Goal: Task Accomplishment & Management: Manage account settings

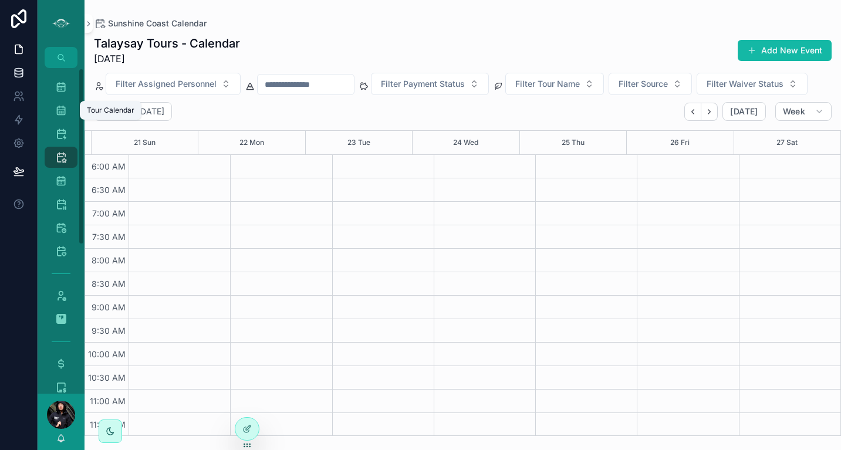
scroll to position [282, 0]
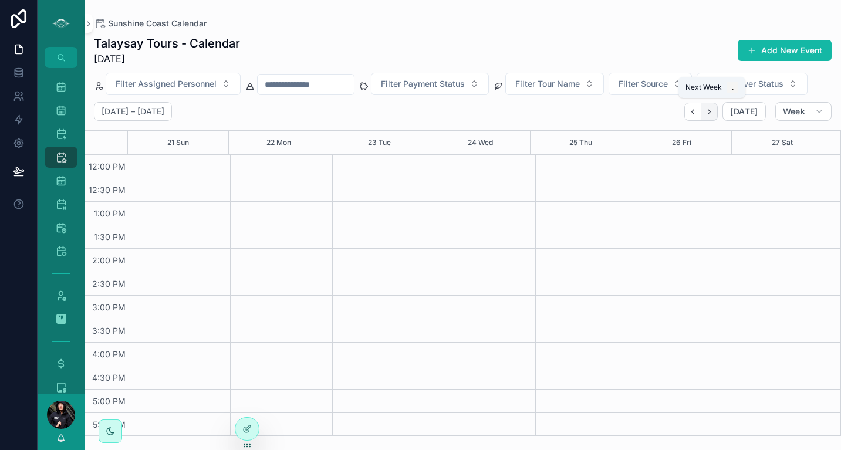
click at [709, 116] on button "Next" at bounding box center [709, 112] width 16 height 18
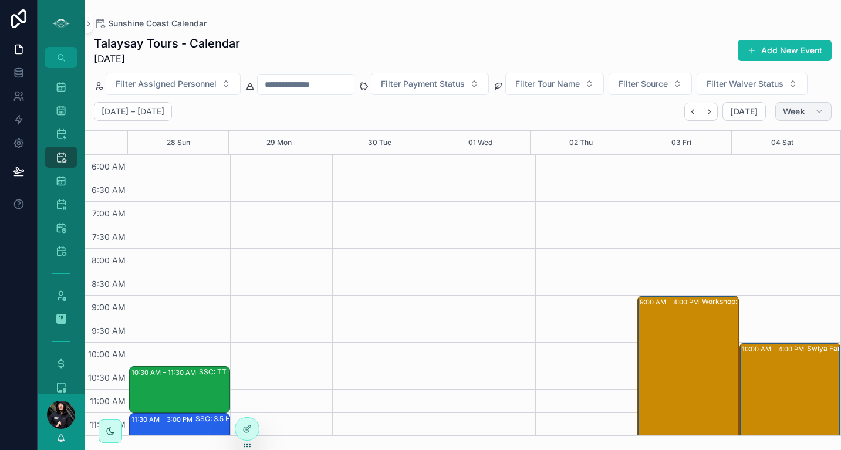
click at [827, 110] on button "Week" at bounding box center [803, 111] width 56 height 19
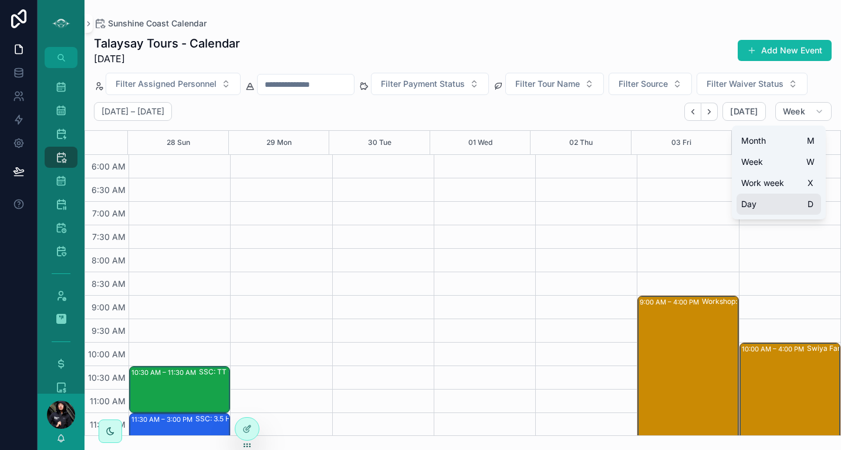
click at [766, 197] on button "Day D" at bounding box center [778, 204] width 84 height 21
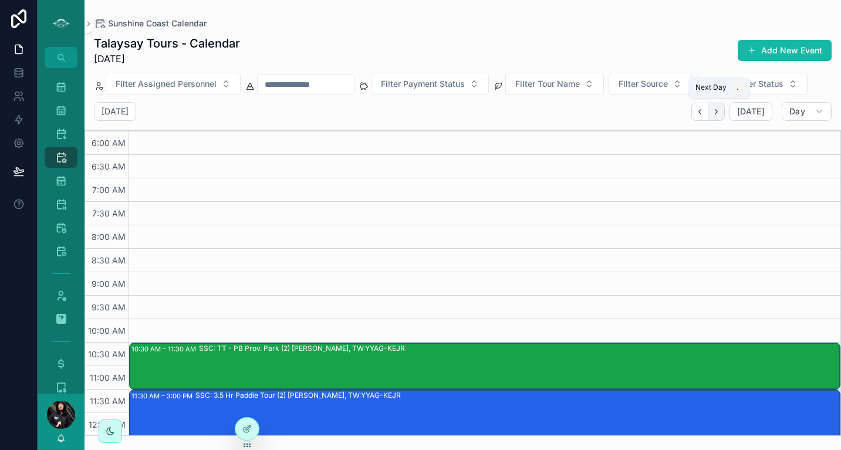
click at [720, 110] on icon "Next" at bounding box center [716, 111] width 9 height 9
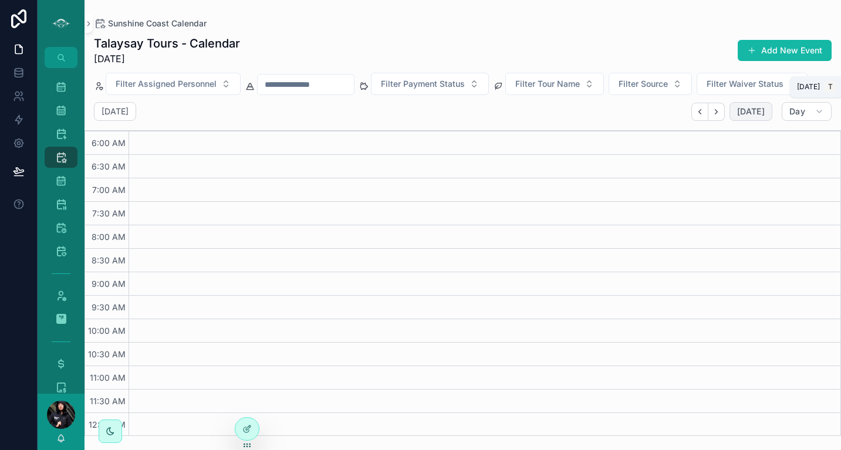
click at [759, 113] on span "[DATE]" at bounding box center [751, 111] width 28 height 11
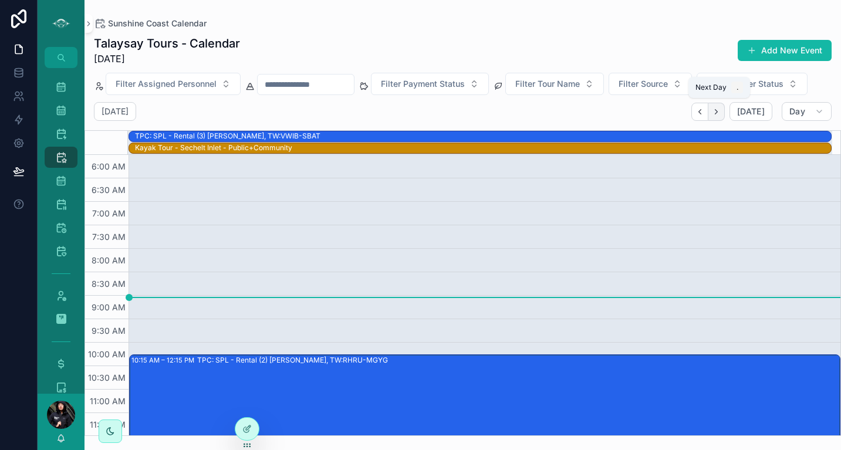
click at [717, 112] on icon "Next" at bounding box center [716, 111] width 9 height 9
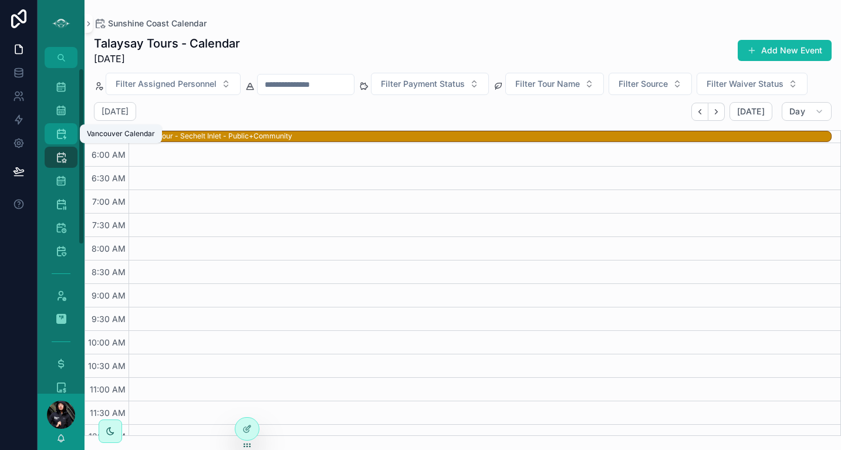
click at [62, 131] on icon "scrollable content" at bounding box center [61, 134] width 12 height 12
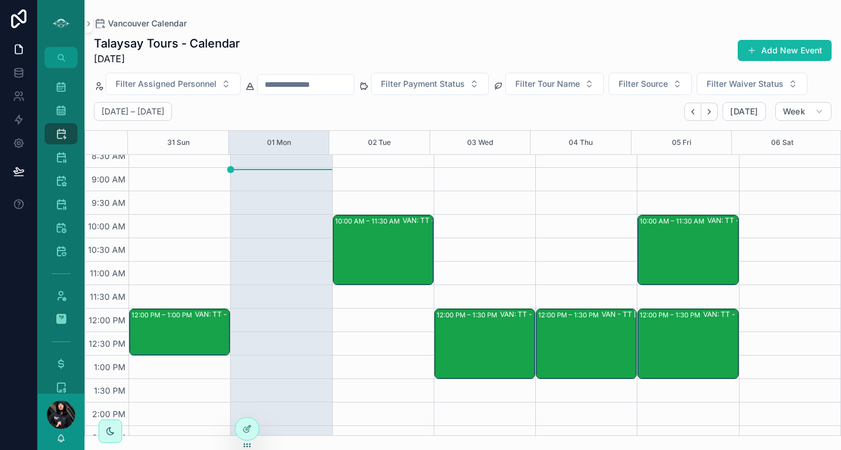
scroll to position [92, 0]
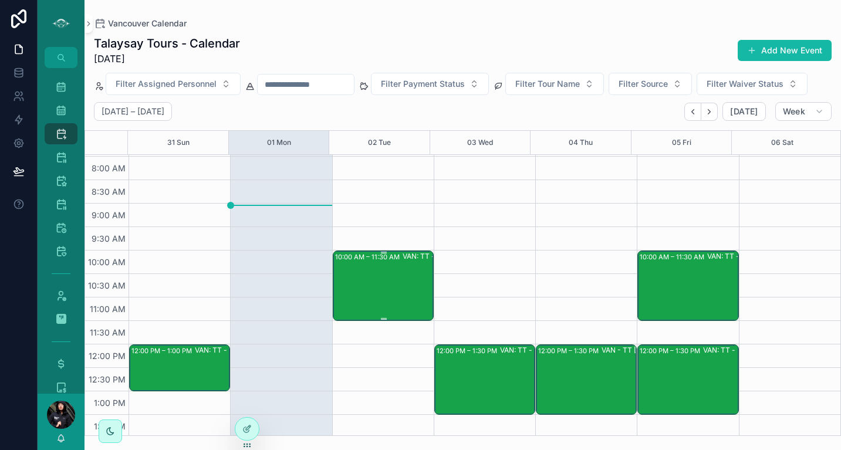
click at [395, 273] on div "10:00 AM – 11:30 AM VAN: TT - Stanley Park (1) Diego Garcia, TW:YNQZ-QTAQ" at bounding box center [383, 286] width 97 height 68
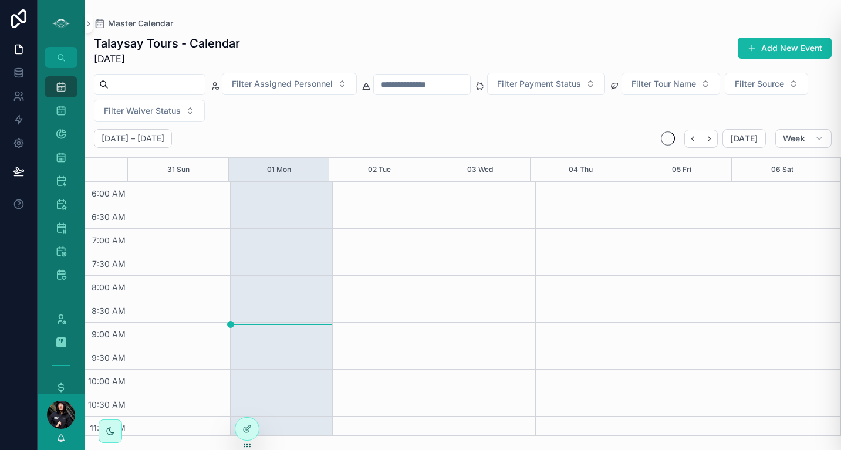
scroll to position [282, 0]
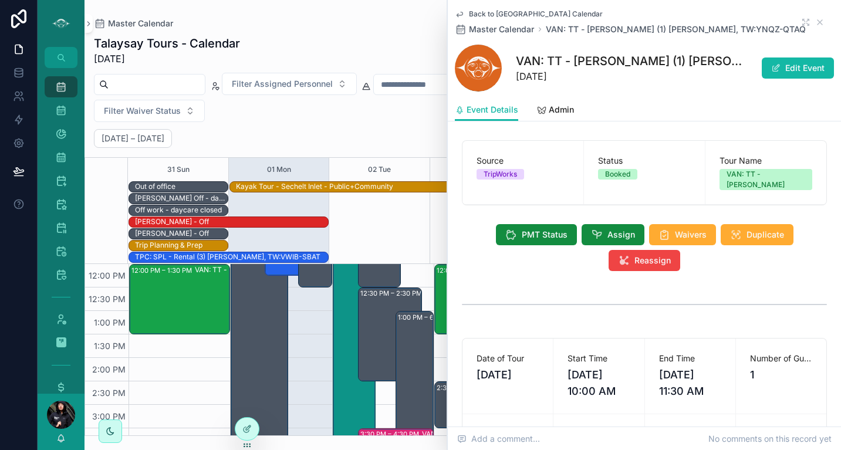
click at [188, 385] on div "12:00 PM – 1:30 PM VAN: TT - Stanley Park (1) Kara Neveau, ( HUSH TEA ORDER ) T…" at bounding box center [178, 334] width 101 height 704
click at [62, 206] on icon "scrollable content" at bounding box center [61, 204] width 12 height 12
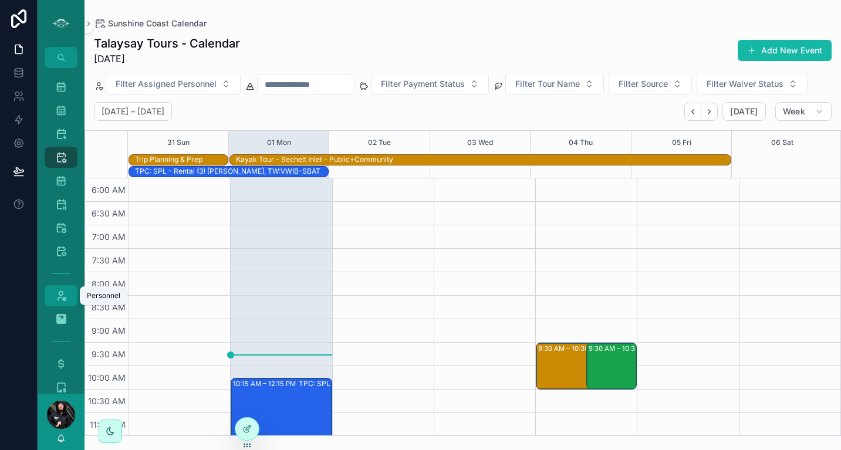
click at [53, 285] on link "Personnel" at bounding box center [61, 295] width 33 height 21
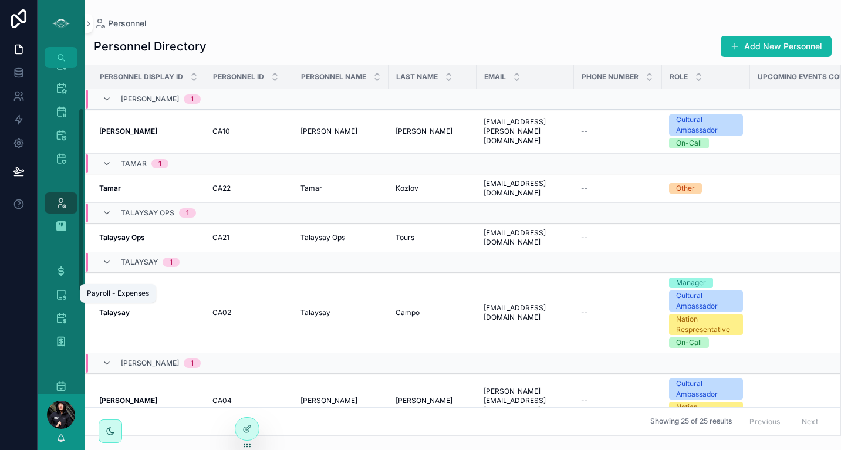
scroll to position [70, 0]
click at [59, 270] on icon "scrollable content" at bounding box center [61, 270] width 12 height 12
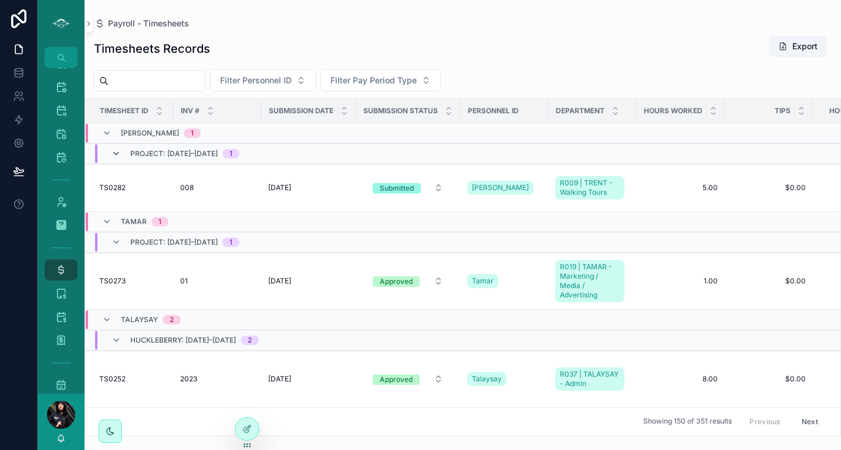
click at [119, 151] on icon "scrollable content" at bounding box center [115, 153] width 9 height 9
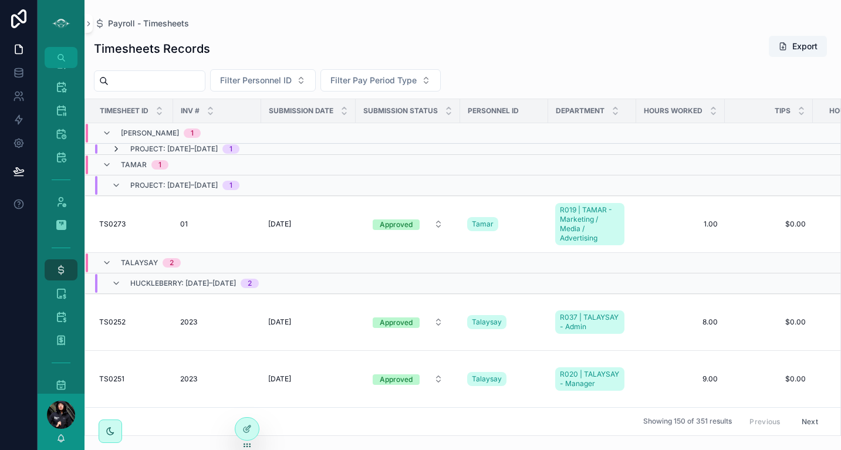
click at [119, 150] on icon "scrollable content" at bounding box center [115, 148] width 9 height 9
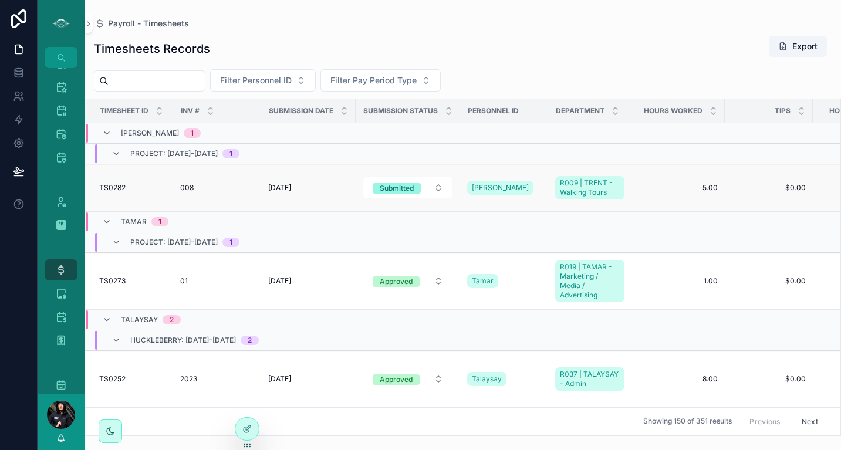
click at [246, 192] on td "008 008" at bounding box center [217, 188] width 88 height 48
click at [116, 153] on icon "scrollable content" at bounding box center [115, 153] width 9 height 9
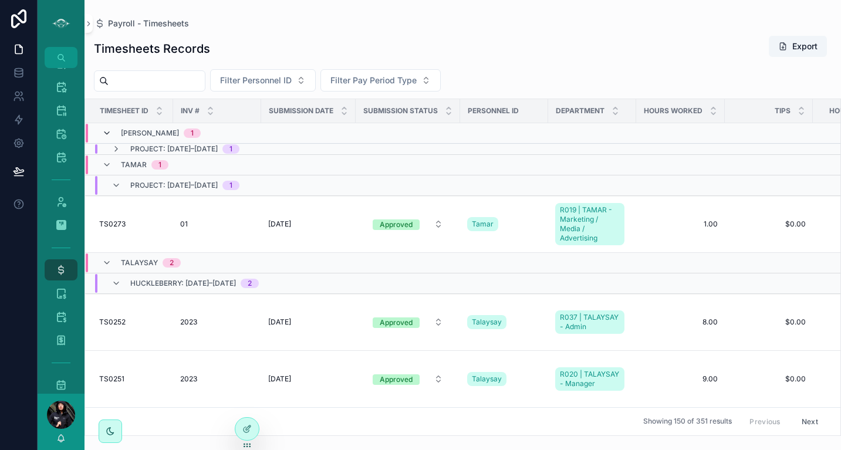
click at [107, 131] on icon "scrollable content" at bounding box center [106, 132] width 9 height 9
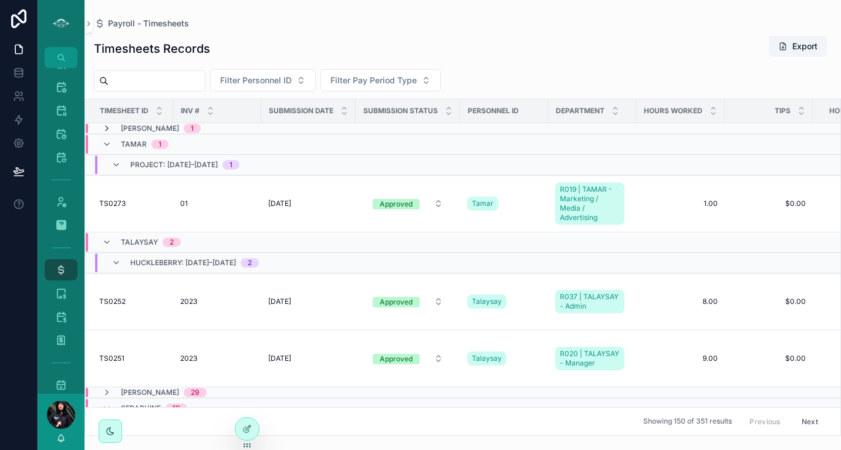
click at [106, 129] on icon "scrollable content" at bounding box center [106, 128] width 9 height 9
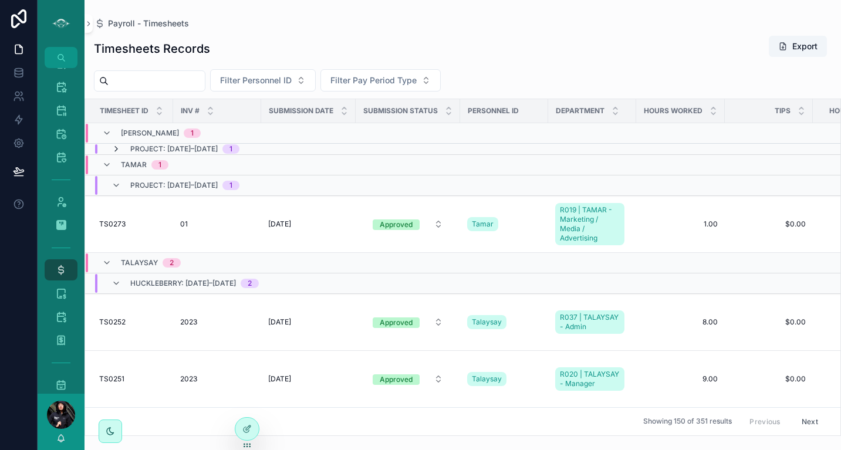
click at [120, 146] on icon "scrollable content" at bounding box center [115, 148] width 9 height 9
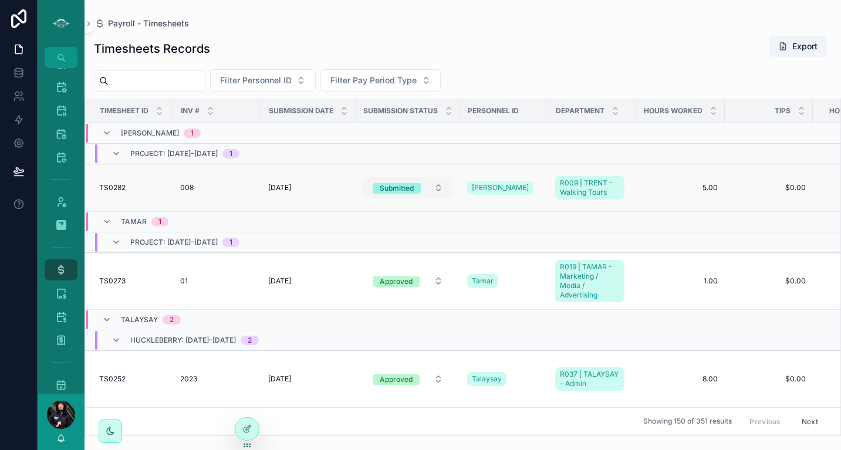
click at [442, 189] on button "Submitted" at bounding box center [407, 187] width 89 height 21
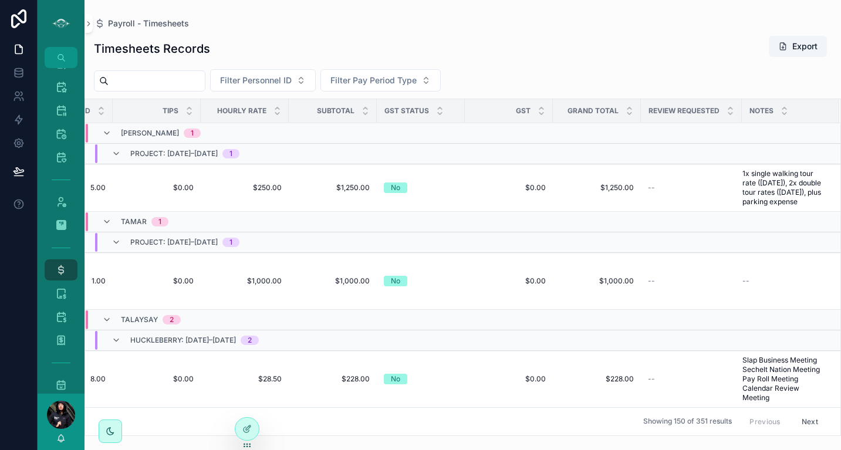
scroll to position [0, 621]
click at [698, 185] on div "--" at bounding box center [691, 187] width 87 height 9
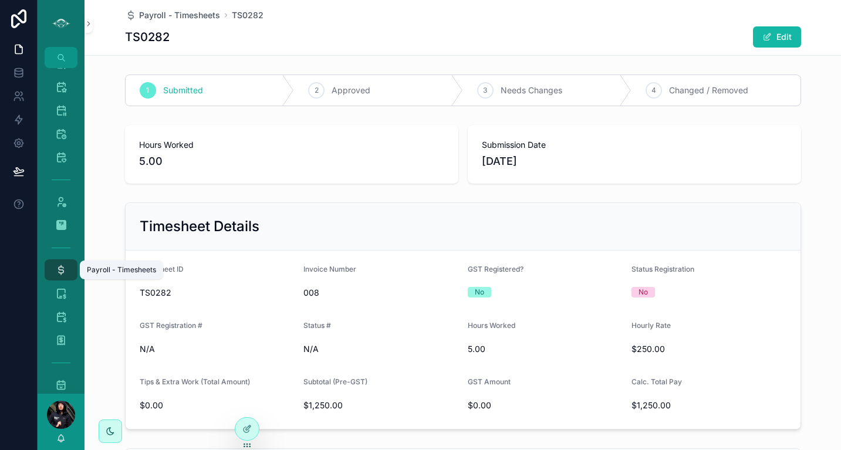
click at [56, 272] on icon "scrollable content" at bounding box center [61, 270] width 12 height 12
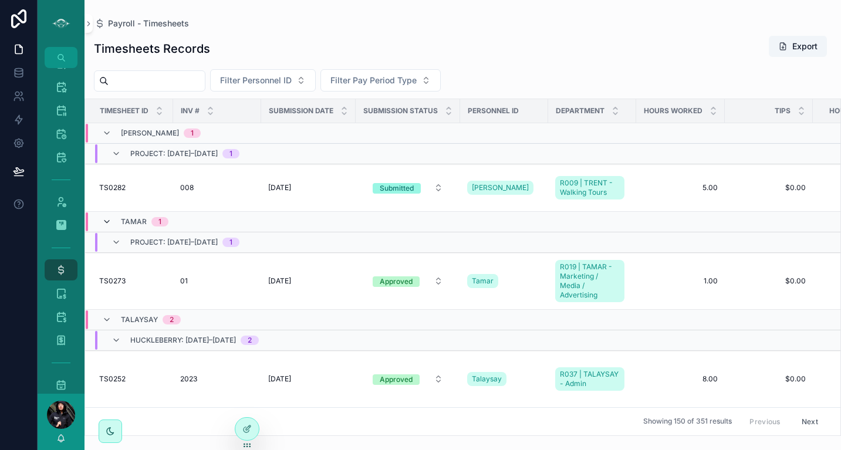
click at [109, 222] on icon "scrollable content" at bounding box center [106, 221] width 9 height 9
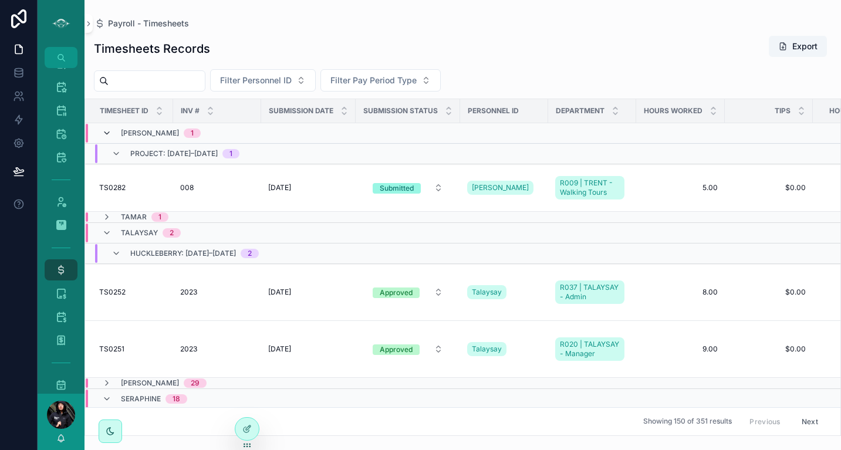
click at [108, 131] on icon "scrollable content" at bounding box center [106, 132] width 9 height 9
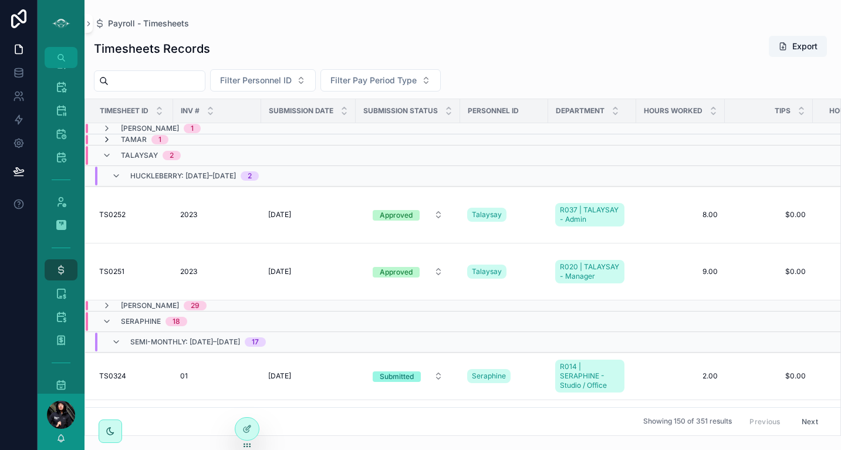
click at [107, 140] on icon "scrollable content" at bounding box center [106, 139] width 9 height 9
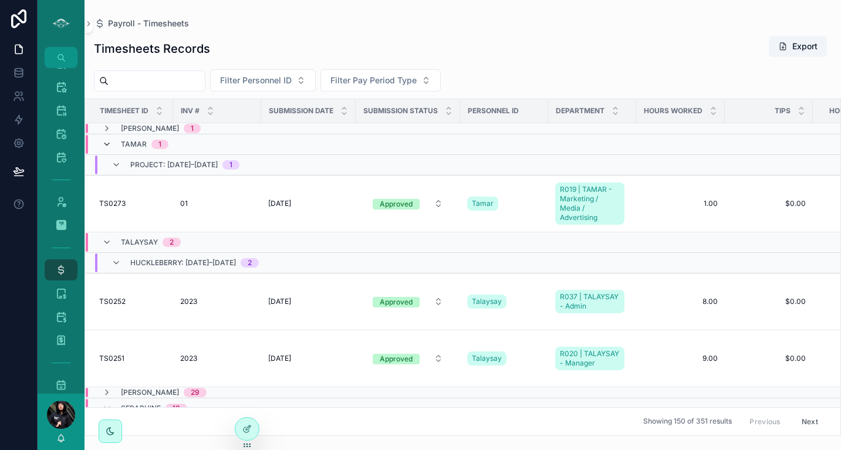
click at [106, 145] on icon "scrollable content" at bounding box center [106, 144] width 9 height 9
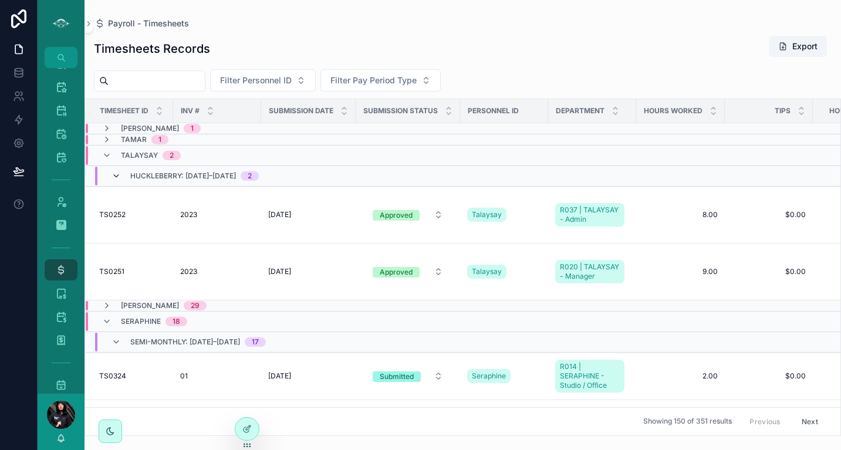
click at [116, 177] on icon "scrollable content" at bounding box center [115, 175] width 9 height 9
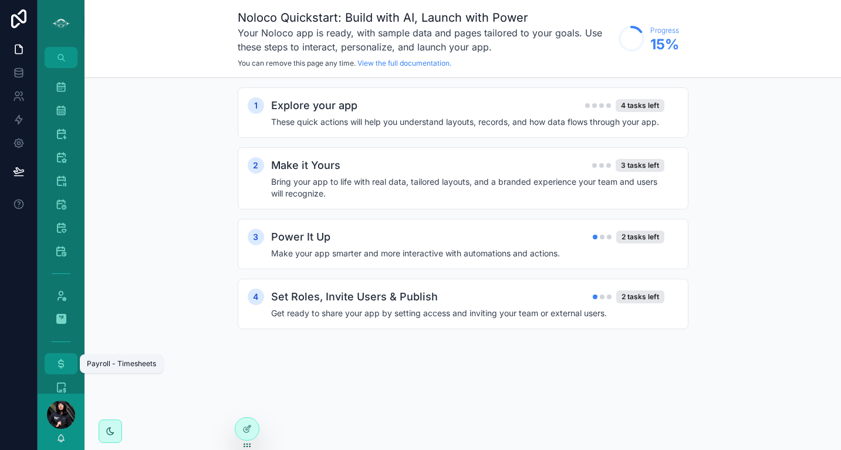
click at [66, 363] on icon "scrollable content" at bounding box center [61, 364] width 12 height 12
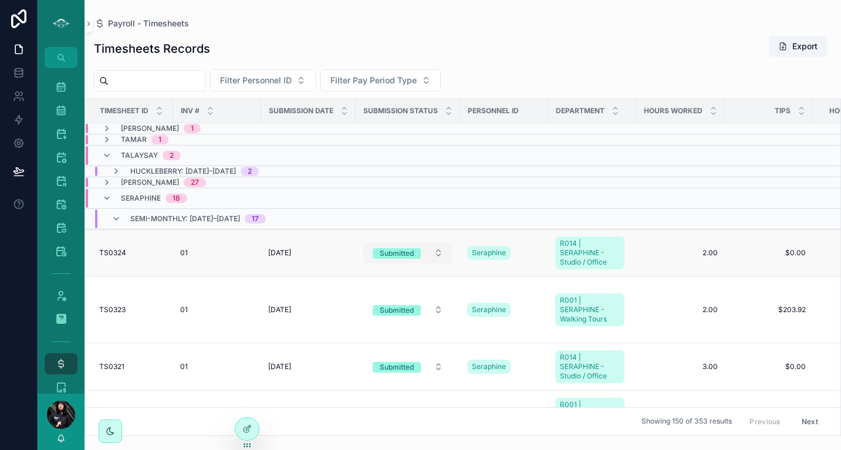
click at [438, 258] on button "Submitted" at bounding box center [407, 252] width 89 height 21
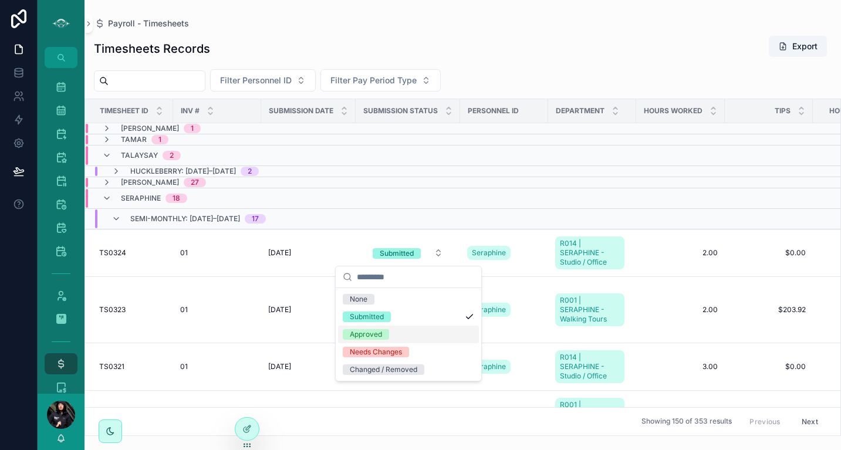
click at [374, 337] on div "Approved" at bounding box center [366, 334] width 32 height 11
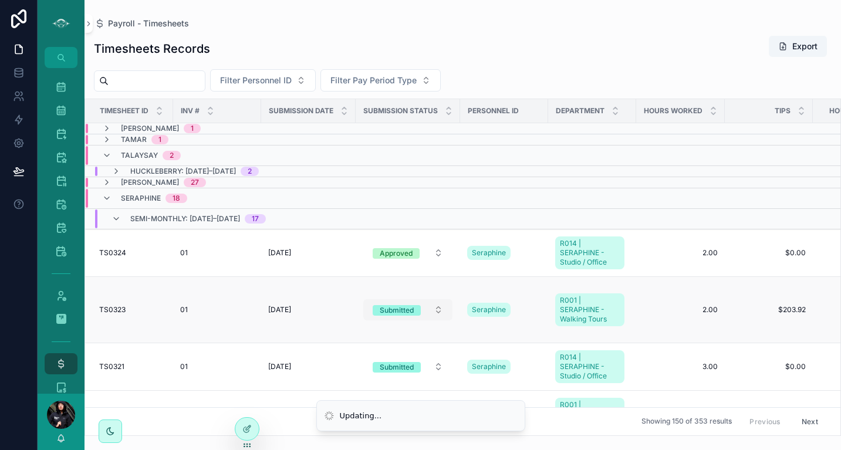
click at [436, 307] on button "Submitted" at bounding box center [407, 309] width 89 height 21
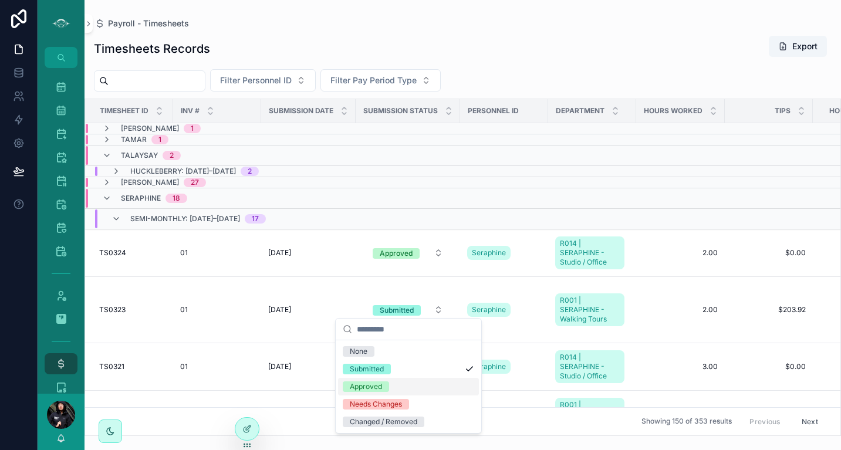
click at [382, 388] on div "Approved" at bounding box center [366, 386] width 32 height 11
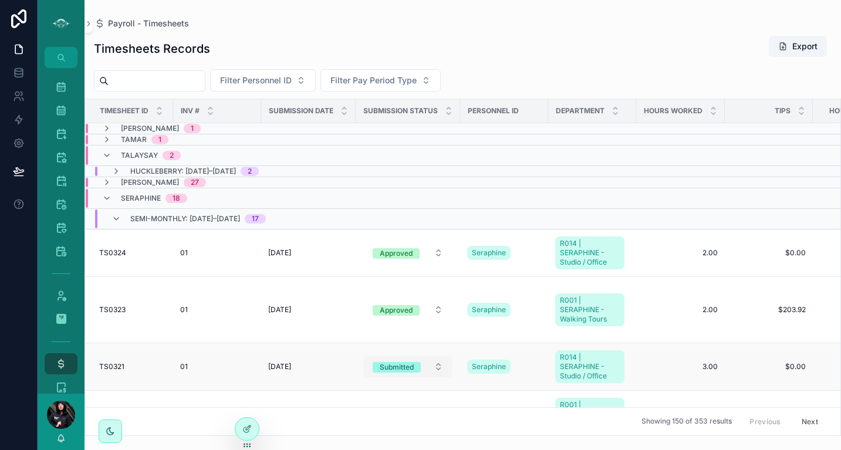
click at [435, 358] on button "Submitted" at bounding box center [407, 366] width 89 height 21
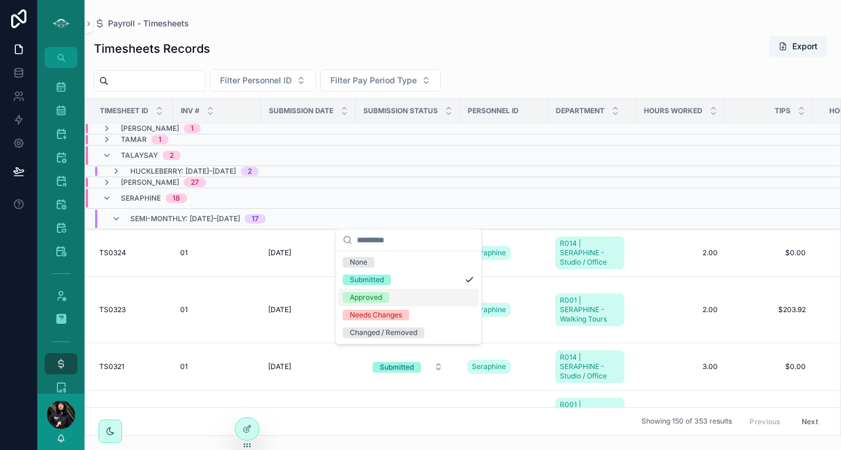
click at [381, 297] on div "Approved" at bounding box center [366, 297] width 32 height 11
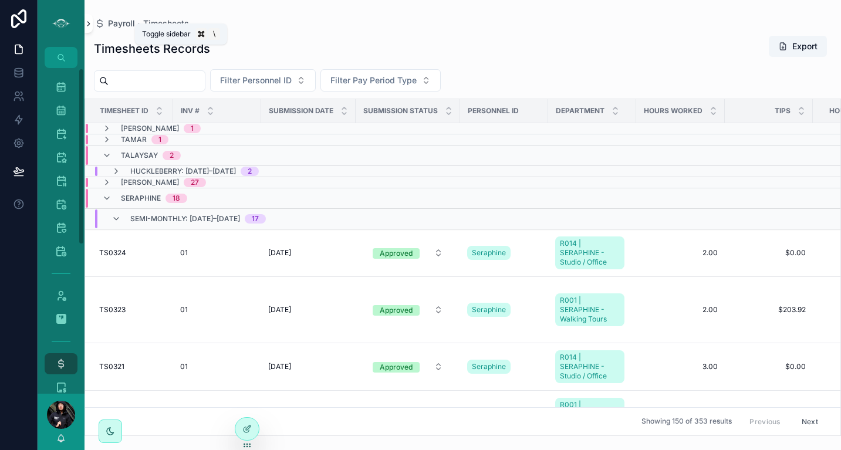
click at [89, 26] on icon "scrollable content" at bounding box center [88, 23] width 8 height 9
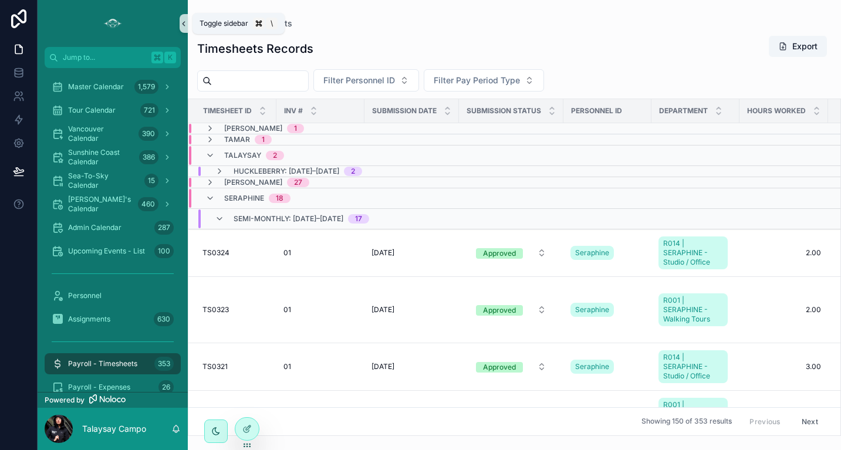
click at [180, 26] on icon "scrollable content" at bounding box center [184, 23] width 8 height 9
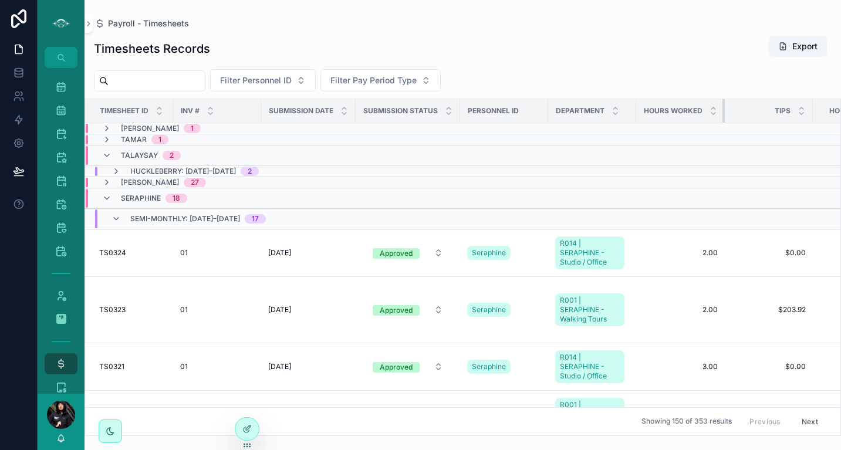
drag, startPoint x: 723, startPoint y: 109, endPoint x: 703, endPoint y: 109, distance: 19.9
click at [703, 109] on th "Hours Worked" at bounding box center [680, 111] width 89 height 24
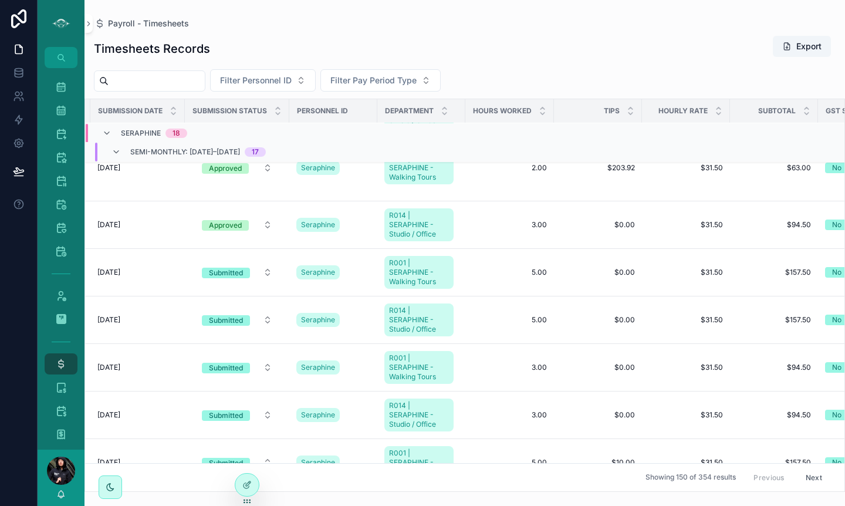
scroll to position [159, 171]
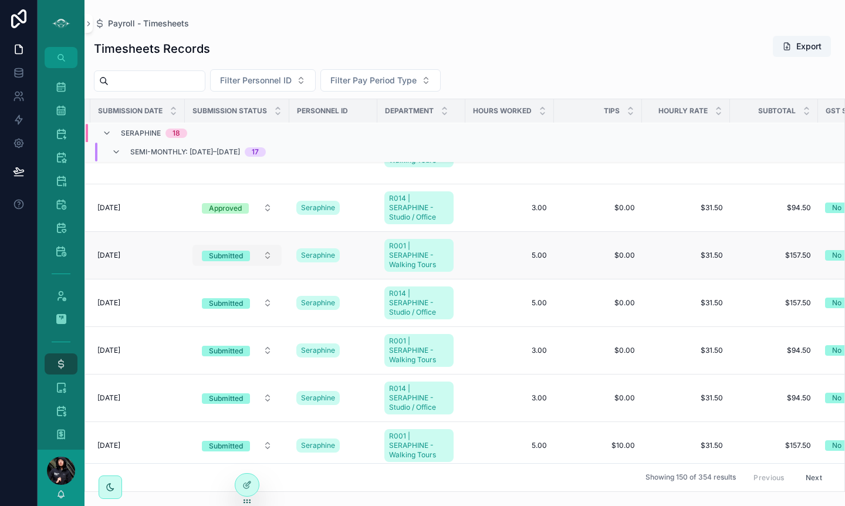
click at [274, 245] on button "Submitted" at bounding box center [236, 255] width 89 height 21
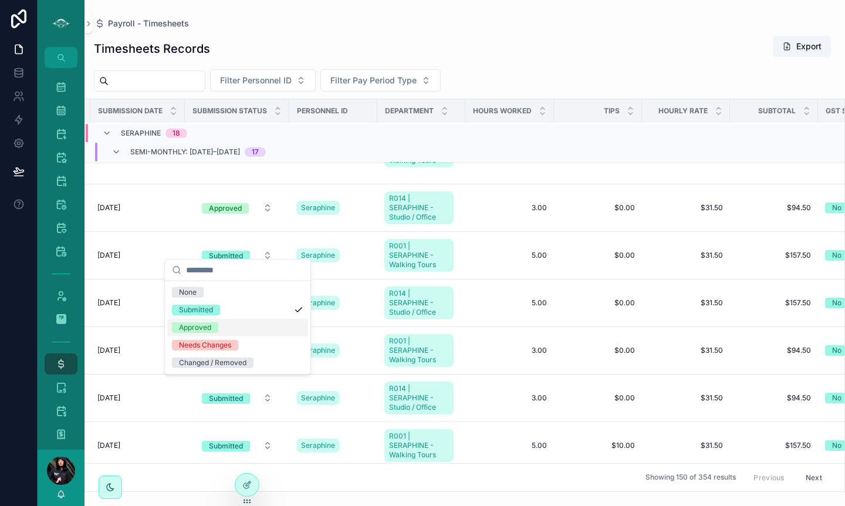
click at [208, 331] on div "Approved" at bounding box center [195, 327] width 32 height 11
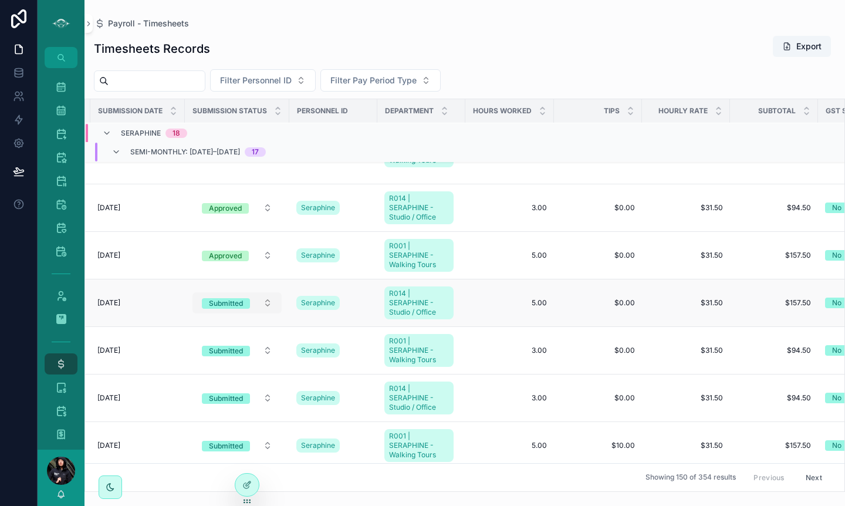
click at [265, 294] on button "Submitted" at bounding box center [236, 302] width 89 height 21
click at [269, 295] on button "Submitted" at bounding box center [236, 302] width 89 height 21
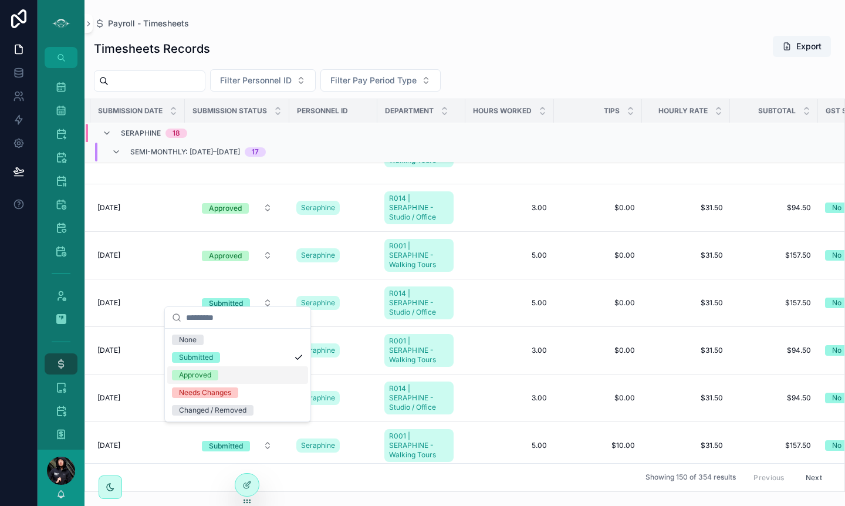
click at [205, 375] on div "Approved" at bounding box center [195, 375] width 32 height 11
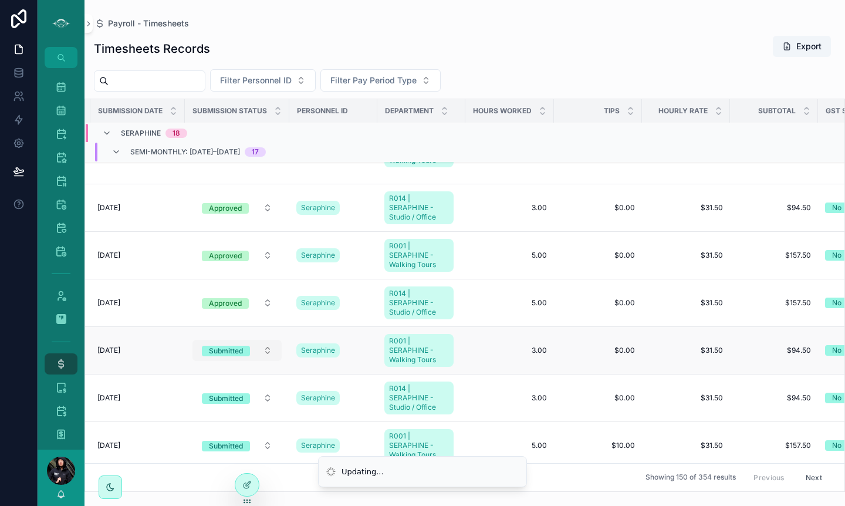
click at [269, 344] on button "Submitted" at bounding box center [236, 350] width 89 height 21
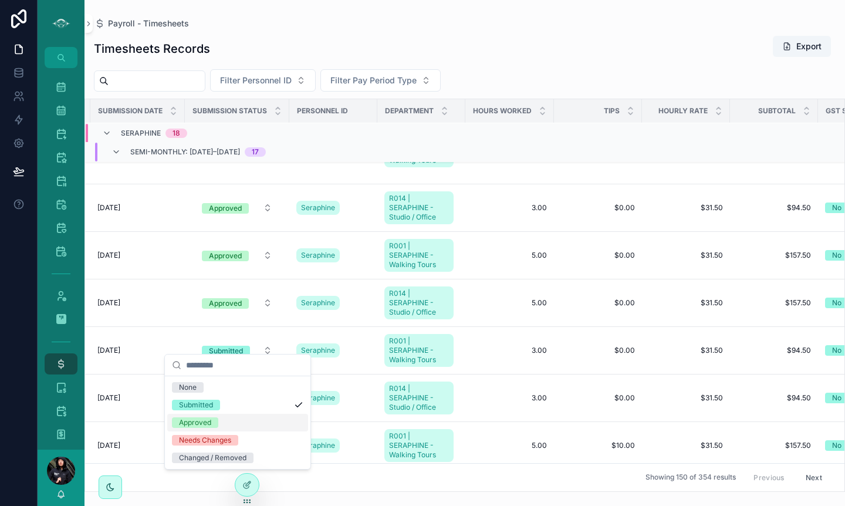
click at [202, 424] on div "Approved" at bounding box center [195, 422] width 32 height 11
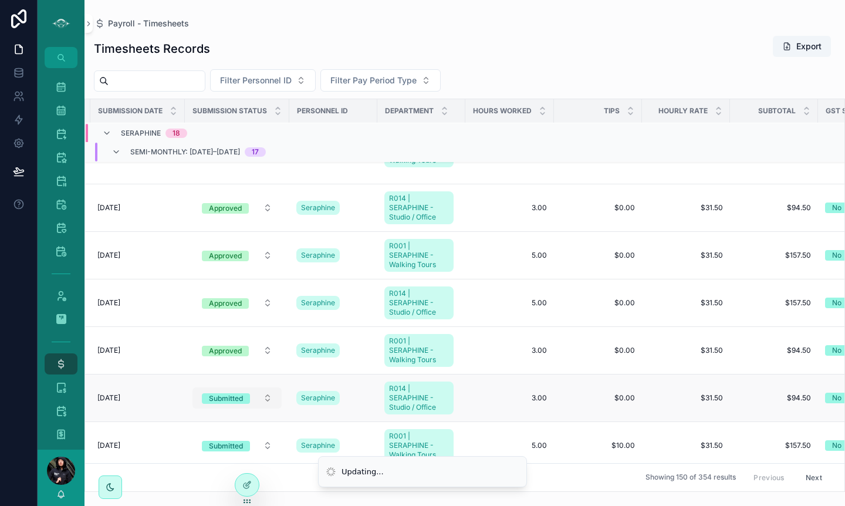
click at [267, 391] on button "Submitted" at bounding box center [236, 397] width 89 height 21
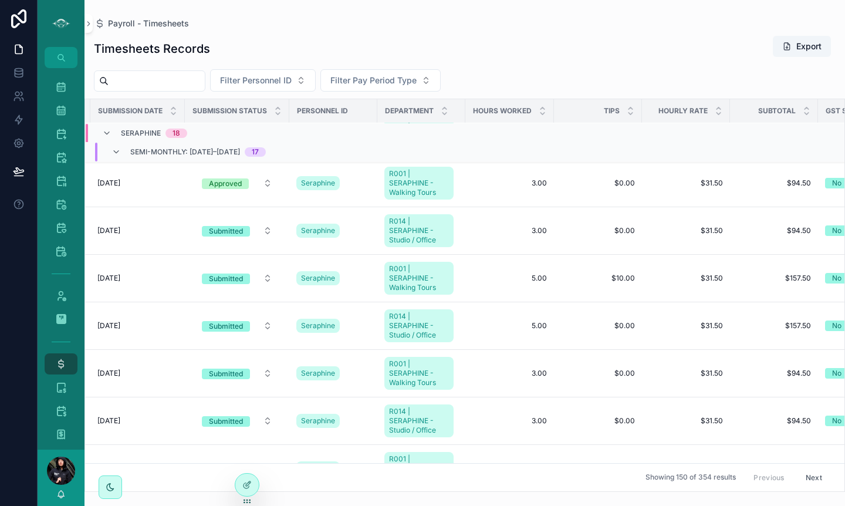
scroll to position [329, 171]
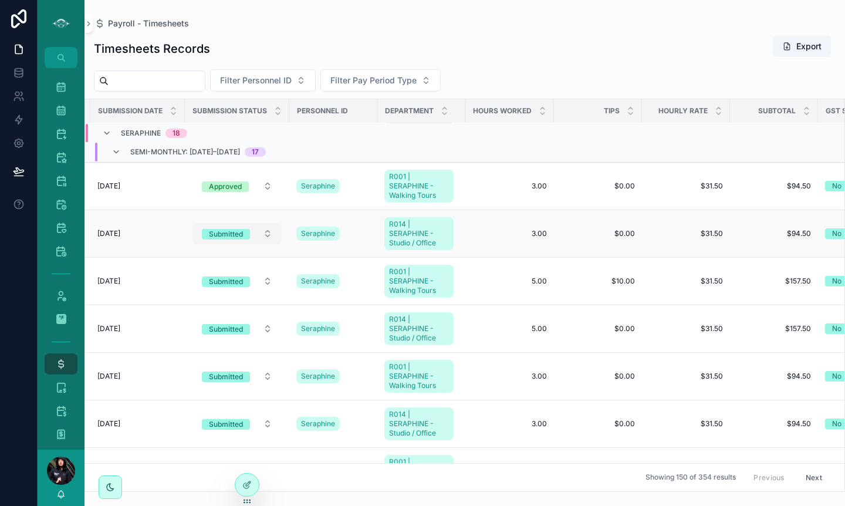
click at [268, 231] on button "Submitted" at bounding box center [236, 233] width 89 height 21
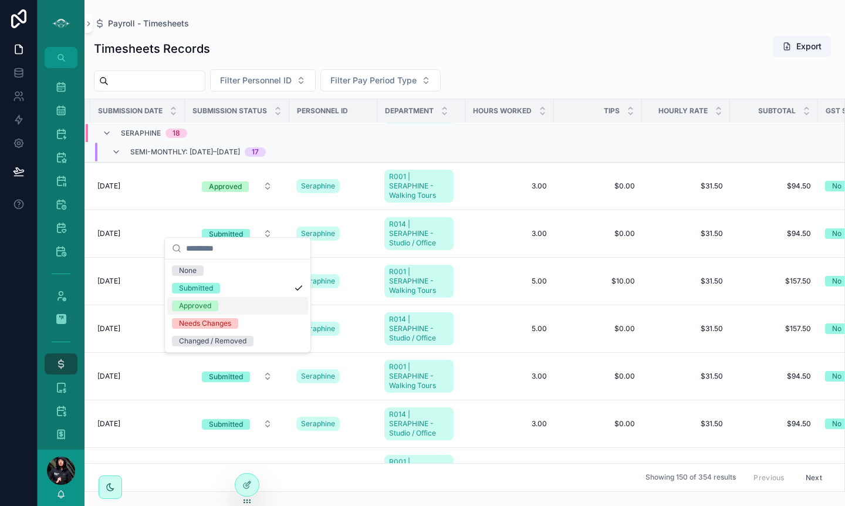
click at [204, 305] on div "Approved" at bounding box center [195, 305] width 32 height 11
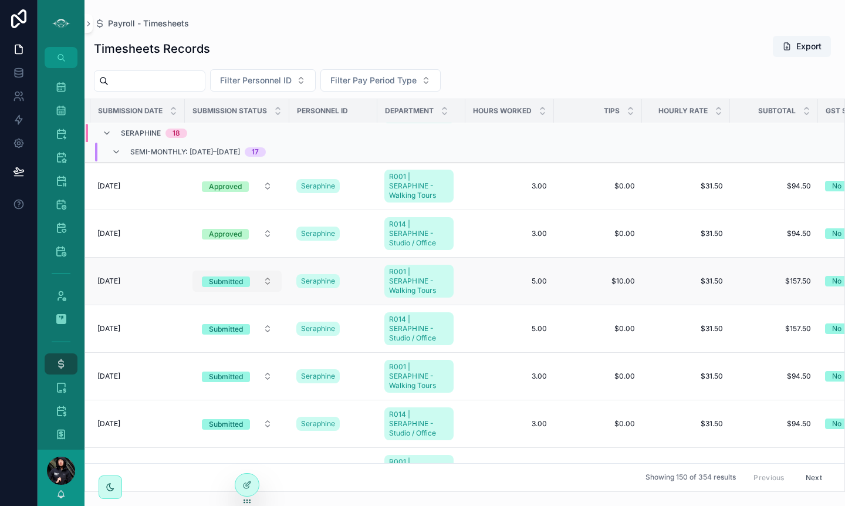
click at [271, 270] on button "Submitted" at bounding box center [236, 280] width 89 height 21
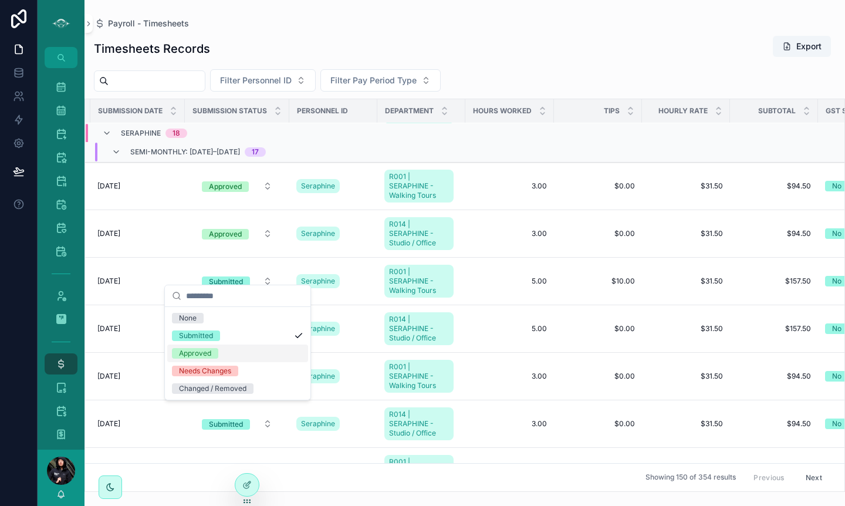
click at [208, 354] on div "Approved" at bounding box center [195, 353] width 32 height 11
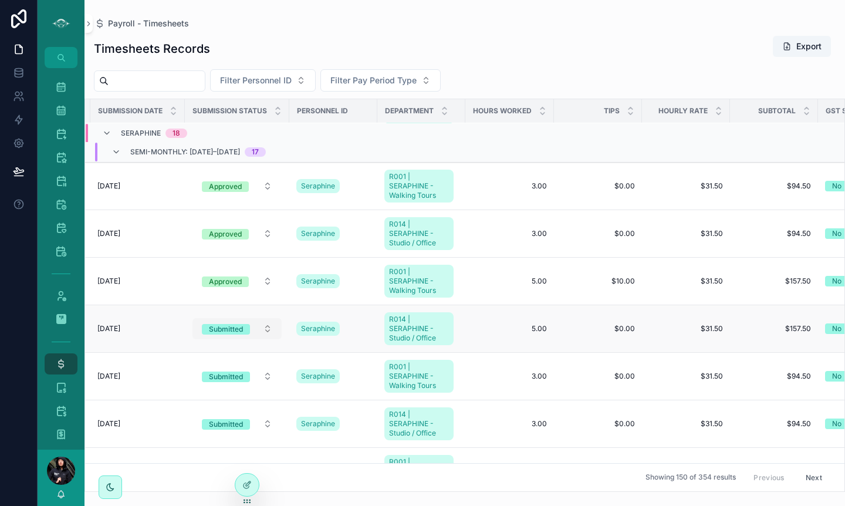
click at [267, 319] on button "Submitted" at bounding box center [236, 328] width 89 height 21
click at [272, 318] on button "Submitted" at bounding box center [236, 328] width 89 height 21
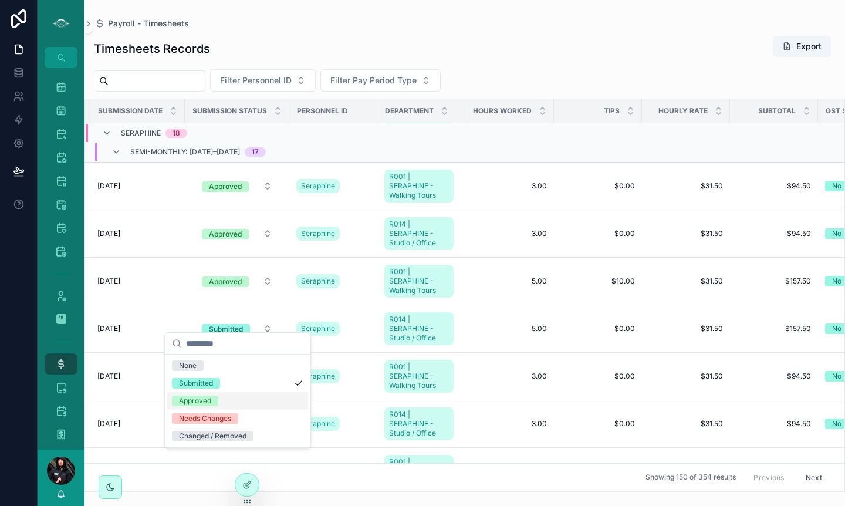
click at [201, 401] on div "Approved" at bounding box center [195, 400] width 32 height 11
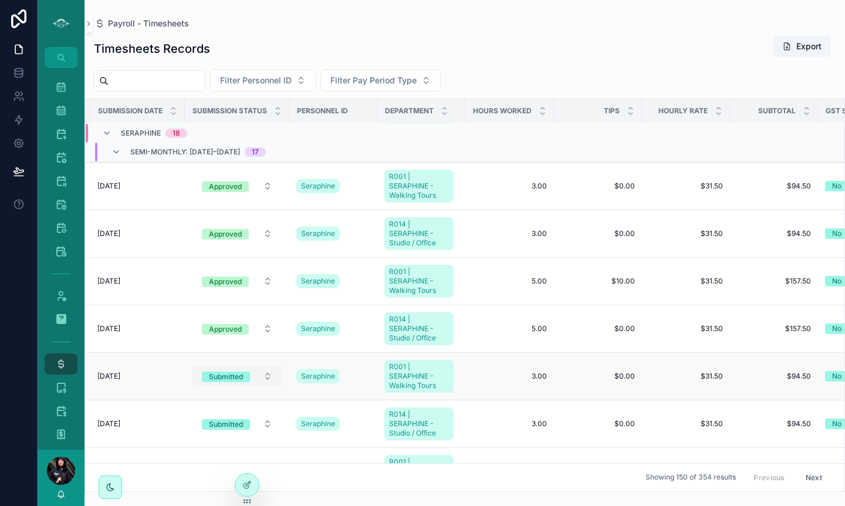
click at [266, 368] on button "Submitted" at bounding box center [236, 375] width 89 height 21
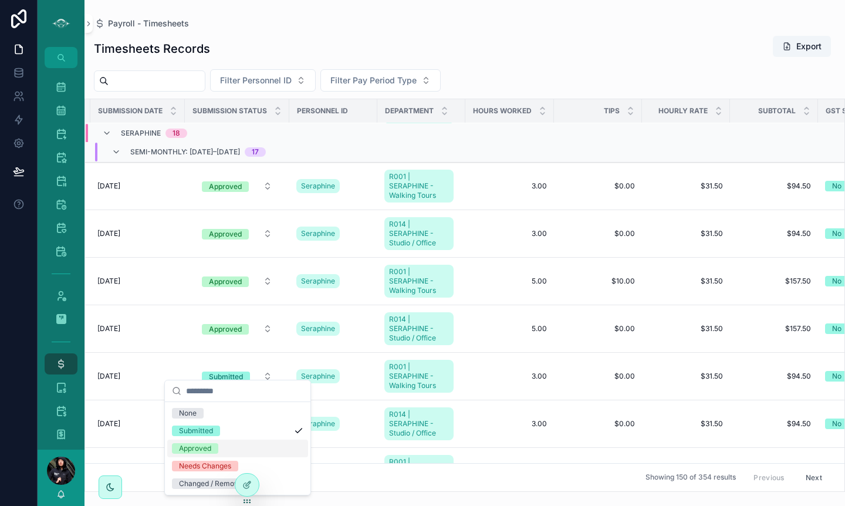
click at [195, 446] on div "Approved" at bounding box center [195, 448] width 32 height 11
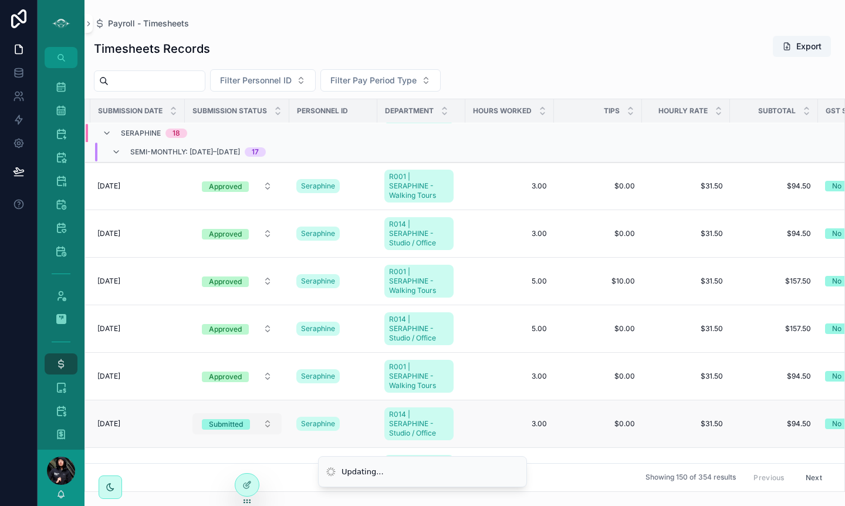
click at [268, 414] on button "Submitted" at bounding box center [236, 423] width 89 height 21
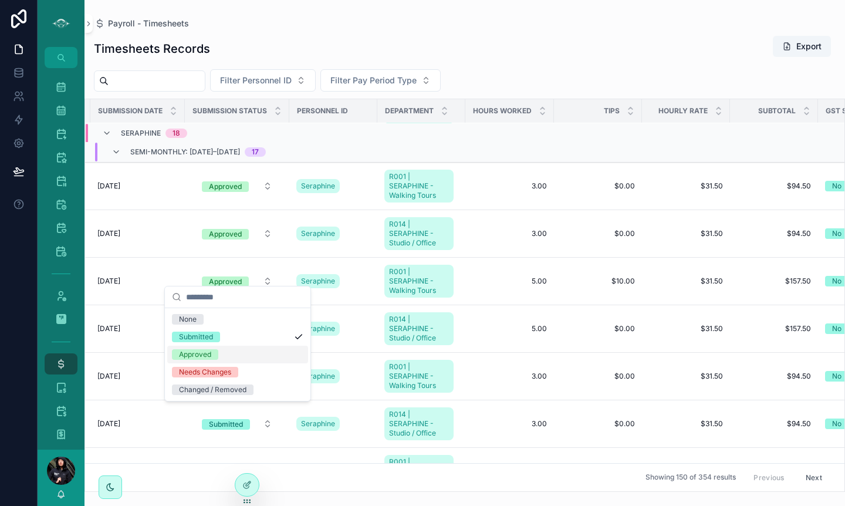
click at [194, 356] on div "Approved" at bounding box center [195, 354] width 32 height 11
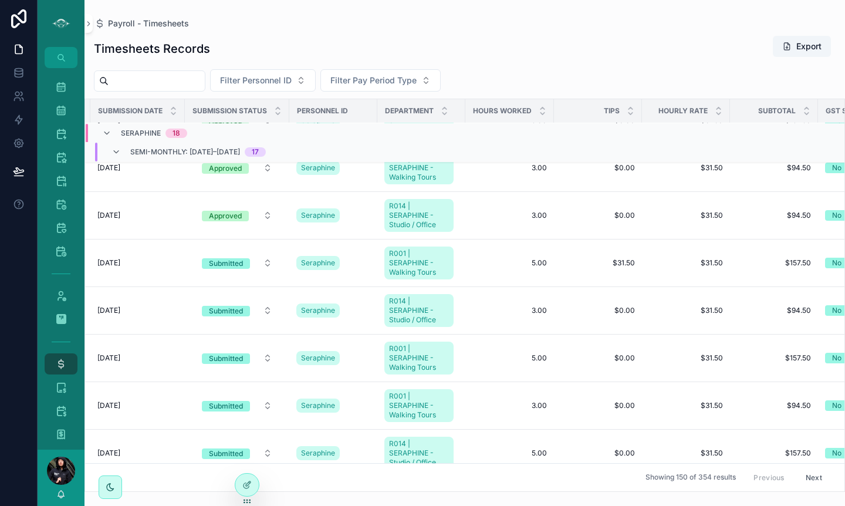
scroll to position [650, 171]
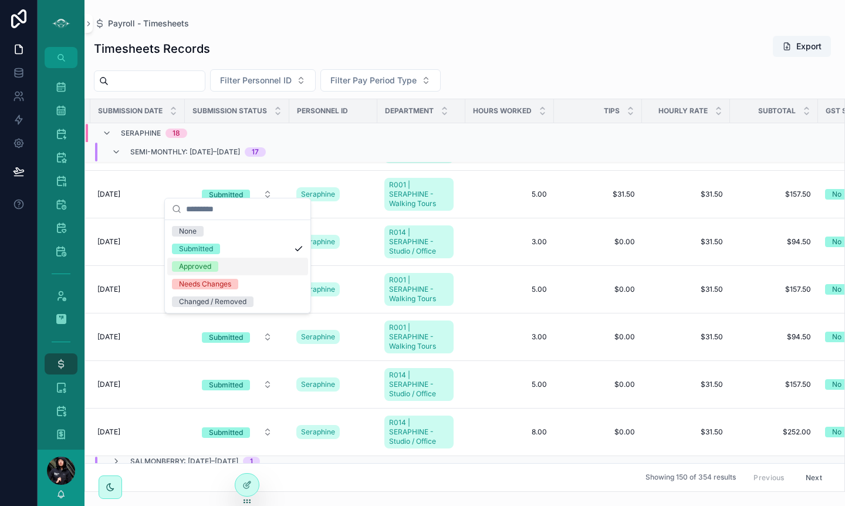
click at [211, 264] on span "Approved" at bounding box center [195, 266] width 46 height 11
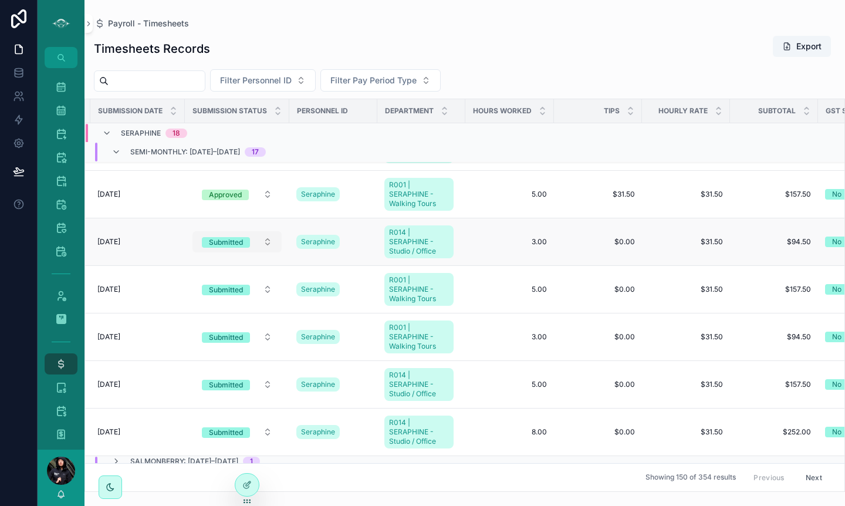
click at [270, 232] on button "Submitted" at bounding box center [236, 241] width 89 height 21
click at [268, 232] on button "Submitted" at bounding box center [236, 241] width 89 height 21
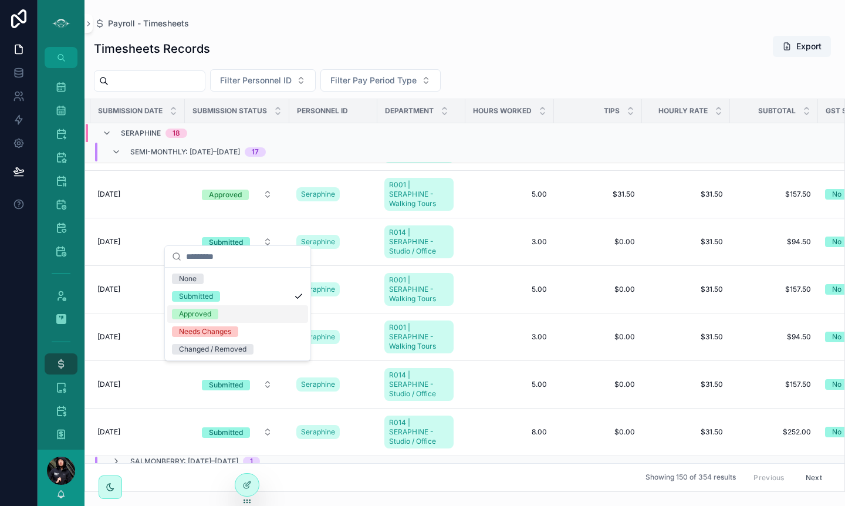
click at [201, 317] on div "Approved" at bounding box center [195, 314] width 32 height 11
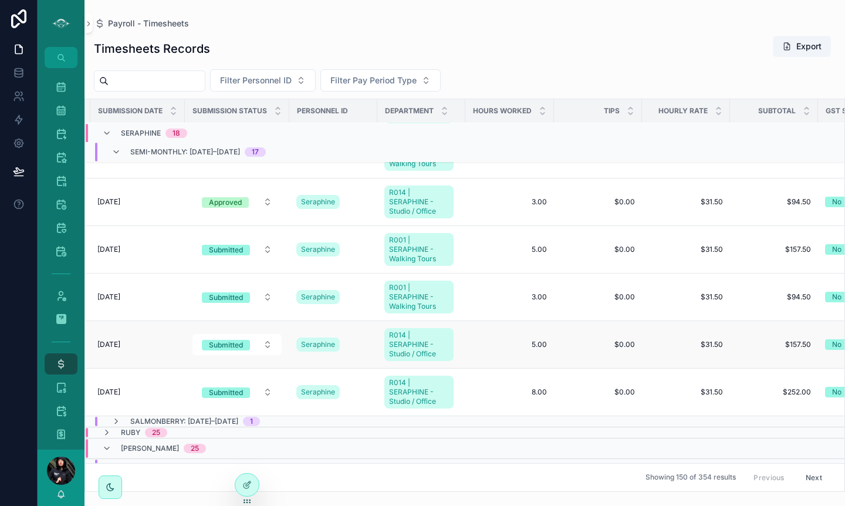
scroll to position [719, 171]
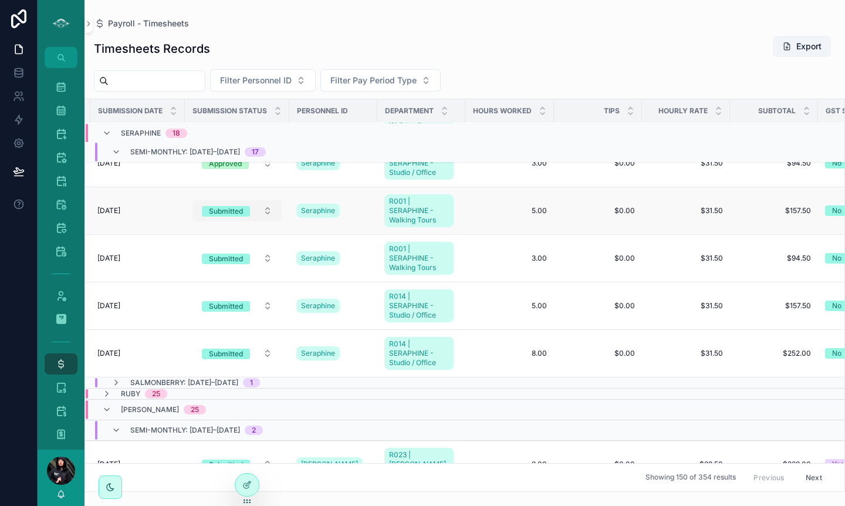
click at [270, 212] on button "Submitted" at bounding box center [236, 210] width 89 height 21
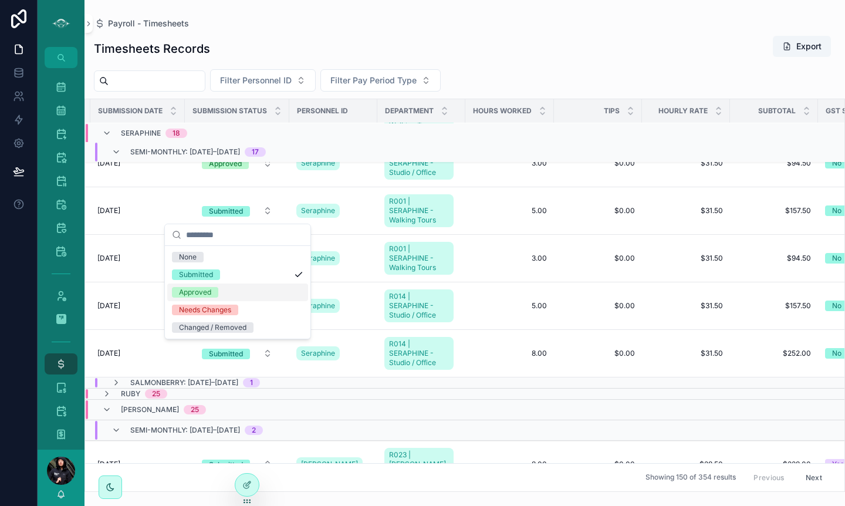
click at [208, 294] on div "Approved" at bounding box center [195, 292] width 32 height 11
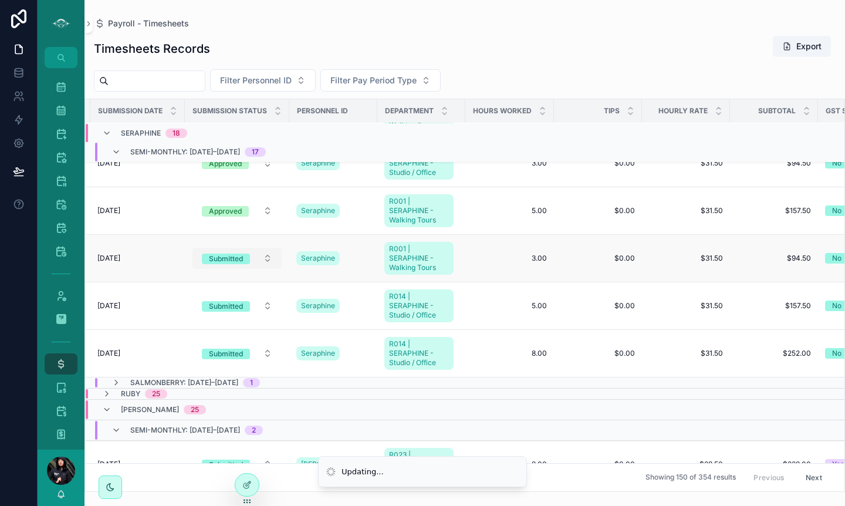
click at [266, 261] on button "Submitted" at bounding box center [236, 258] width 89 height 21
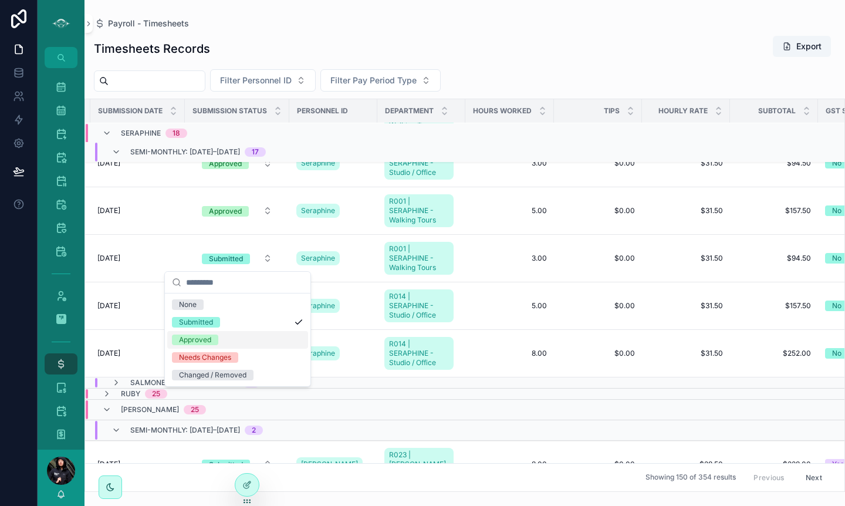
click at [205, 340] on div "Approved" at bounding box center [195, 339] width 32 height 11
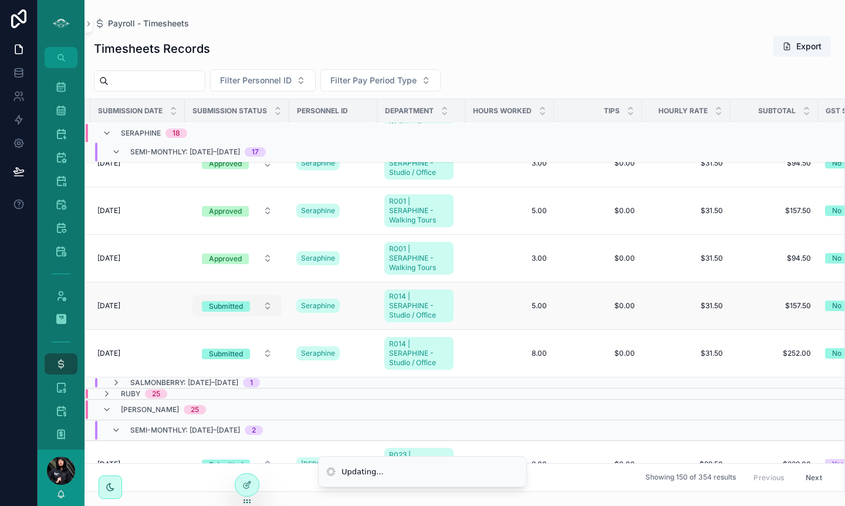
click at [270, 307] on button "Submitted" at bounding box center [236, 305] width 89 height 21
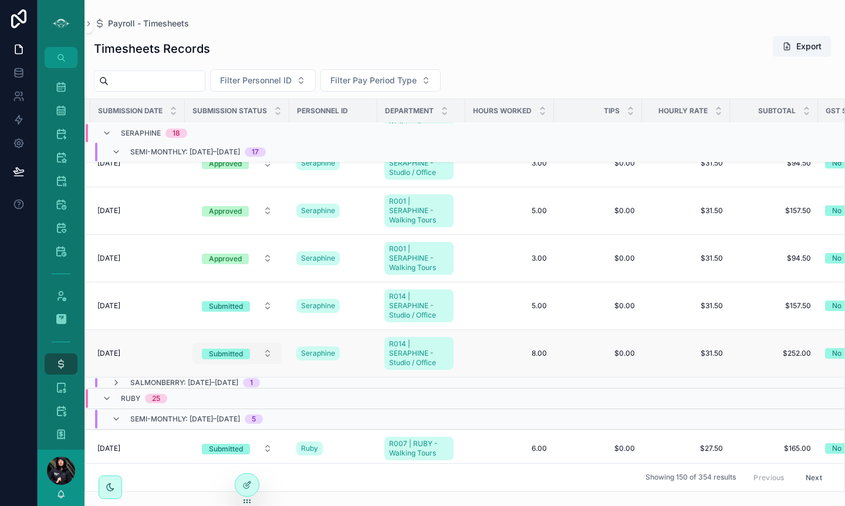
click at [266, 351] on button "Submitted" at bounding box center [236, 353] width 89 height 21
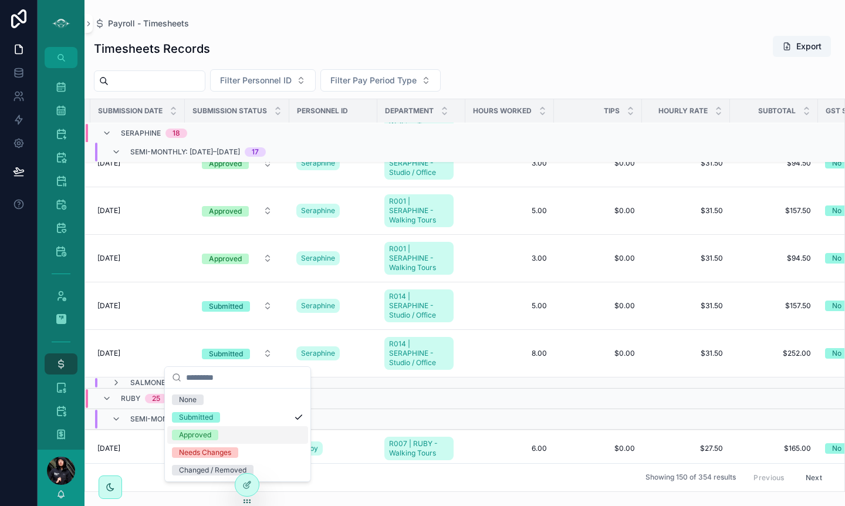
click at [202, 434] on div "Approved" at bounding box center [195, 434] width 32 height 11
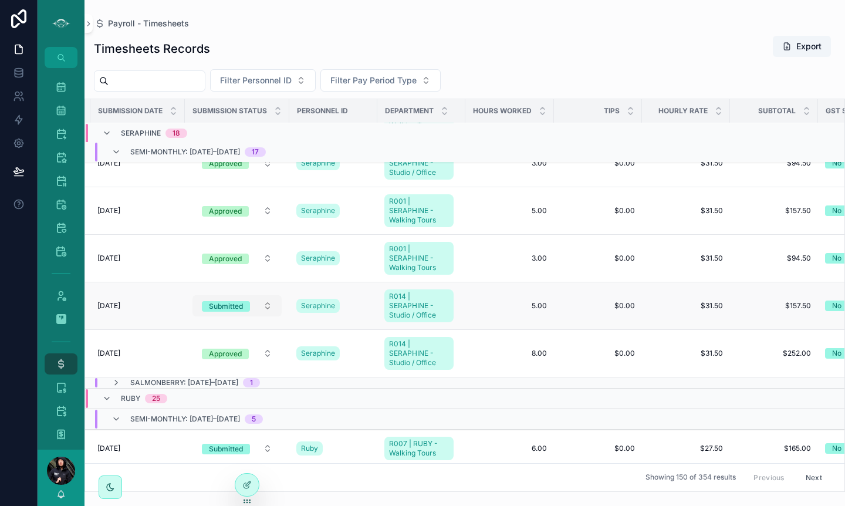
click at [269, 308] on button "Submitted" at bounding box center [236, 305] width 89 height 21
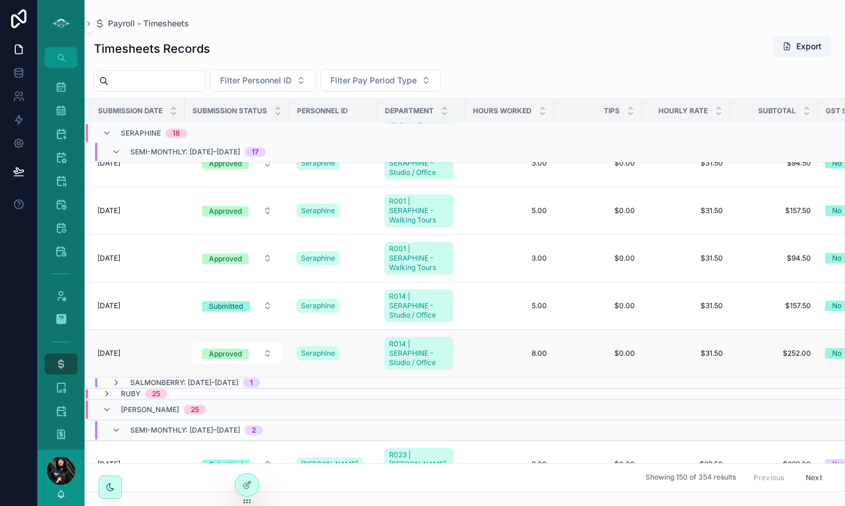
scroll to position [769, 171]
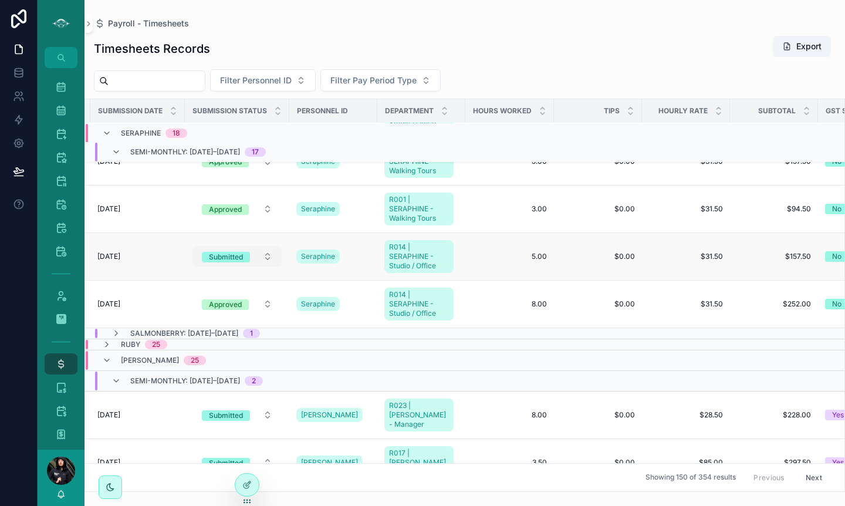
click at [269, 259] on button "Submitted" at bounding box center [236, 256] width 89 height 21
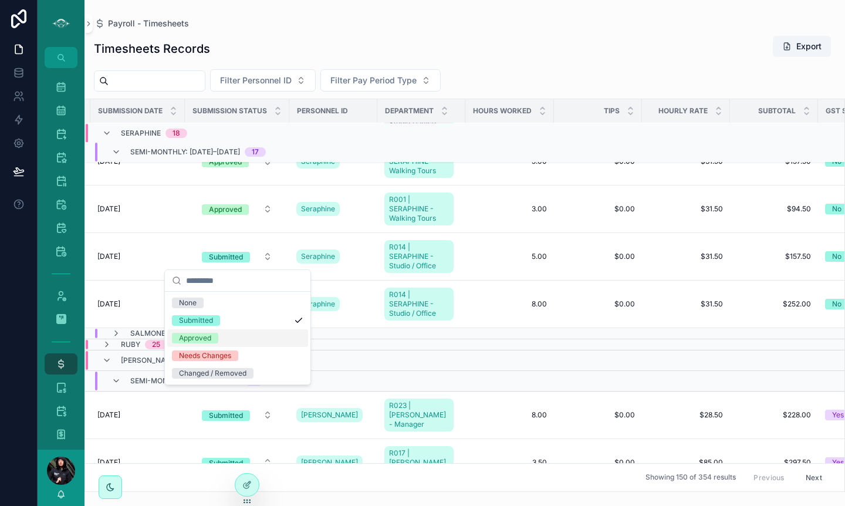
click at [201, 340] on div "Approved" at bounding box center [195, 338] width 32 height 11
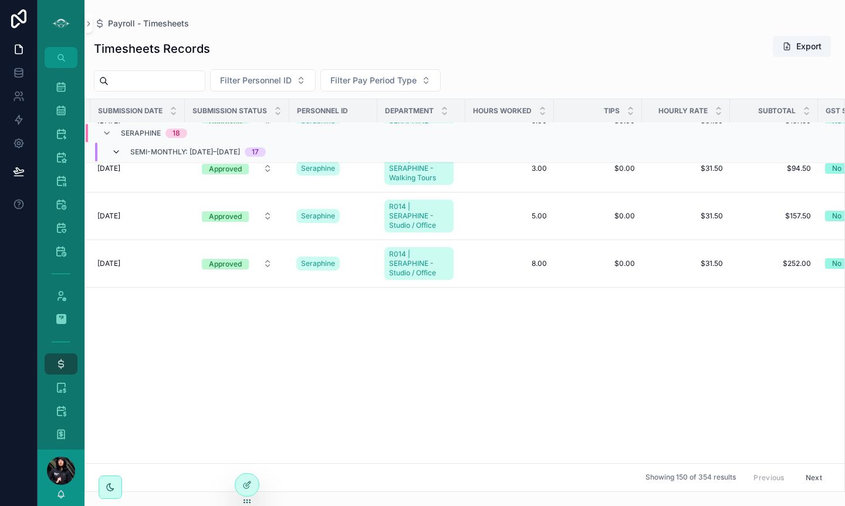
scroll to position [0, 171]
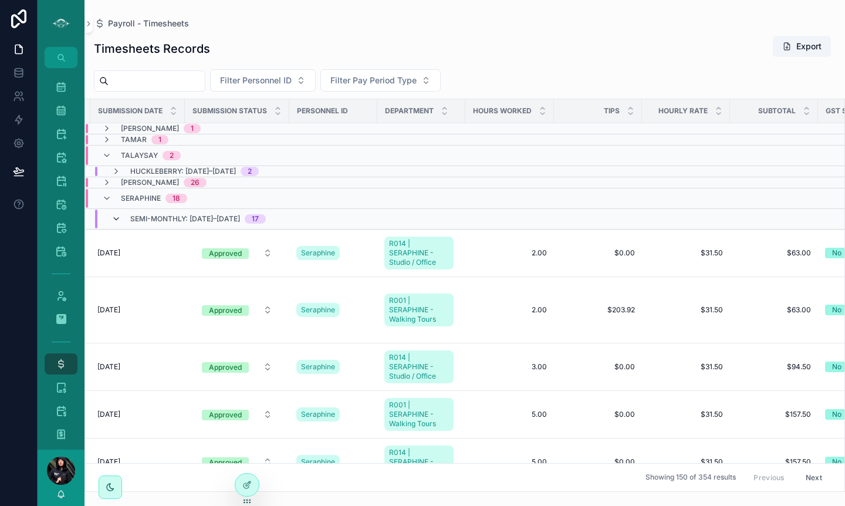
click at [113, 216] on icon "scrollable content" at bounding box center [115, 218] width 9 height 9
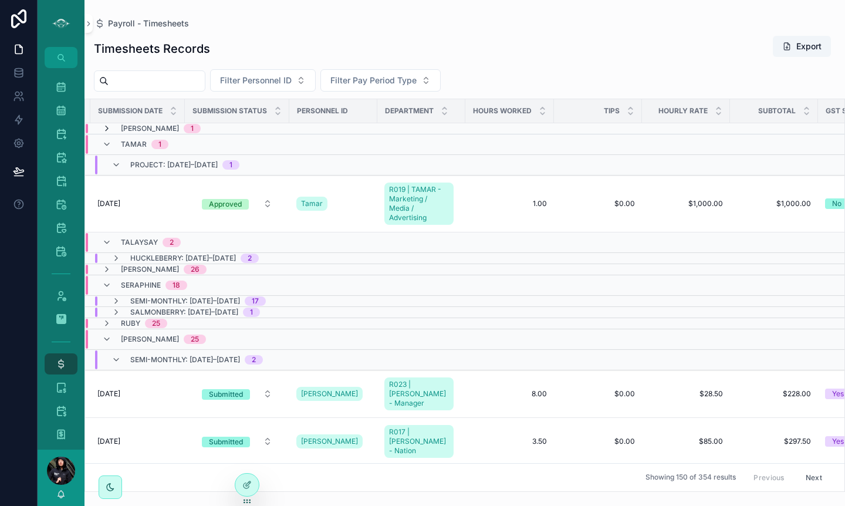
click at [109, 127] on icon "scrollable content" at bounding box center [106, 128] width 9 height 9
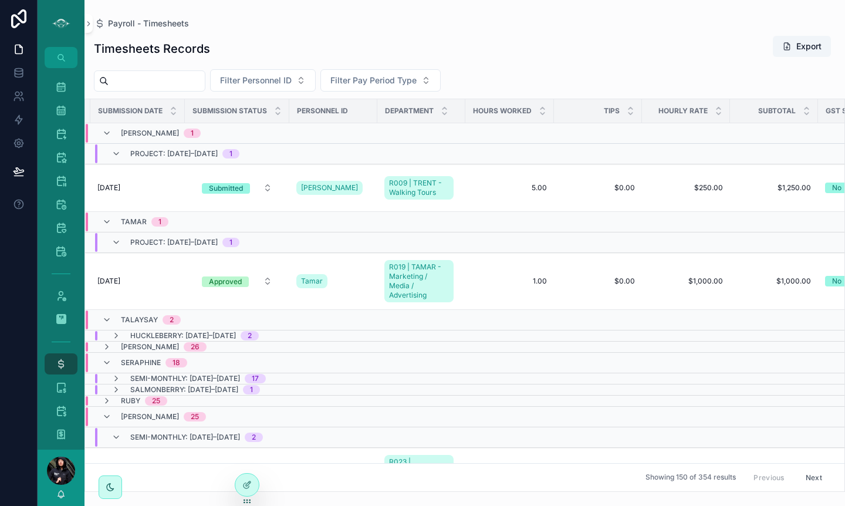
click at [109, 127] on div "Trent 1" at bounding box center [151, 133] width 99 height 19
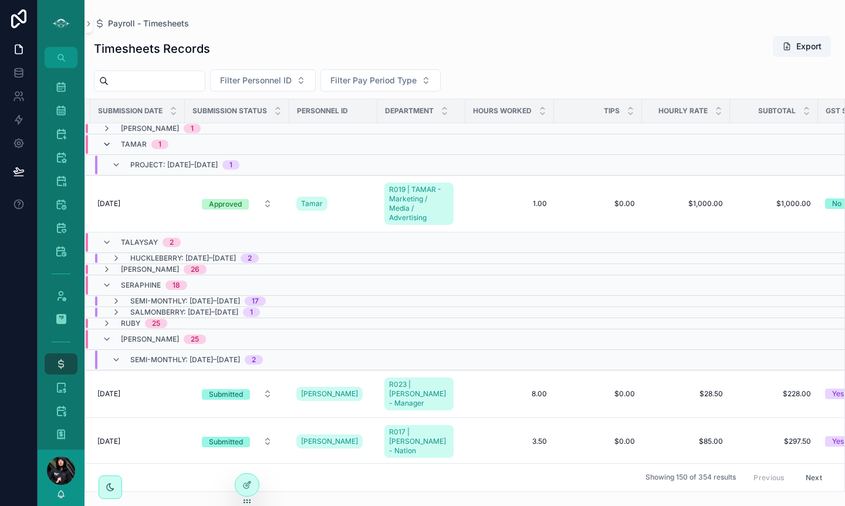
click at [106, 145] on icon "scrollable content" at bounding box center [106, 144] width 9 height 9
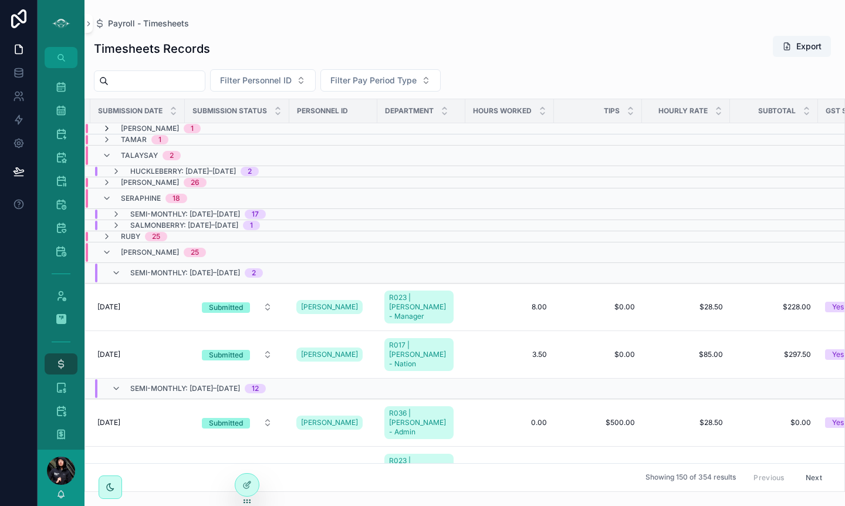
click at [106, 128] on icon "scrollable content" at bounding box center [106, 128] width 9 height 9
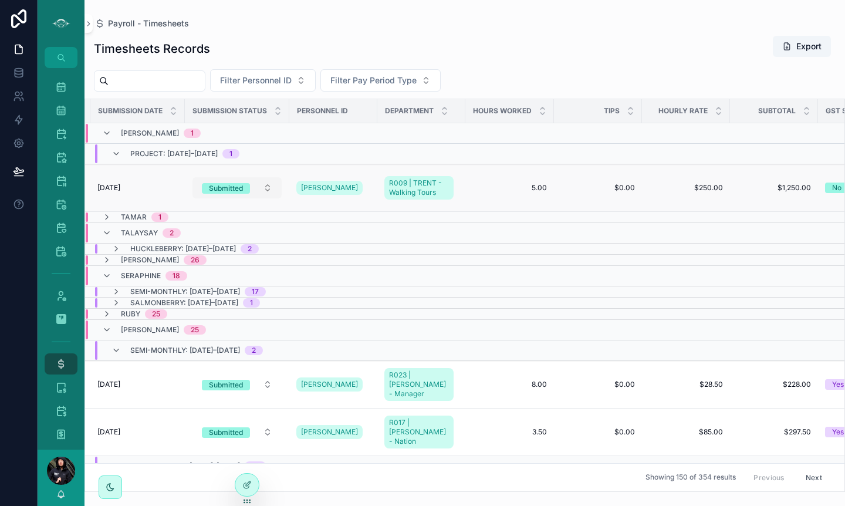
click at [275, 191] on button "Submitted" at bounding box center [236, 187] width 89 height 21
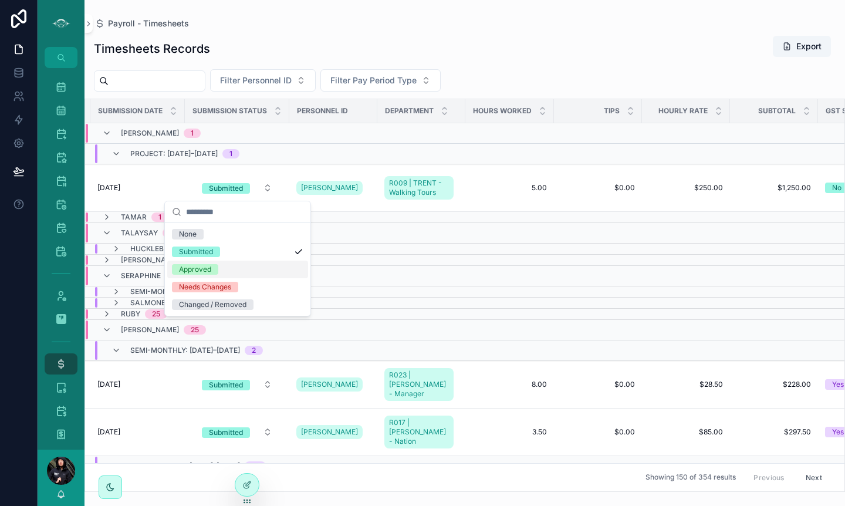
click at [205, 269] on div "Approved" at bounding box center [195, 269] width 32 height 11
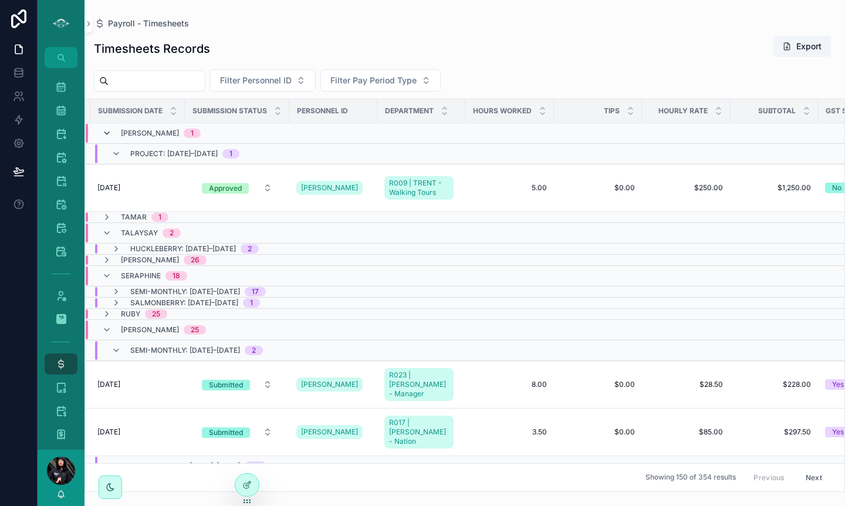
click at [106, 136] on icon "scrollable content" at bounding box center [106, 132] width 9 height 9
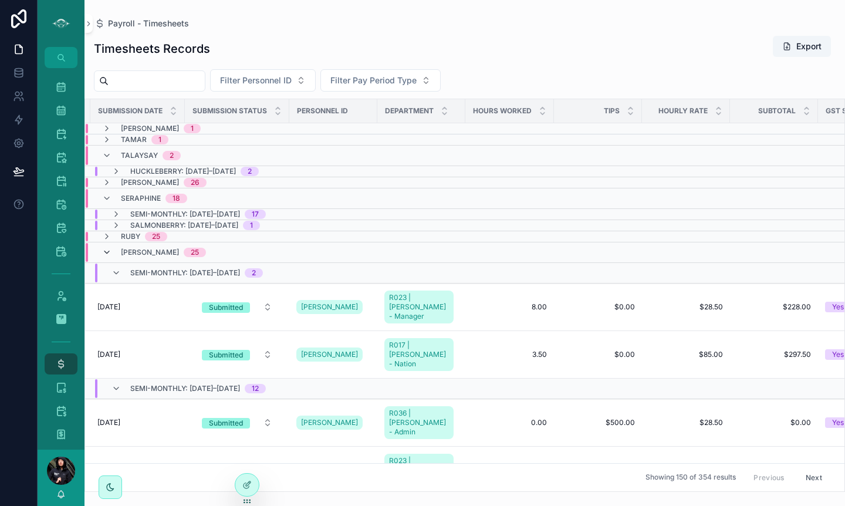
click at [110, 251] on icon "scrollable content" at bounding box center [106, 252] width 9 height 9
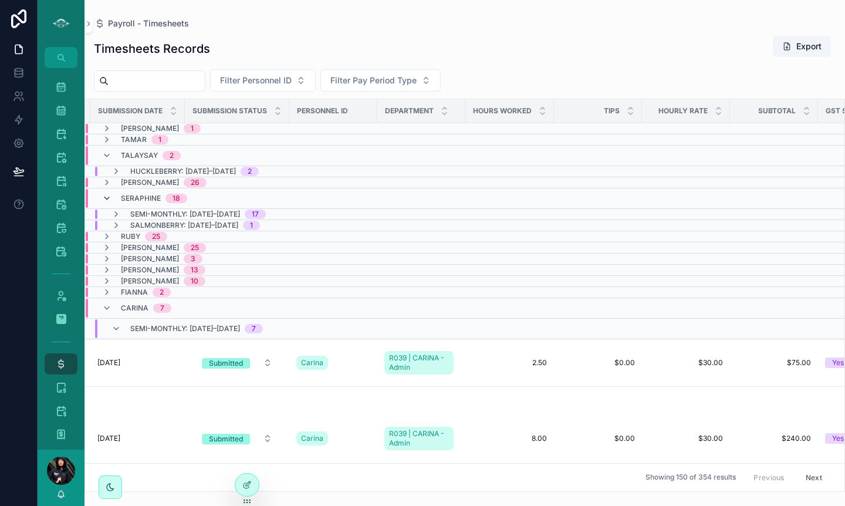
click at [106, 200] on icon "scrollable content" at bounding box center [106, 198] width 9 height 9
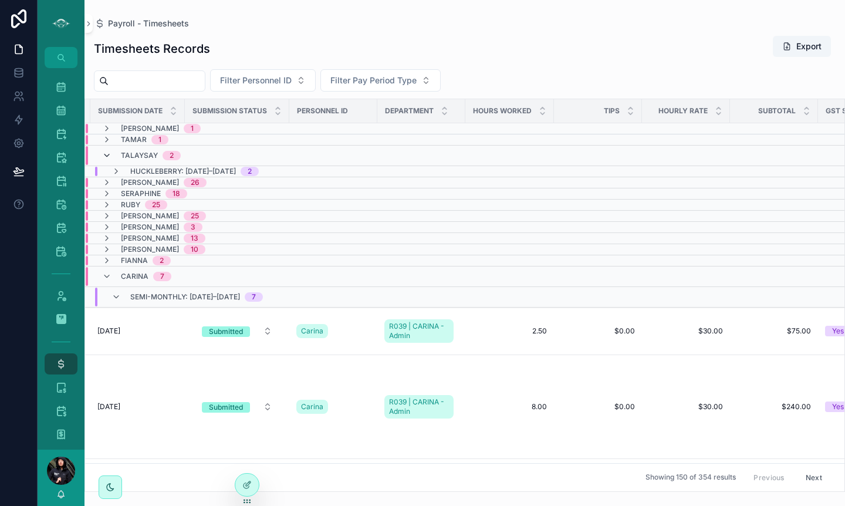
click at [106, 156] on icon "scrollable content" at bounding box center [106, 155] width 9 height 9
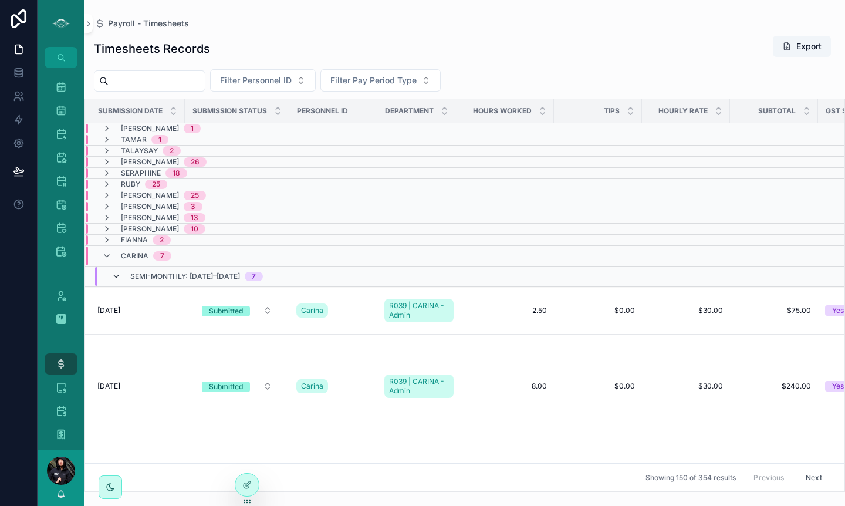
click at [114, 276] on icon "scrollable content" at bounding box center [115, 276] width 9 height 9
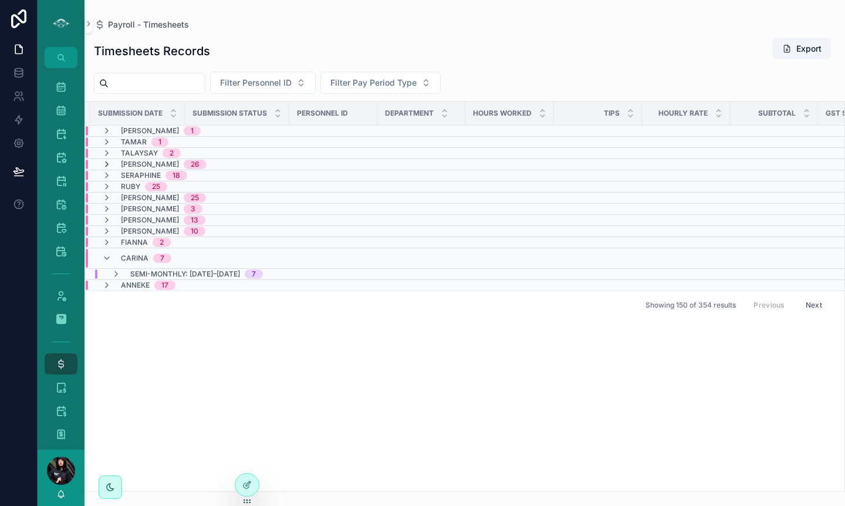
click at [107, 165] on icon "scrollable content" at bounding box center [106, 164] width 9 height 9
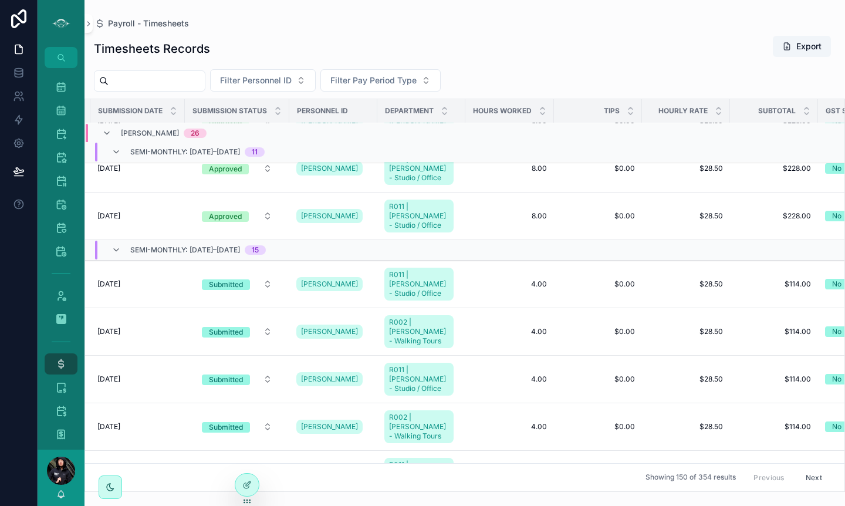
scroll to position [601, 171]
click at [269, 273] on button "Submitted" at bounding box center [236, 283] width 89 height 21
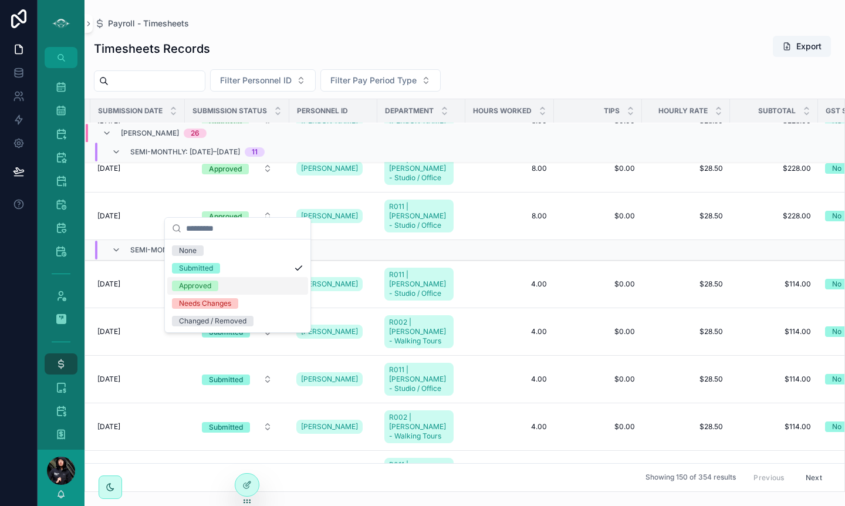
click at [199, 286] on div "Approved" at bounding box center [195, 285] width 32 height 11
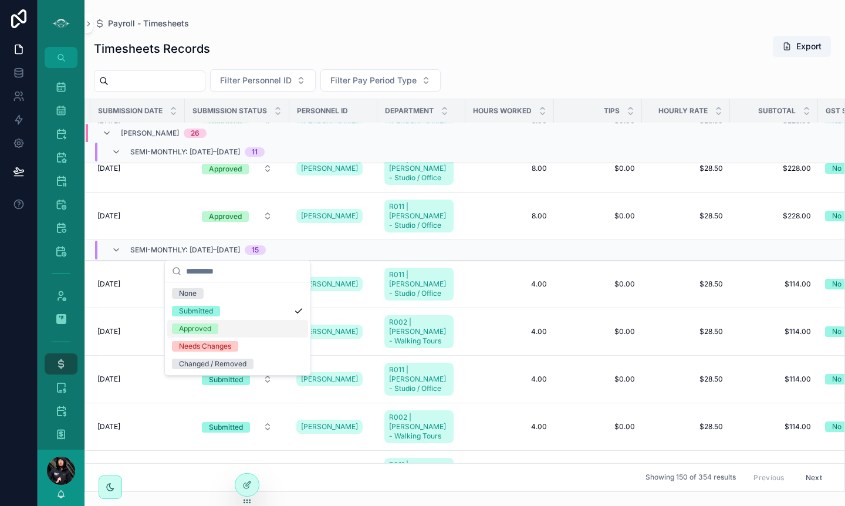
click at [194, 331] on div "Approved" at bounding box center [195, 328] width 32 height 11
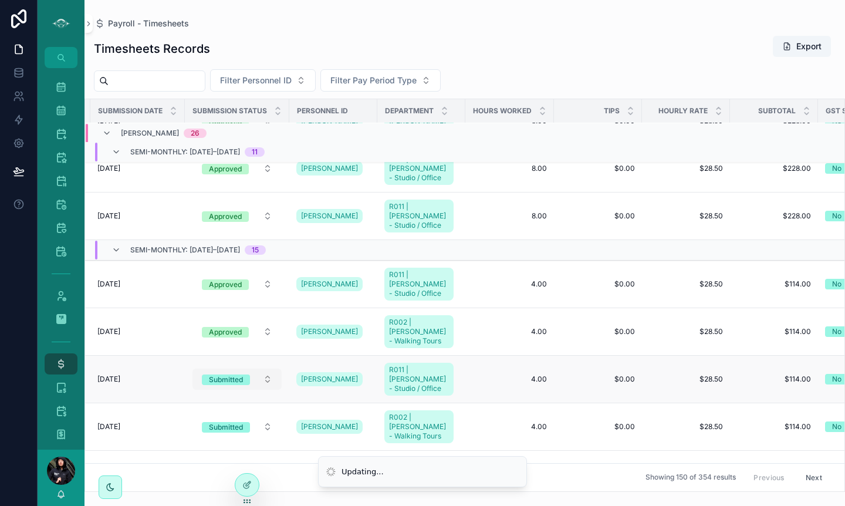
click at [266, 368] on button "Submitted" at bounding box center [236, 378] width 89 height 21
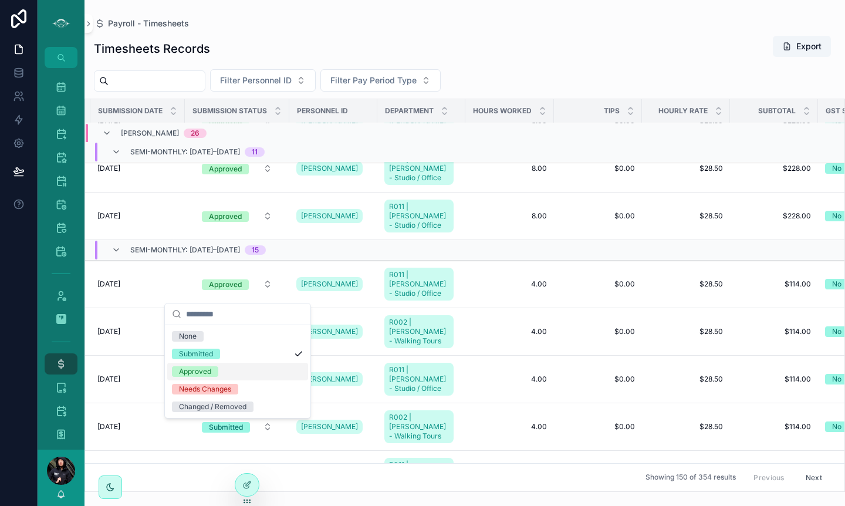
click at [192, 373] on div "Approved" at bounding box center [195, 371] width 32 height 11
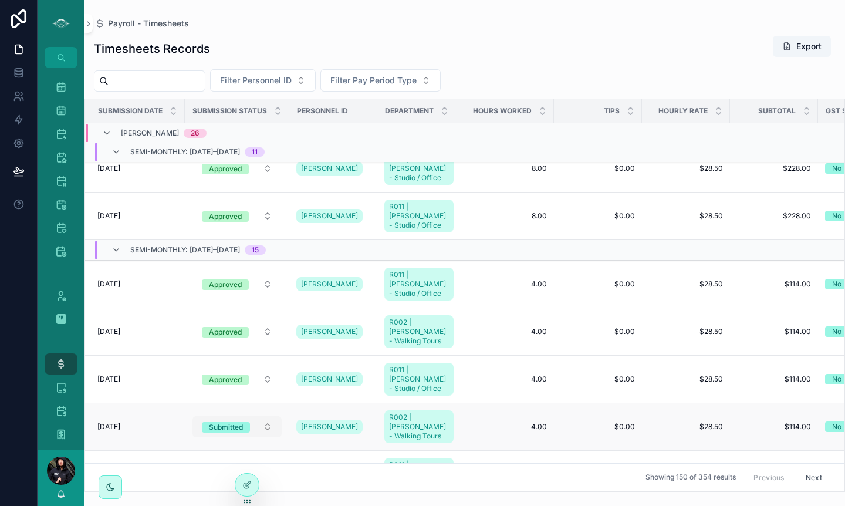
click at [267, 416] on button "Submitted" at bounding box center [236, 426] width 89 height 21
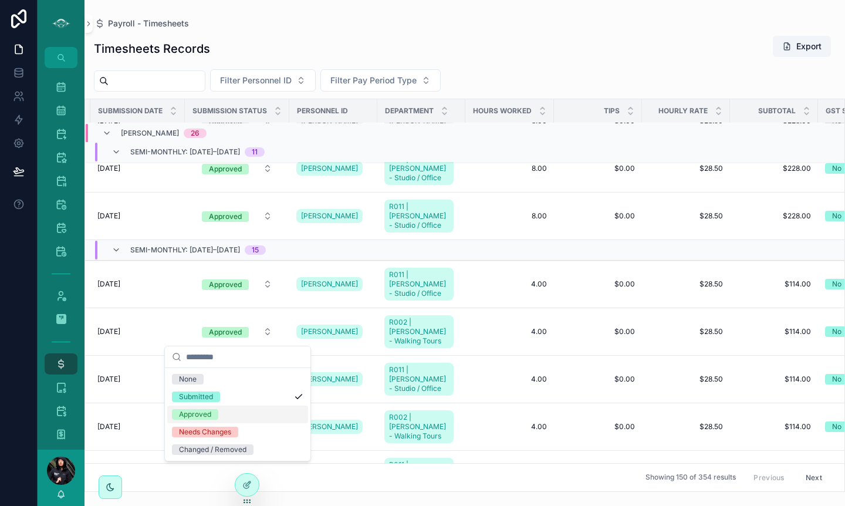
click at [193, 412] on div "Approved" at bounding box center [195, 414] width 32 height 11
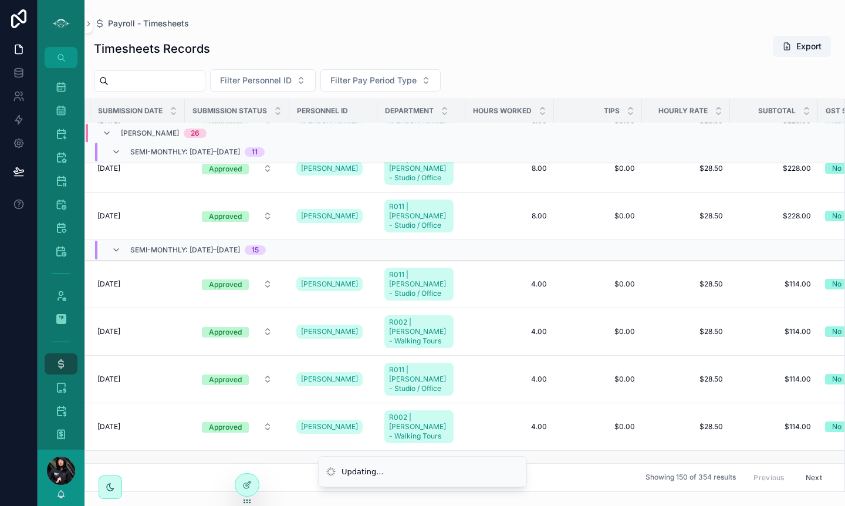
click at [271, 449] on button "Submitted" at bounding box center [236, 473] width 89 height 21
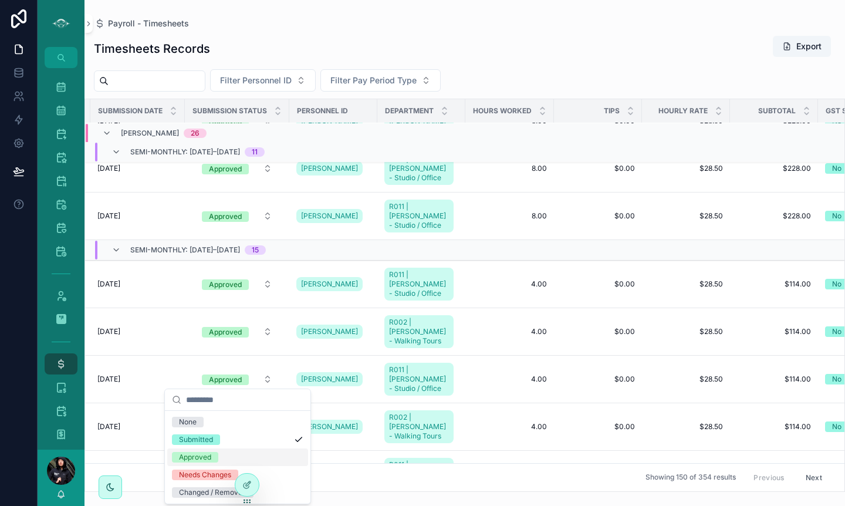
click at [206, 449] on div "Approved" at bounding box center [195, 457] width 32 height 11
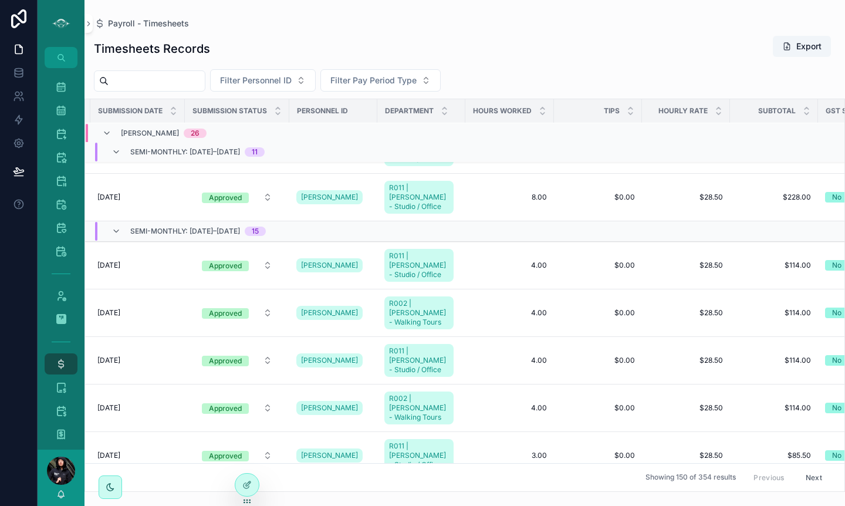
scroll to position [795, 171]
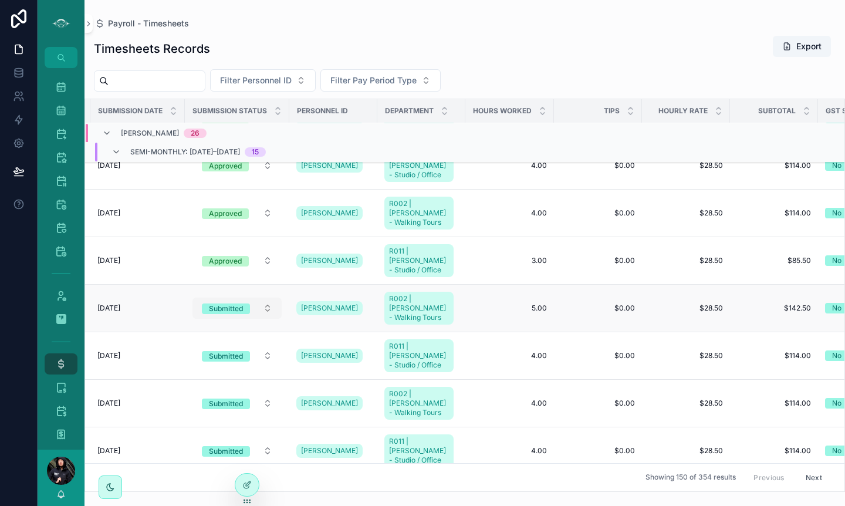
click at [270, 297] on button "Submitted" at bounding box center [236, 307] width 89 height 21
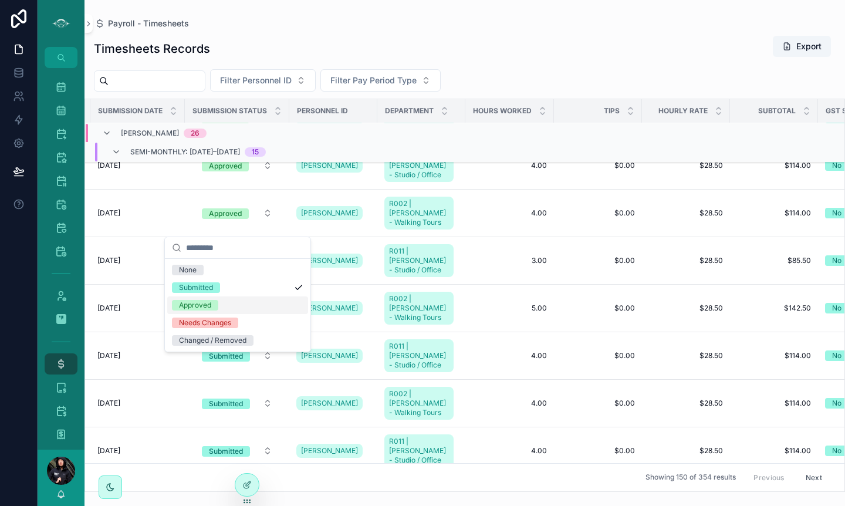
click at [205, 309] on div "Approved" at bounding box center [195, 305] width 32 height 11
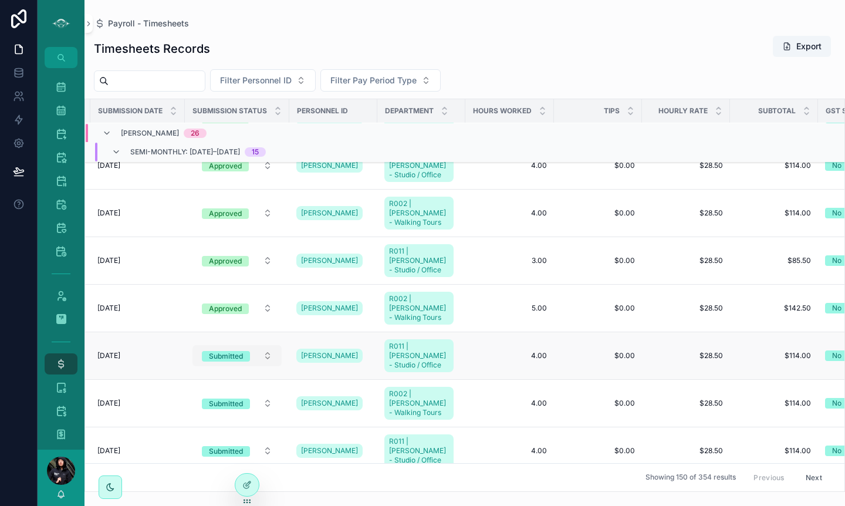
click at [269, 345] on button "Submitted" at bounding box center [236, 355] width 89 height 21
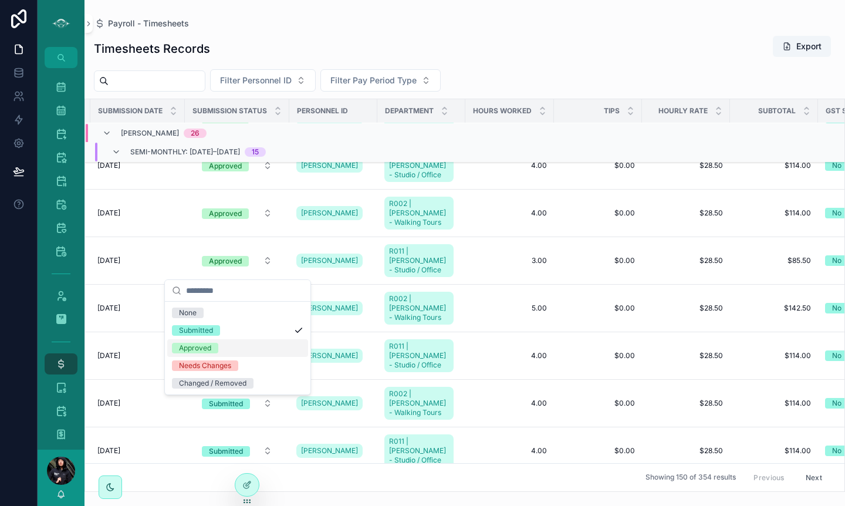
click at [209, 345] on div "Approved" at bounding box center [195, 348] width 32 height 11
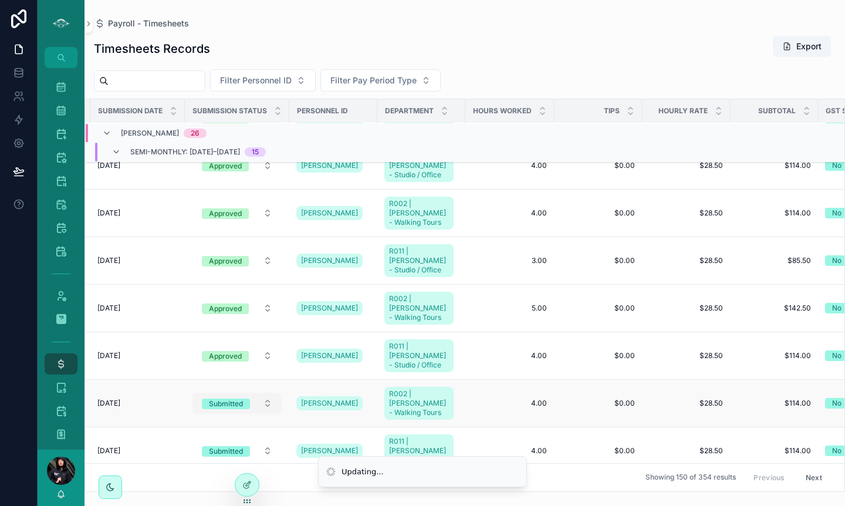
click at [270, 392] on button "Submitted" at bounding box center [236, 402] width 89 height 21
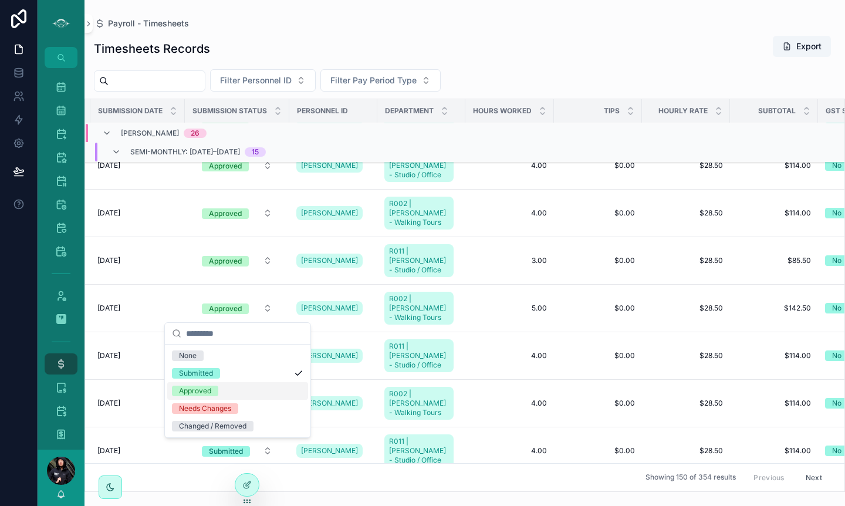
click at [208, 391] on div "Approved" at bounding box center [195, 390] width 32 height 11
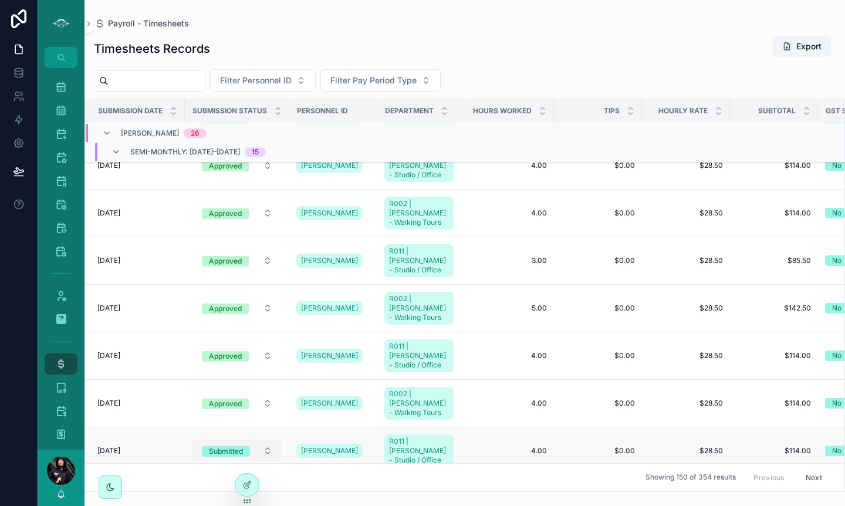
click at [270, 440] on button "Submitted" at bounding box center [236, 450] width 89 height 21
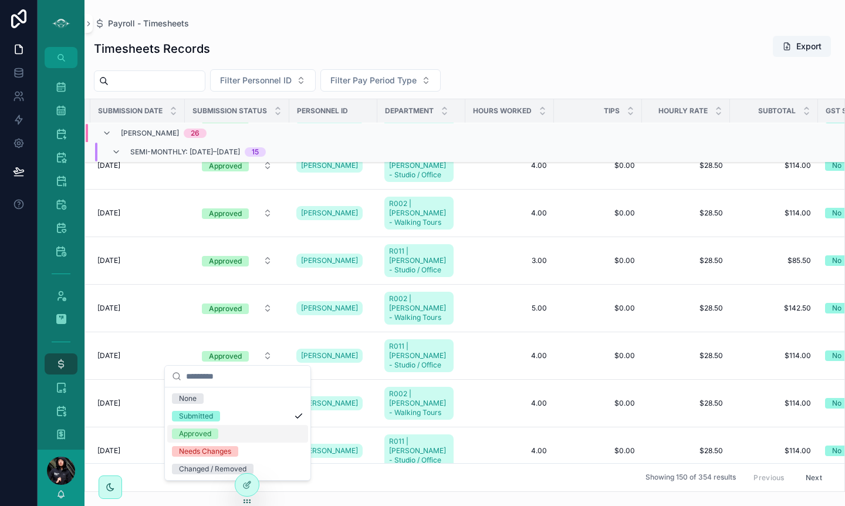
click at [196, 435] on div "Approved" at bounding box center [195, 433] width 32 height 11
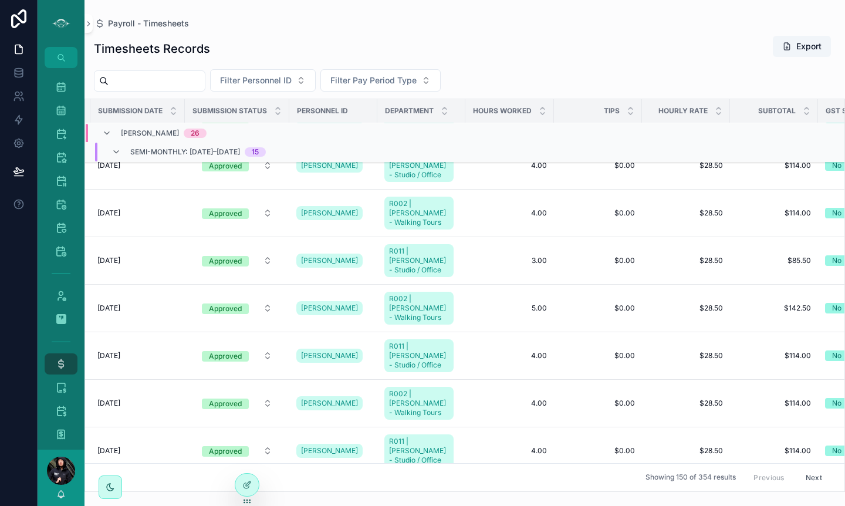
click at [268, 449] on button "Submitted" at bounding box center [236, 498] width 89 height 21
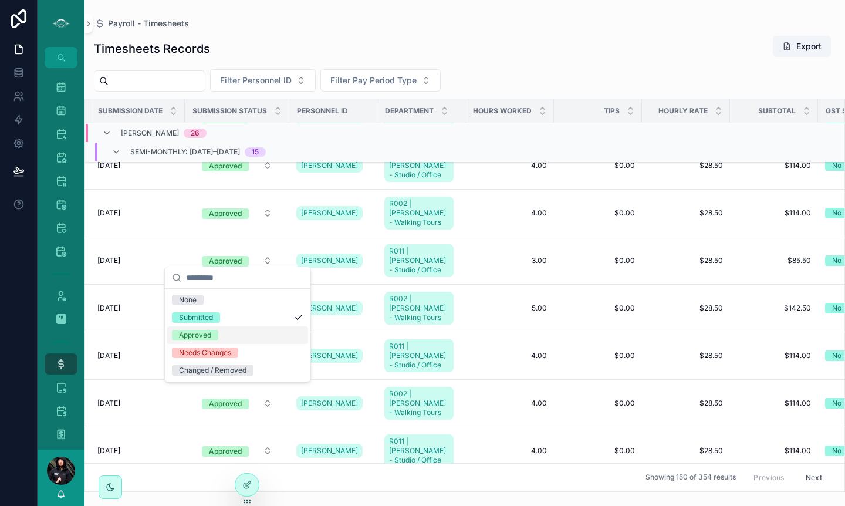
click at [198, 333] on div "Approved" at bounding box center [195, 335] width 32 height 11
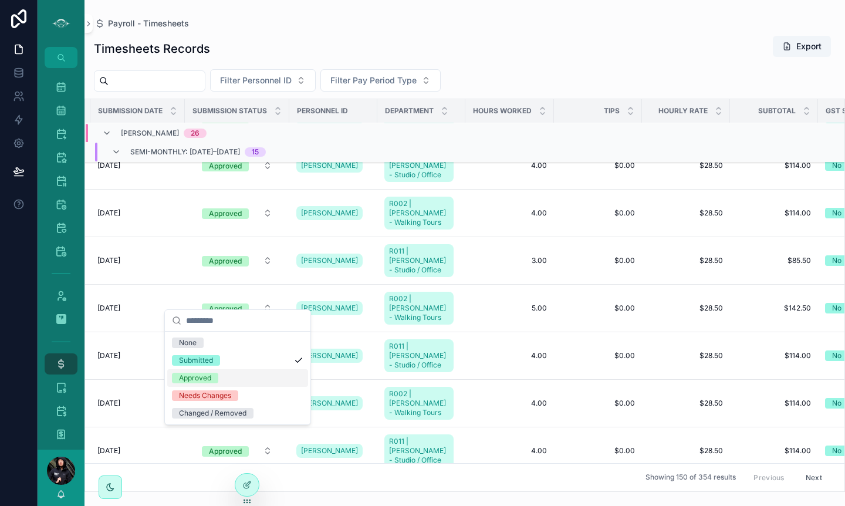
click at [209, 370] on div "Approved" at bounding box center [237, 378] width 141 height 18
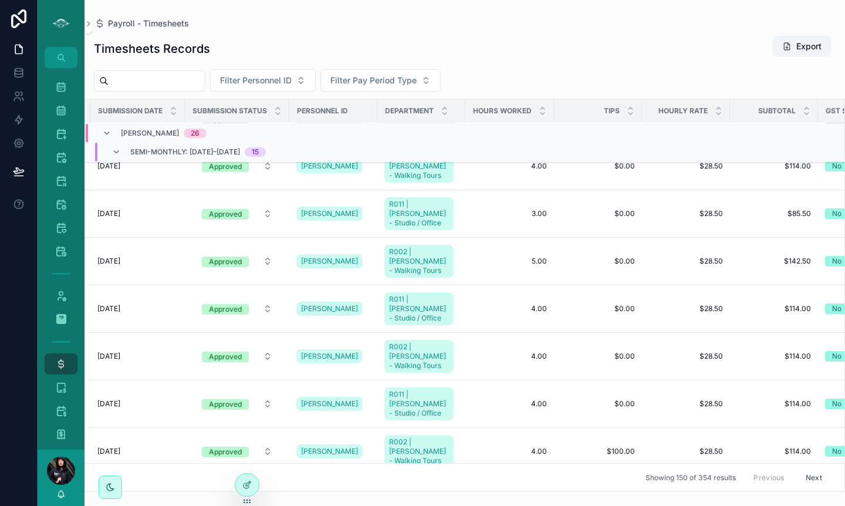
scroll to position [1053, 171]
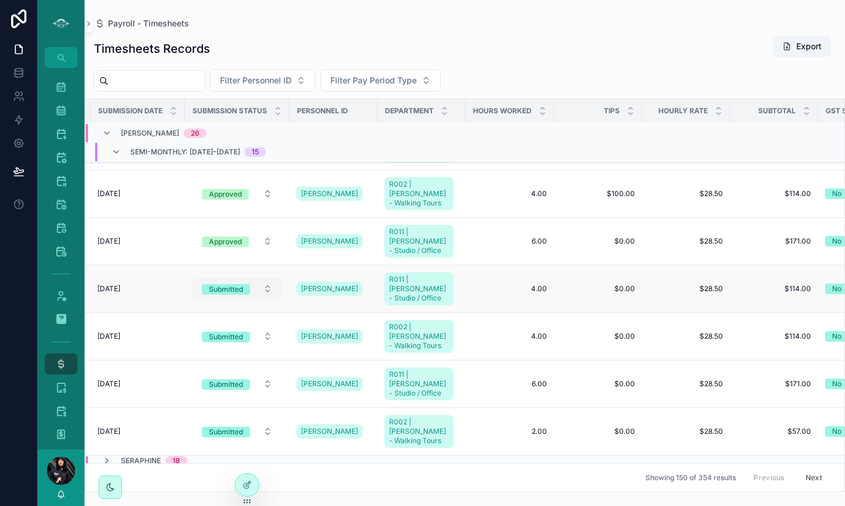
click at [270, 278] on button "Submitted" at bounding box center [236, 288] width 89 height 21
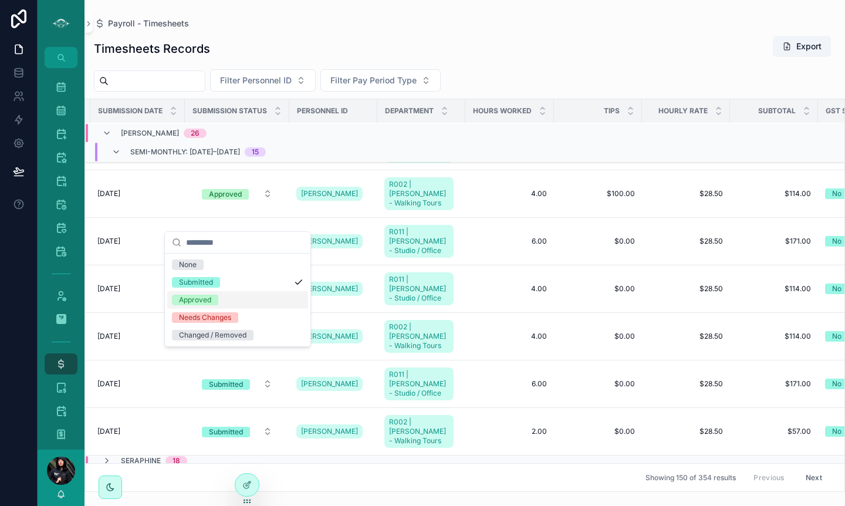
click at [215, 296] on span "Approved" at bounding box center [195, 299] width 46 height 11
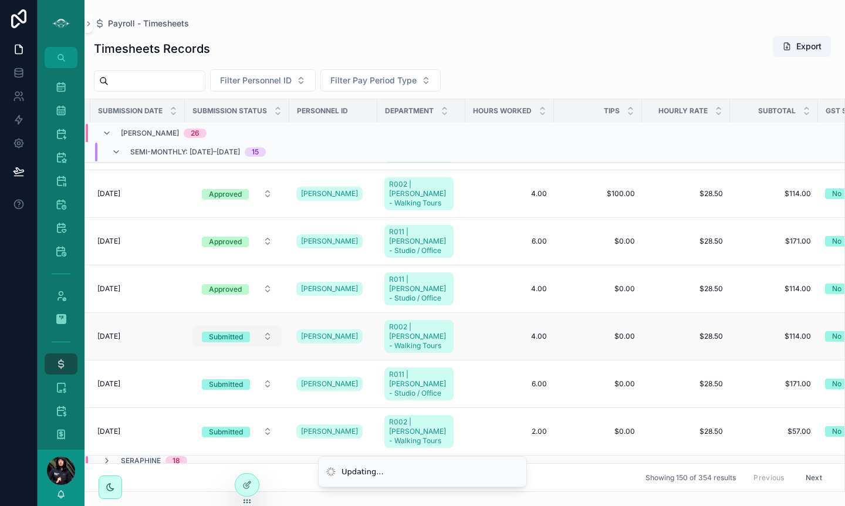
click at [269, 326] on button "Submitted" at bounding box center [236, 336] width 89 height 21
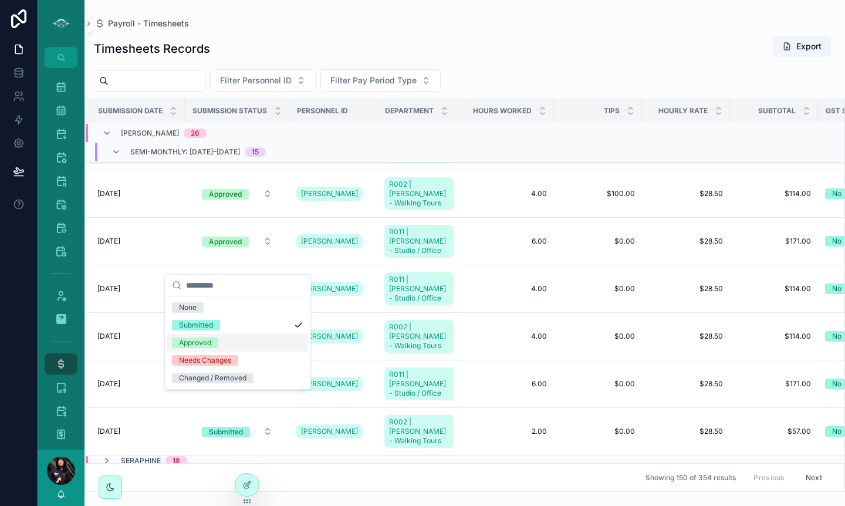
click at [203, 342] on div "Approved" at bounding box center [195, 342] width 32 height 11
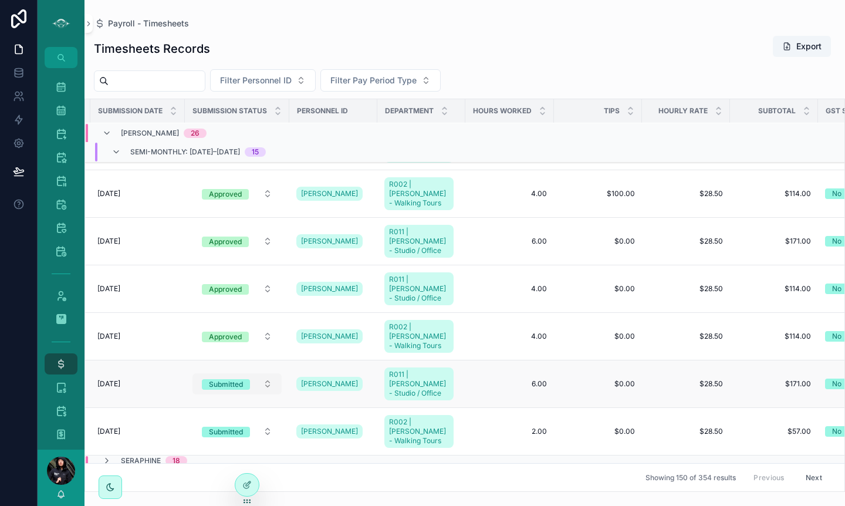
click at [270, 373] on button "Submitted" at bounding box center [236, 383] width 89 height 21
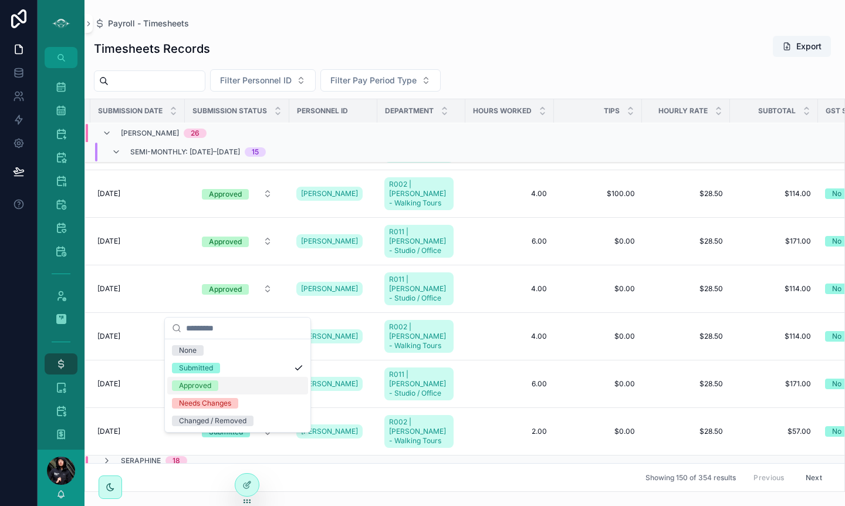
click at [183, 384] on div "Approved" at bounding box center [195, 385] width 32 height 11
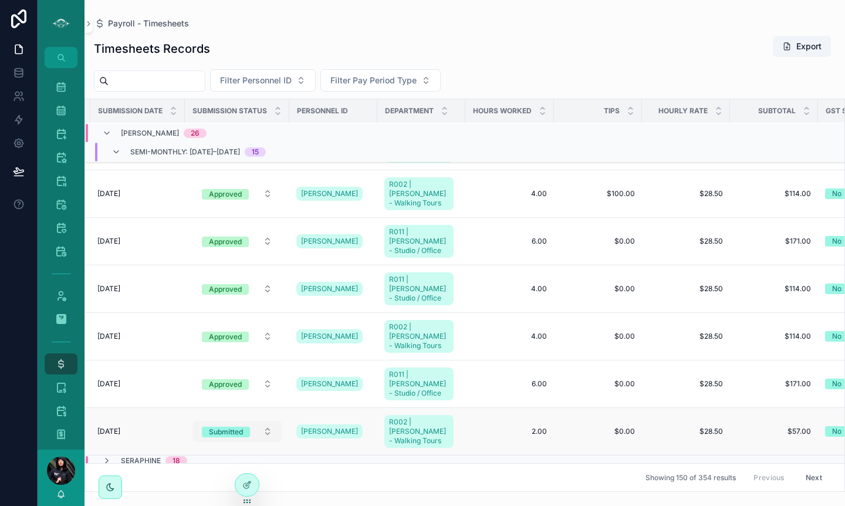
click at [267, 421] on button "Submitted" at bounding box center [236, 431] width 89 height 21
click at [269, 421] on button "Submitted" at bounding box center [236, 431] width 89 height 21
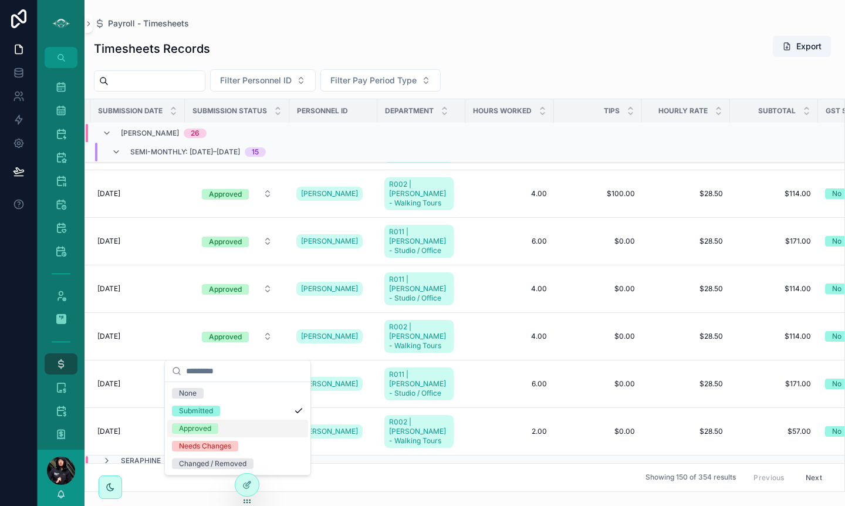
click at [197, 428] on div "Approved" at bounding box center [195, 428] width 32 height 11
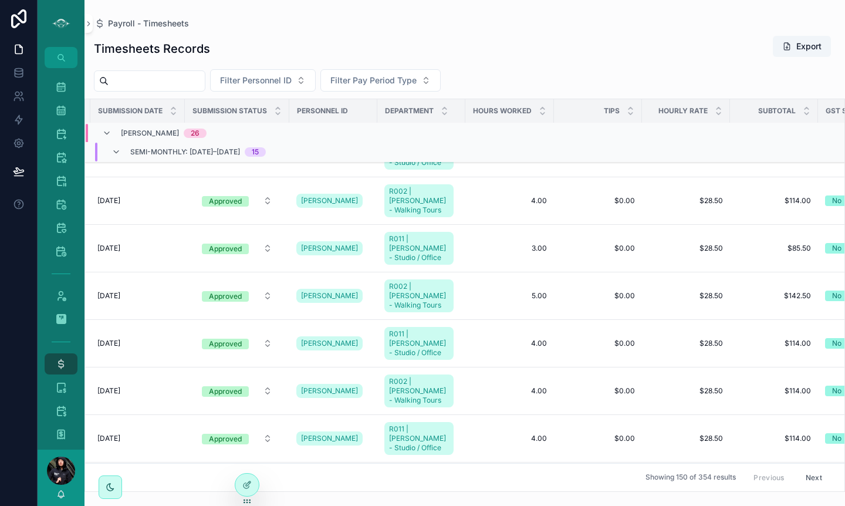
scroll to position [332, 171]
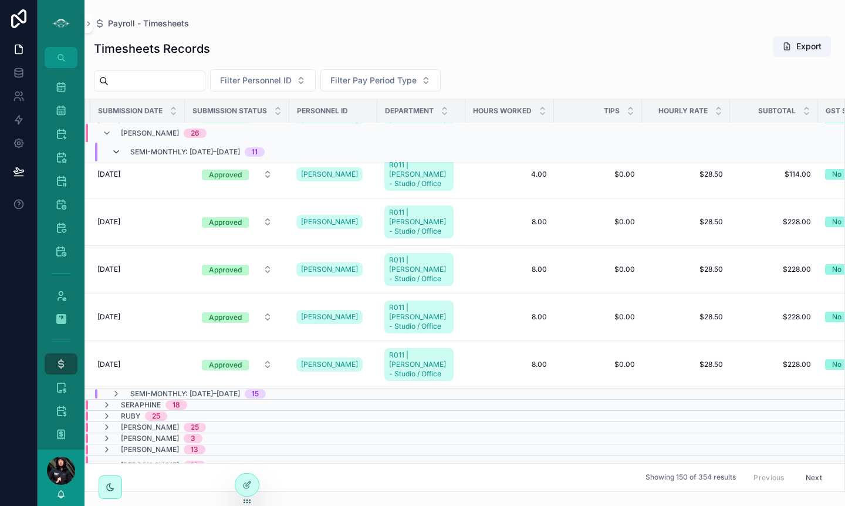
click at [117, 151] on icon "scrollable content" at bounding box center [115, 151] width 9 height 9
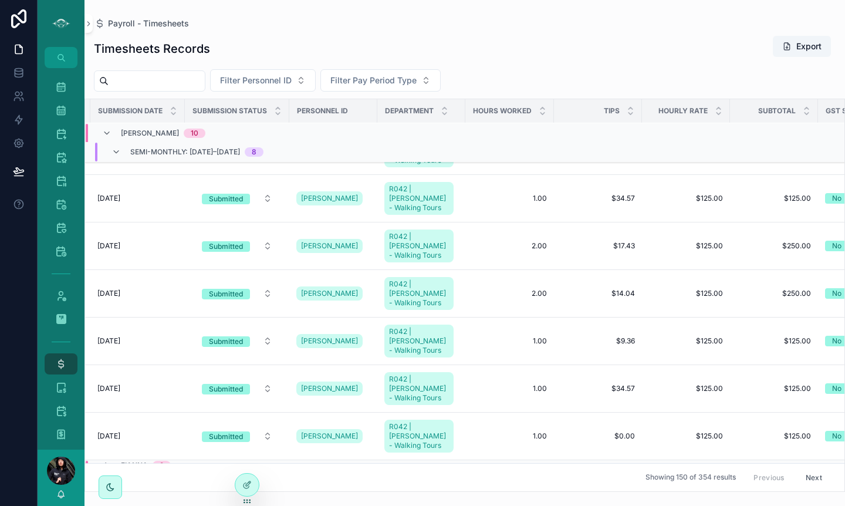
scroll to position [297, 171]
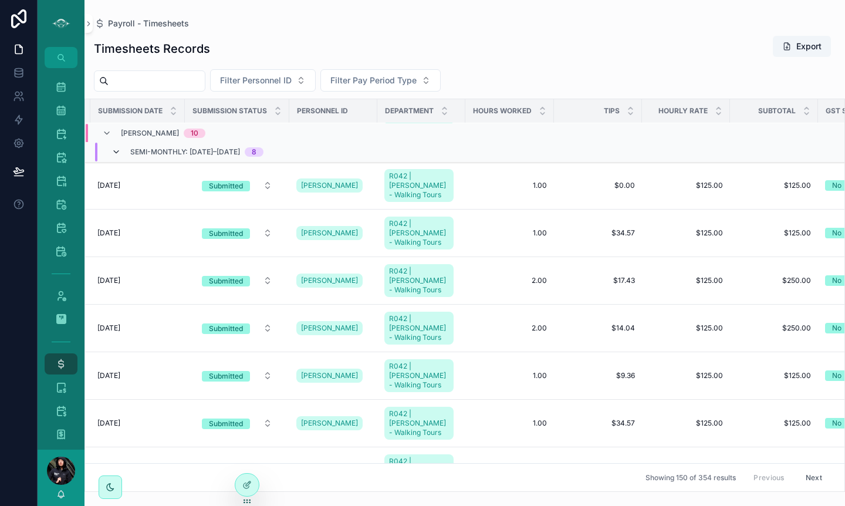
click at [117, 151] on icon "scrollable content" at bounding box center [115, 151] width 9 height 9
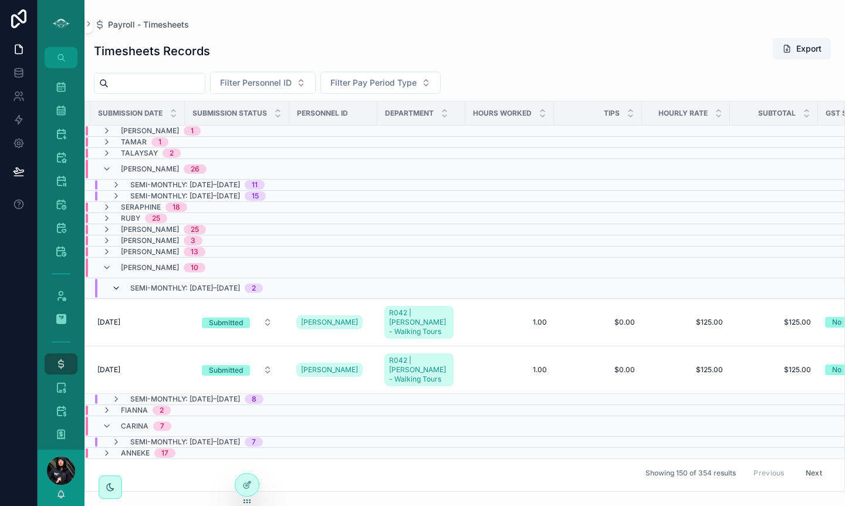
click at [116, 288] on icon "scrollable content" at bounding box center [115, 287] width 9 height 9
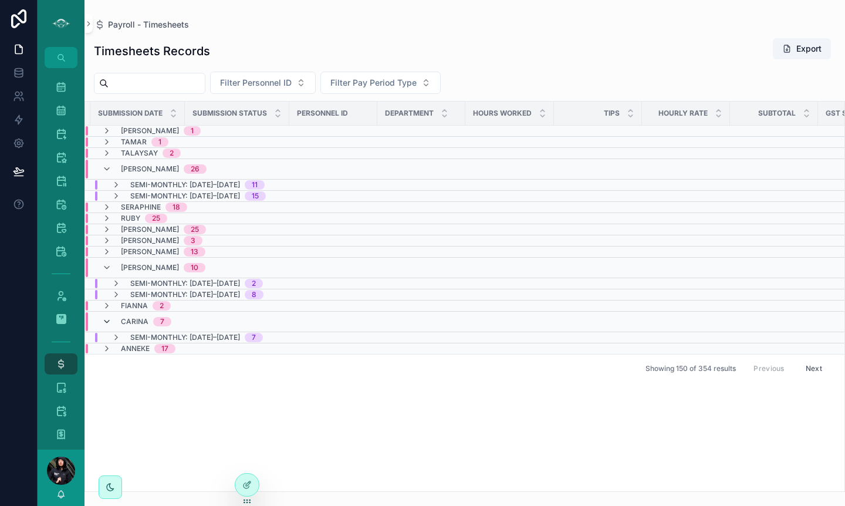
click at [108, 320] on icon "scrollable content" at bounding box center [106, 321] width 9 height 9
click at [106, 316] on icon "scrollable content" at bounding box center [106, 316] width 9 height 9
click at [107, 319] on icon "scrollable content" at bounding box center [106, 321] width 9 height 9
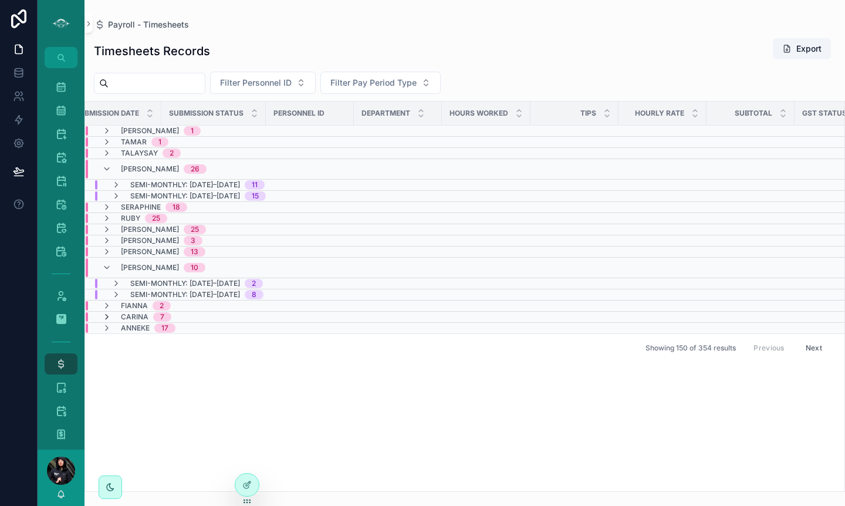
click at [107, 317] on icon "scrollable content" at bounding box center [106, 316] width 9 height 9
click at [157, 321] on span "7" at bounding box center [162, 321] width 18 height 9
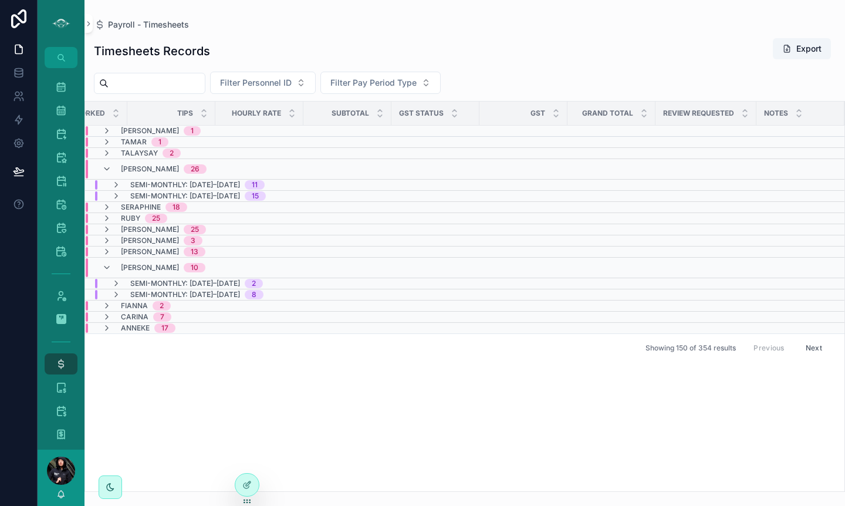
scroll to position [0, 0]
click at [117, 292] on icon "scrollable content" at bounding box center [115, 294] width 9 height 9
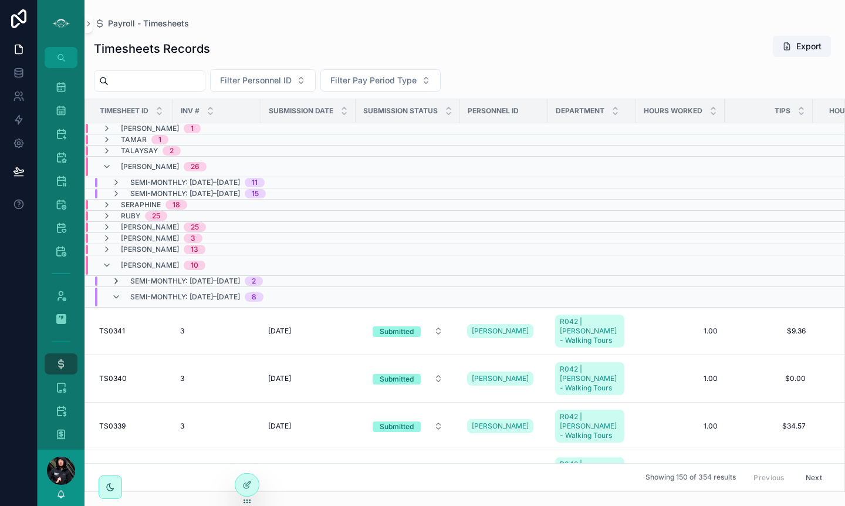
click at [117, 281] on icon "scrollable content" at bounding box center [115, 280] width 9 height 9
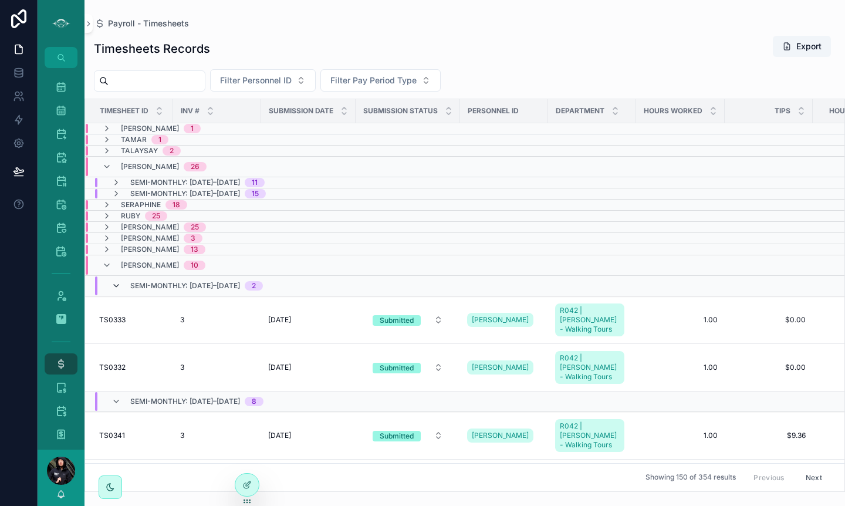
click at [115, 287] on icon "scrollable content" at bounding box center [115, 285] width 9 height 9
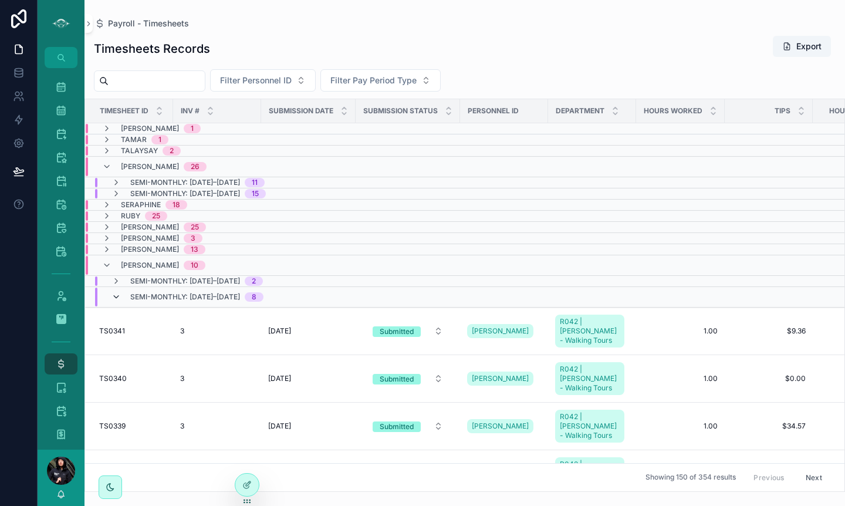
click at [114, 295] on icon "scrollable content" at bounding box center [115, 296] width 9 height 9
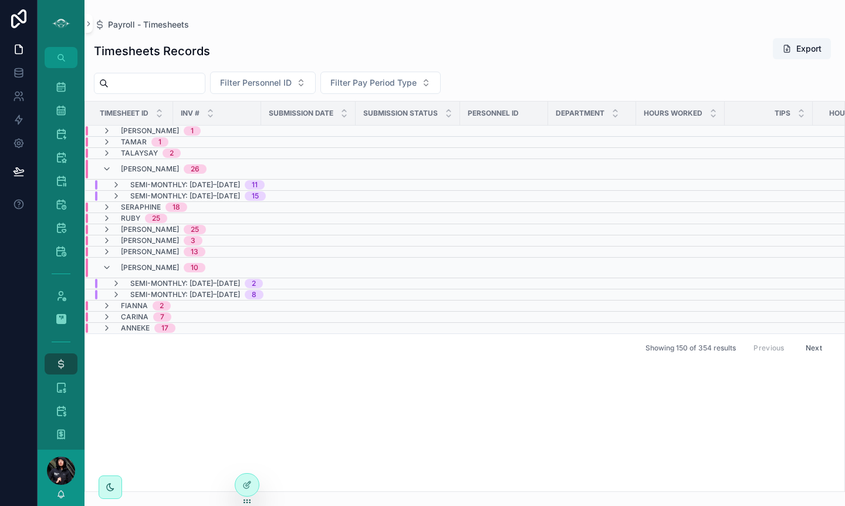
click at [114, 329] on div "Anneke 17" at bounding box center [138, 327] width 73 height 9
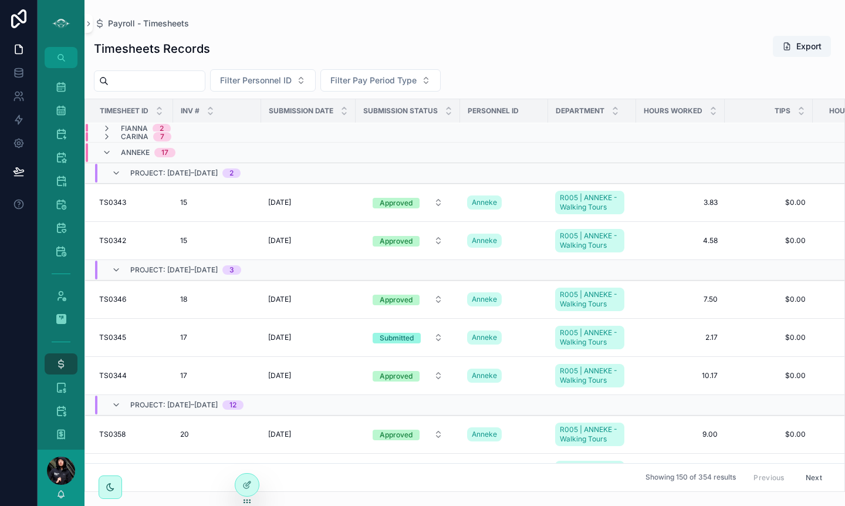
scroll to position [249, 0]
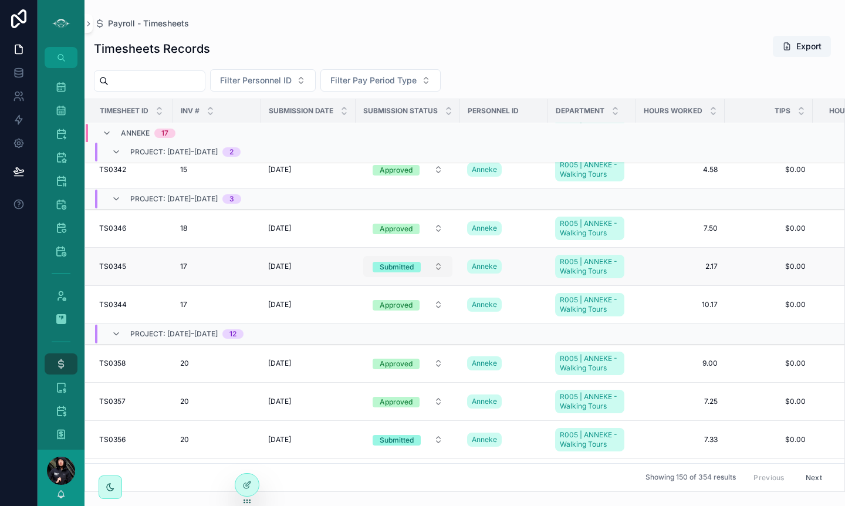
click at [439, 270] on button "Submitted" at bounding box center [407, 266] width 89 height 21
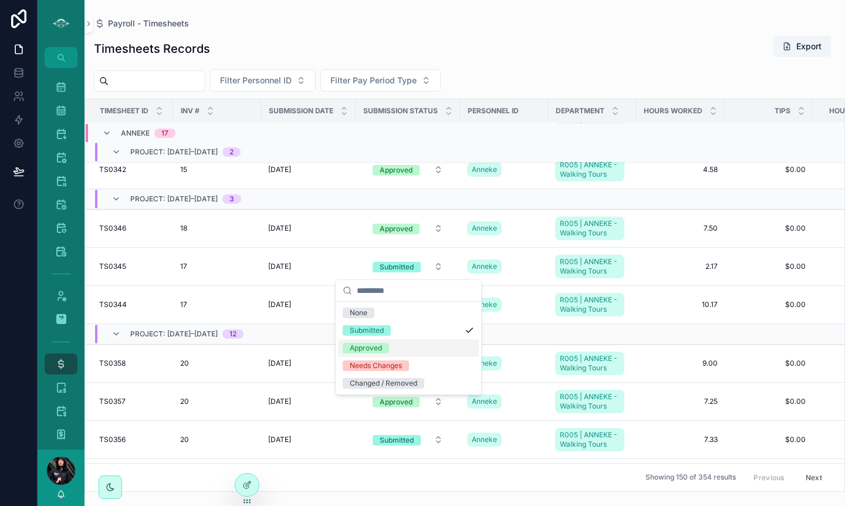
click at [369, 350] on div "Approved" at bounding box center [366, 348] width 32 height 11
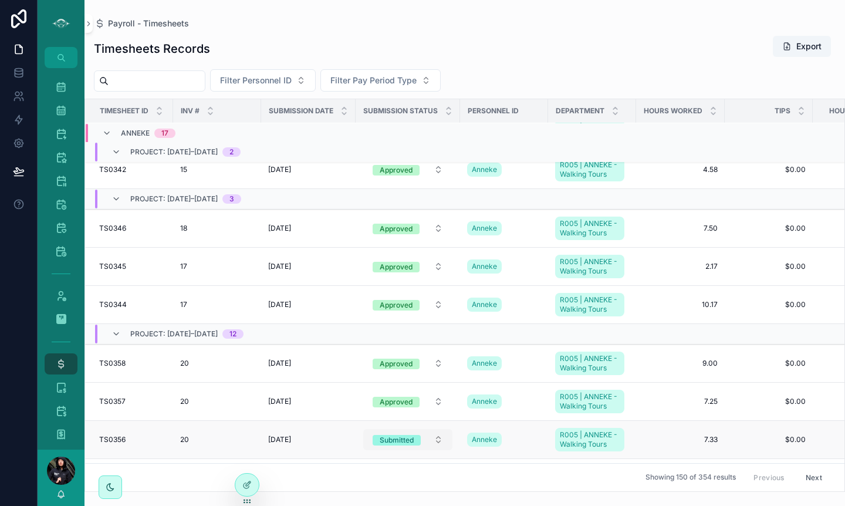
click at [438, 439] on button "Submitted" at bounding box center [407, 439] width 89 height 21
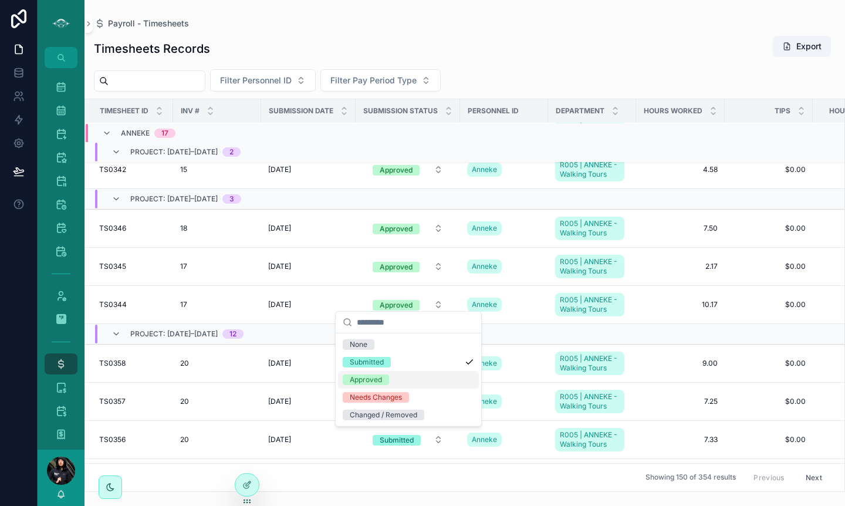
click at [377, 378] on div "Approved" at bounding box center [366, 379] width 32 height 11
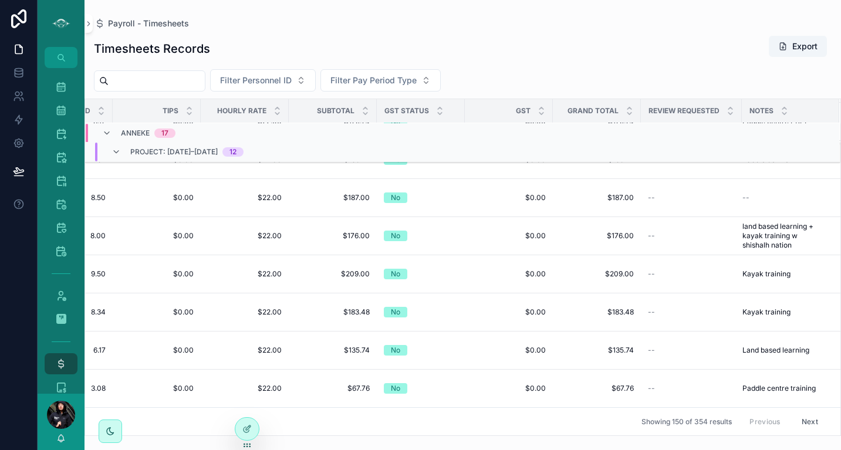
scroll to position [671, 621]
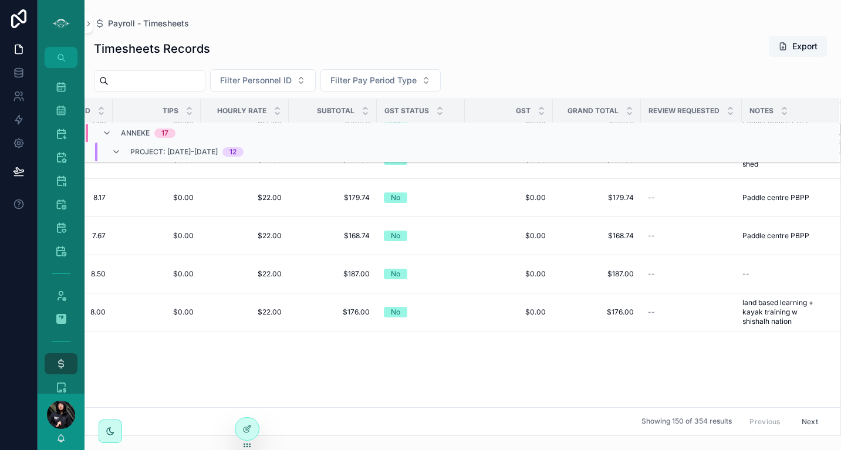
click at [805, 45] on button "Export" at bounding box center [798, 46] width 58 height 21
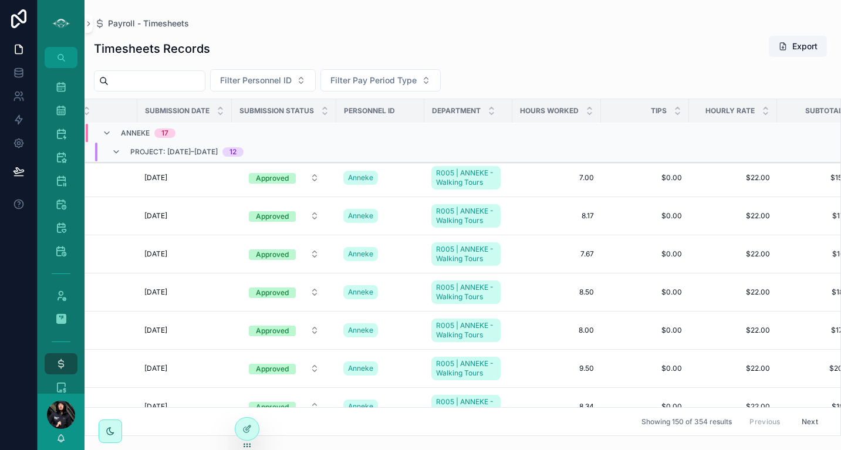
scroll to position [1132, 124]
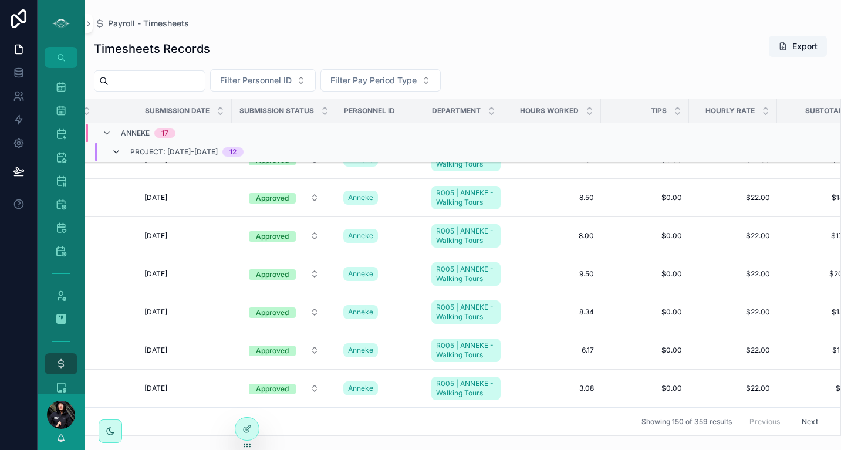
click at [115, 151] on icon "scrollable content" at bounding box center [115, 151] width 9 height 9
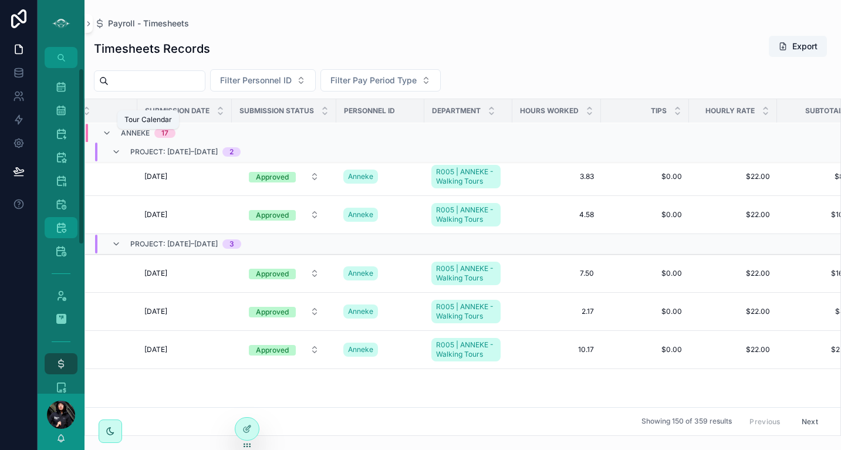
scroll to position [212, 124]
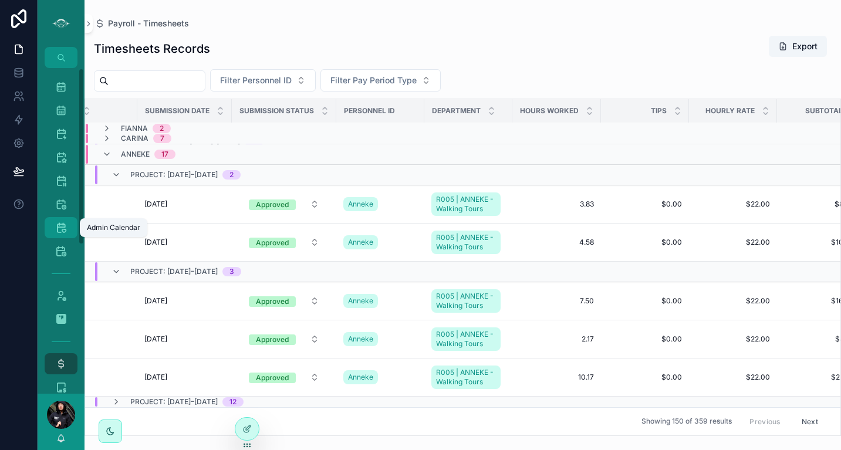
click at [63, 230] on icon "scrollable content" at bounding box center [61, 228] width 12 height 12
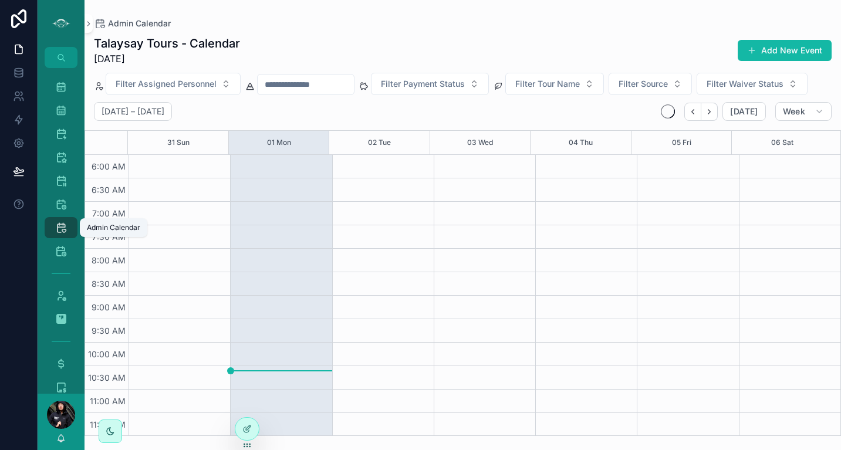
scroll to position [282, 0]
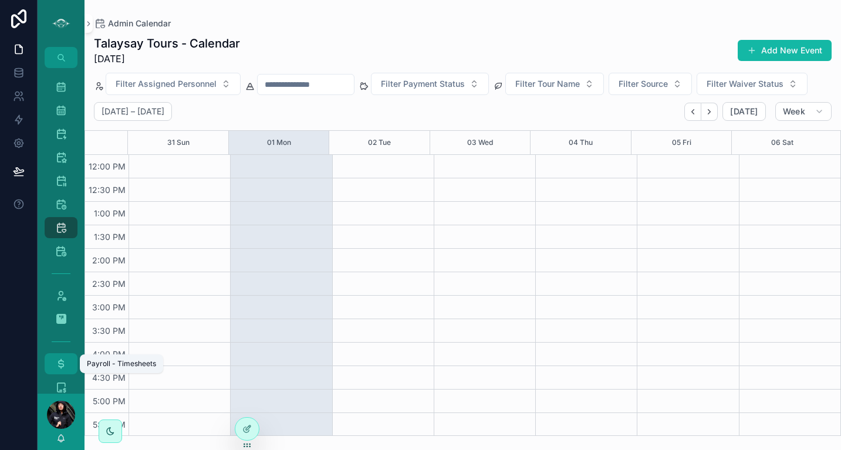
click at [63, 367] on icon "scrollable content" at bounding box center [61, 364] width 12 height 12
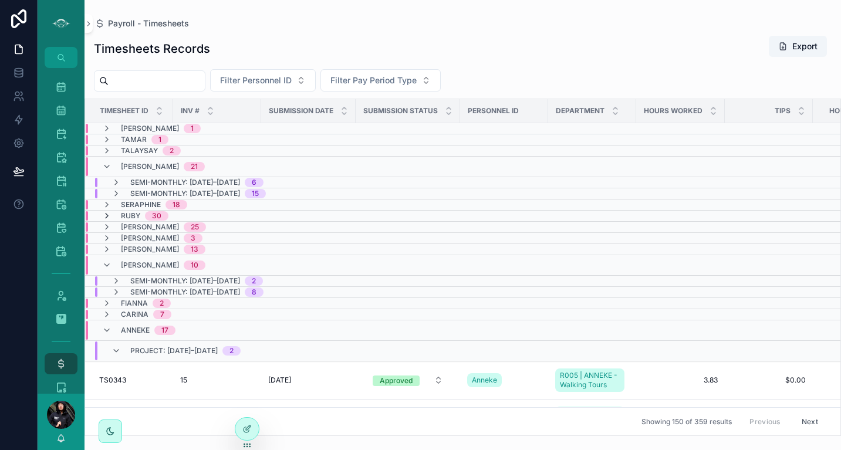
click at [107, 216] on icon "scrollable content" at bounding box center [106, 215] width 9 height 9
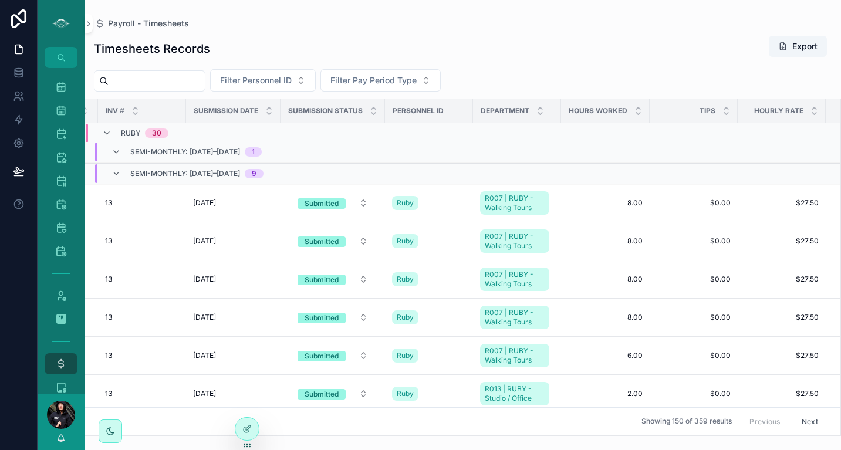
scroll to position [126, 71]
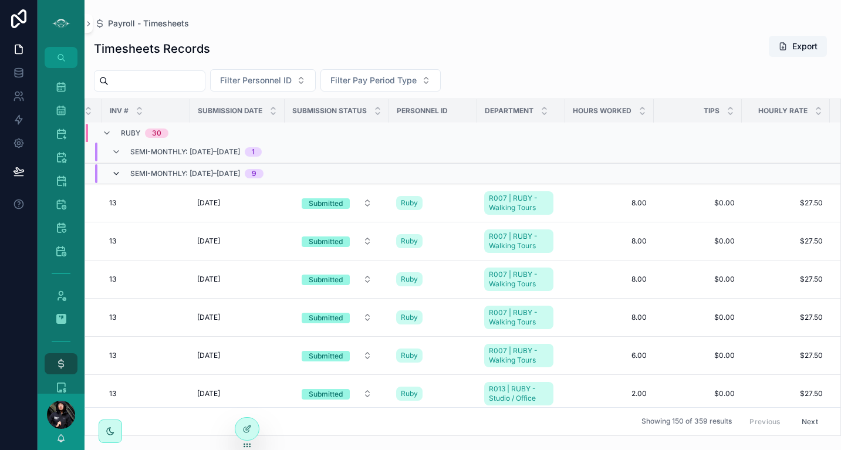
click at [116, 177] on icon "scrollable content" at bounding box center [115, 173] width 9 height 9
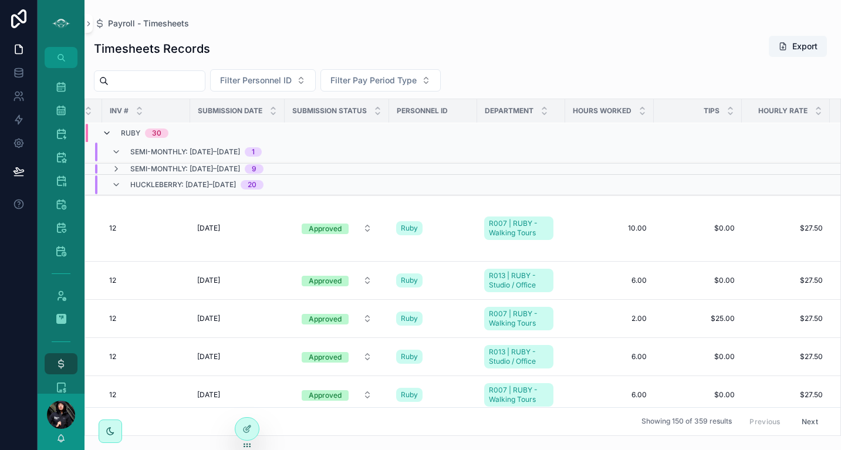
click at [106, 132] on icon "scrollable content" at bounding box center [106, 132] width 9 height 9
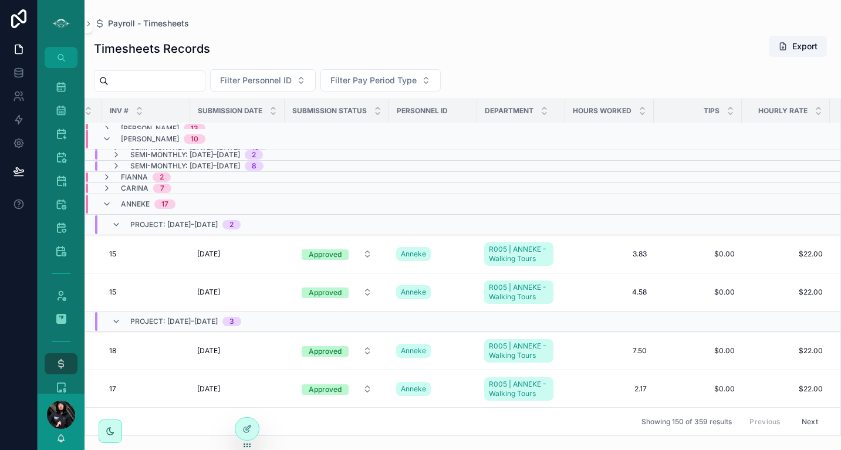
scroll to position [0, 71]
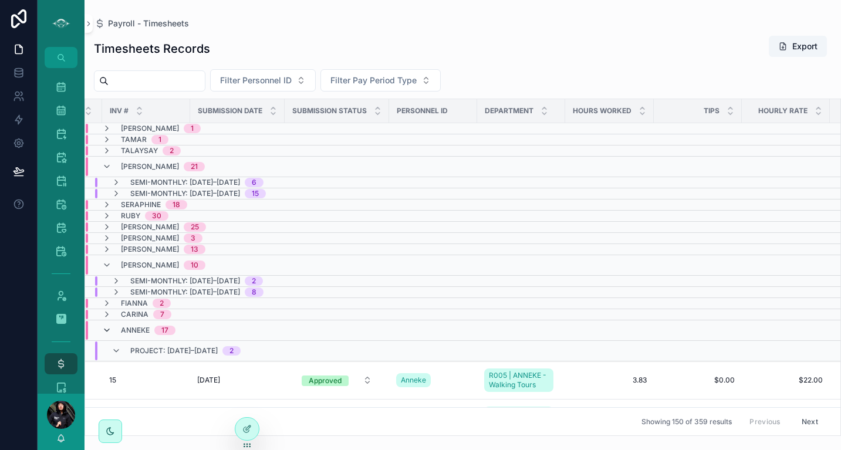
click at [104, 330] on icon "scrollable content" at bounding box center [106, 330] width 9 height 9
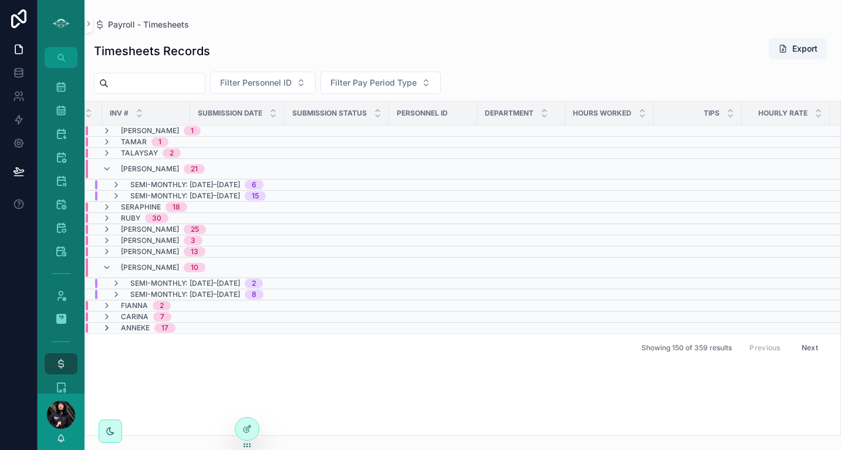
click at [110, 327] on icon "scrollable content" at bounding box center [106, 327] width 9 height 9
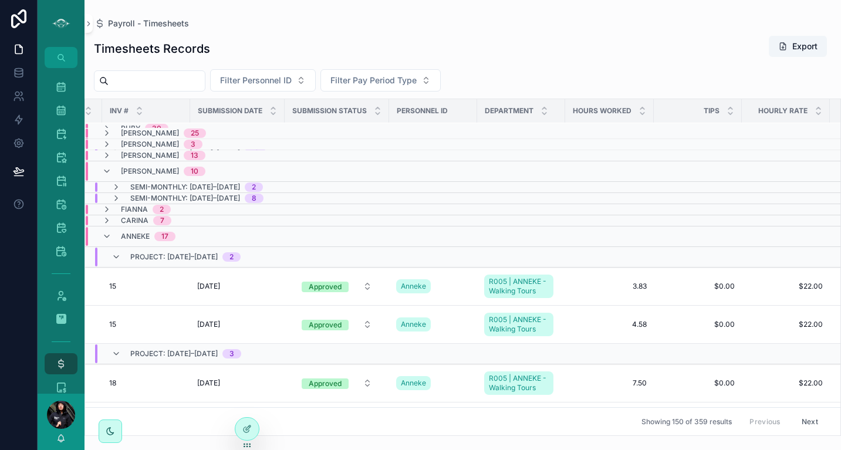
scroll to position [185, 71]
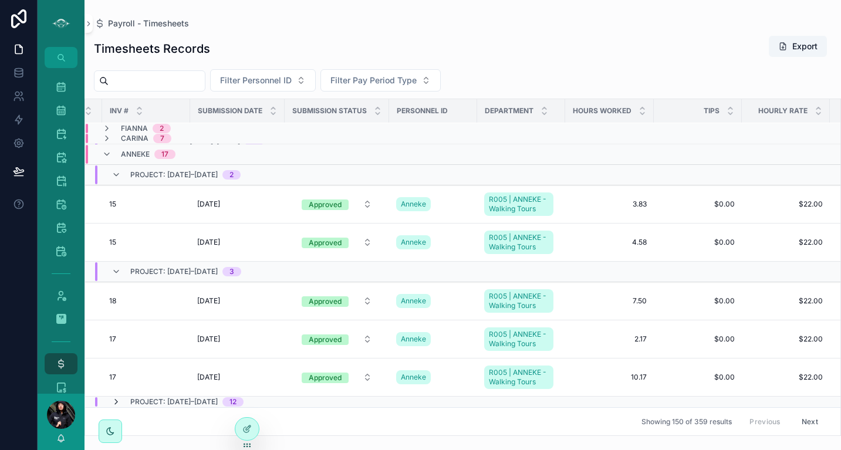
click at [116, 397] on icon "scrollable content" at bounding box center [115, 401] width 9 height 9
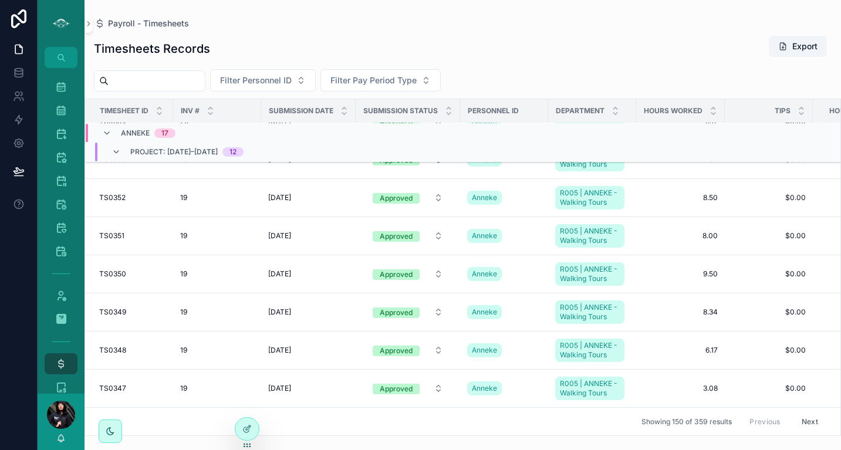
scroll to position [0, 0]
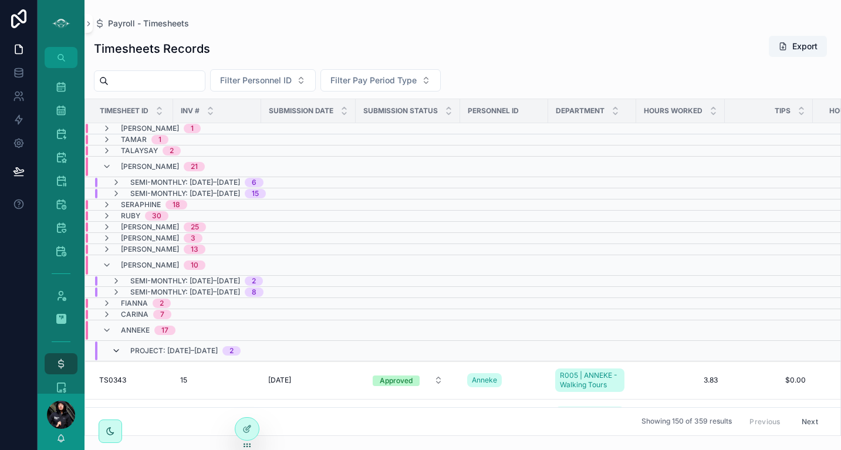
click at [120, 349] on icon "scrollable content" at bounding box center [115, 350] width 9 height 9
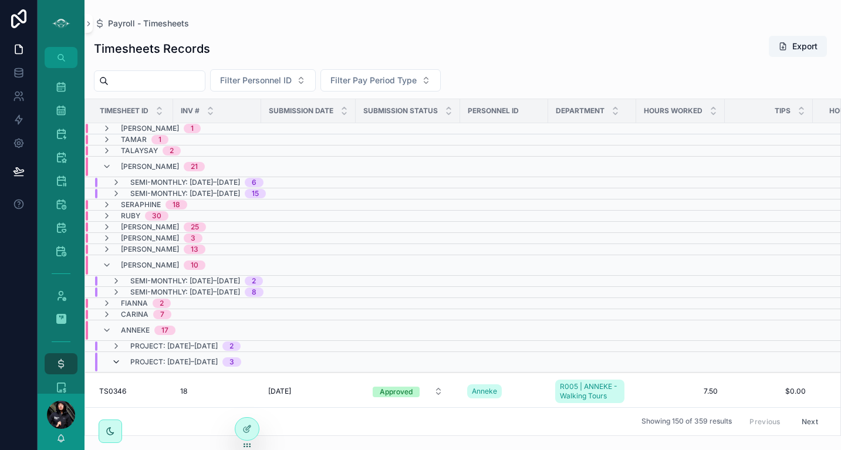
click at [117, 358] on icon "scrollable content" at bounding box center [115, 361] width 9 height 9
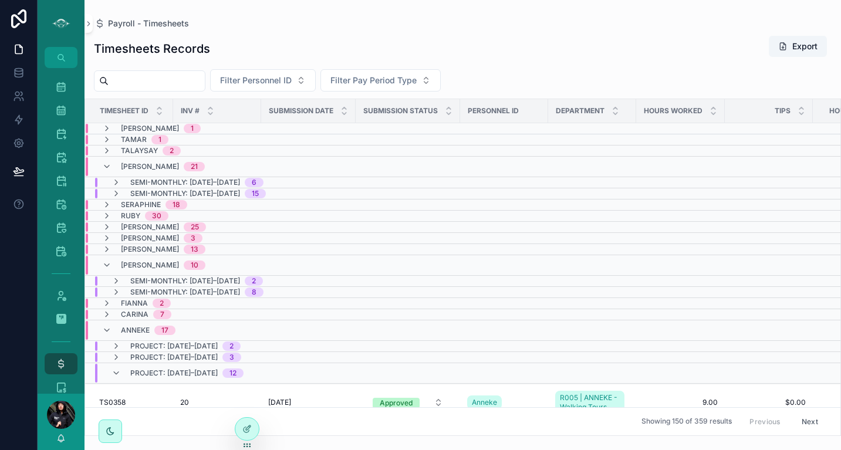
scroll to position [171, 0]
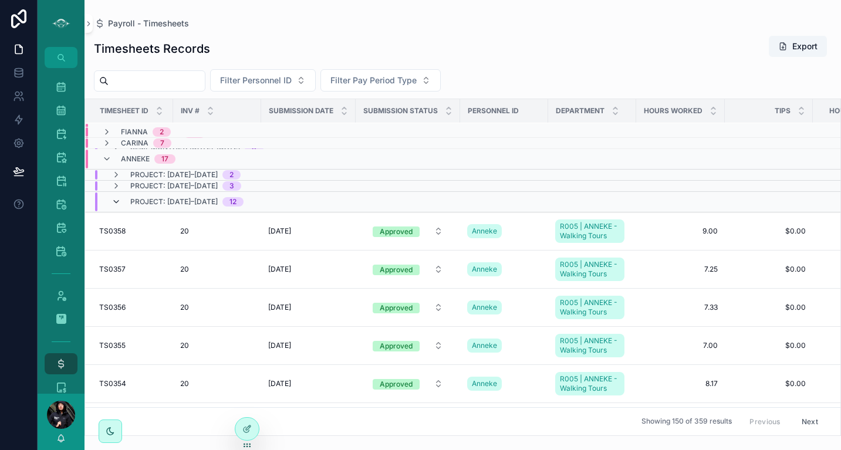
click at [115, 202] on icon "scrollable content" at bounding box center [115, 201] width 9 height 9
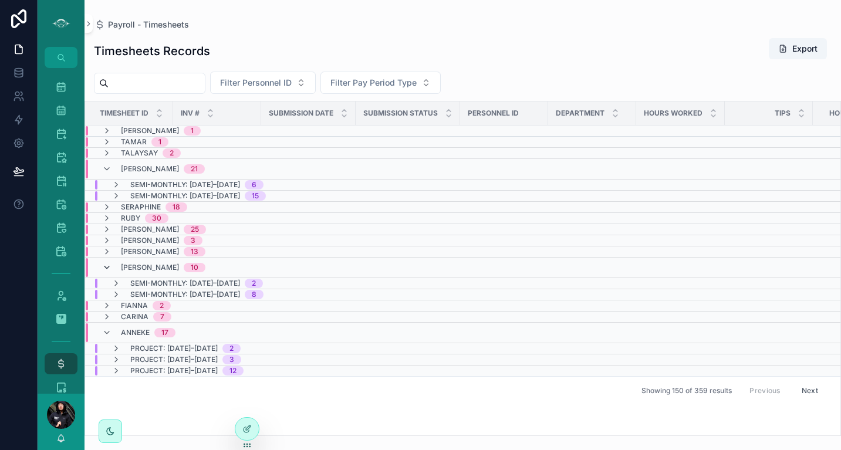
click at [107, 264] on icon "scrollable content" at bounding box center [106, 267] width 9 height 9
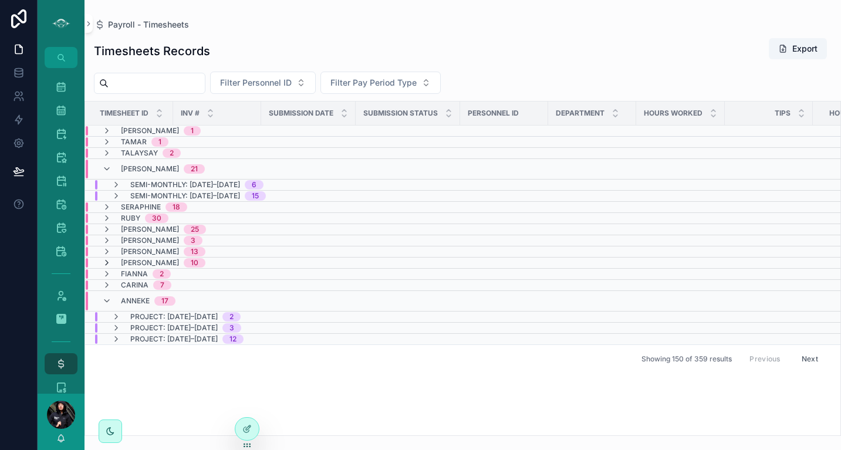
click at [107, 261] on icon "scrollable content" at bounding box center [106, 262] width 9 height 9
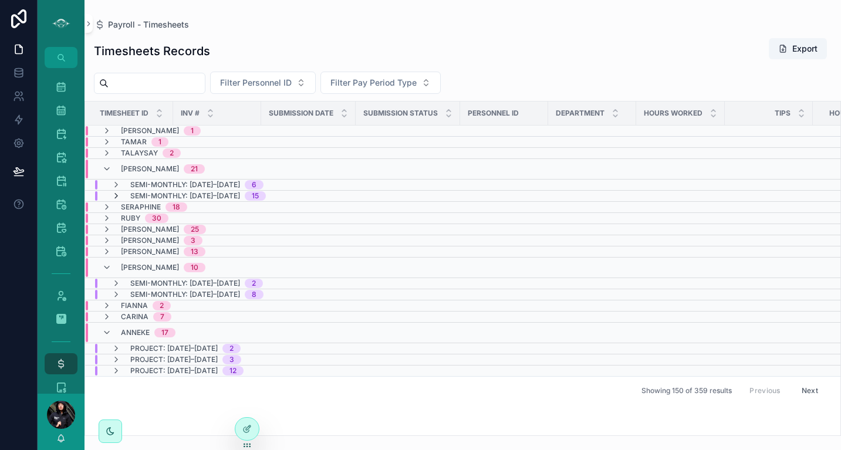
click at [117, 196] on icon "scrollable content" at bounding box center [115, 195] width 9 height 9
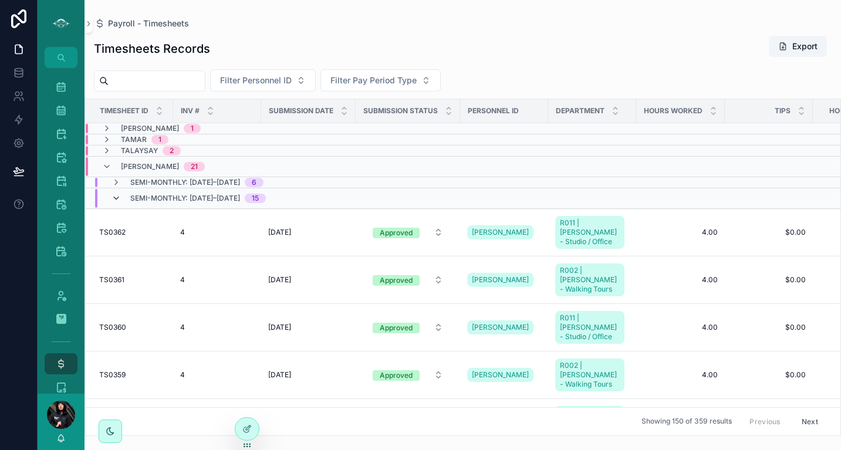
click at [118, 198] on icon "scrollable content" at bounding box center [115, 198] width 9 height 9
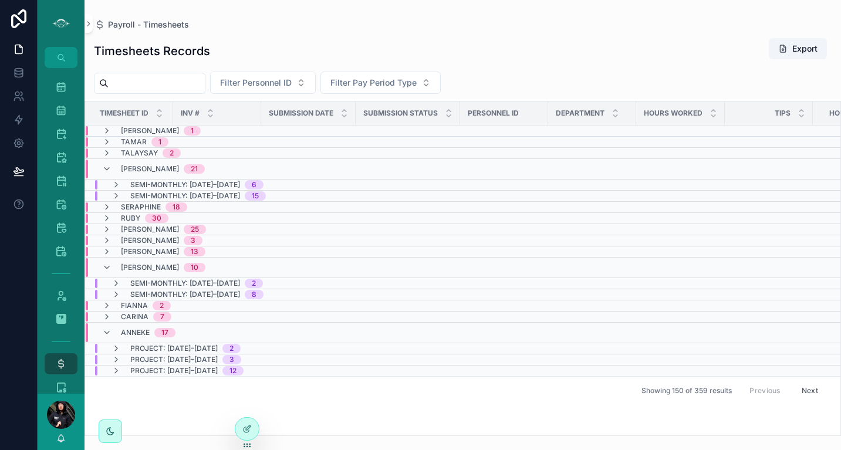
click at [137, 265] on span "[PERSON_NAME]" at bounding box center [150, 267] width 58 height 9
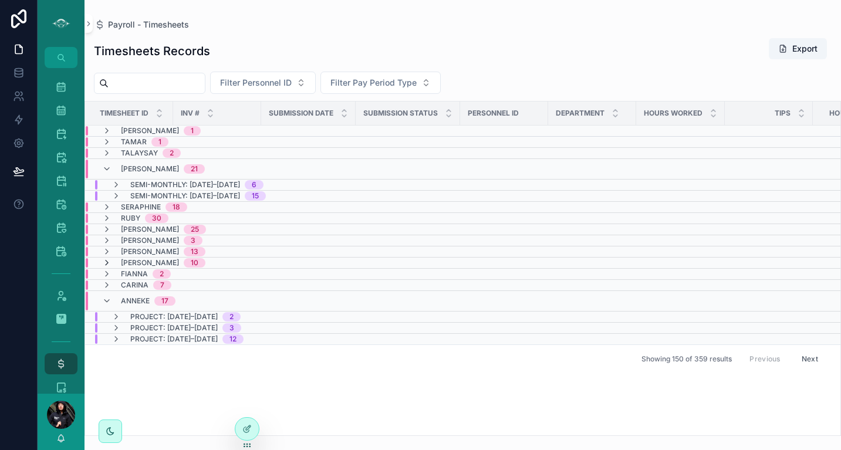
click at [109, 260] on icon "scrollable content" at bounding box center [106, 262] width 9 height 9
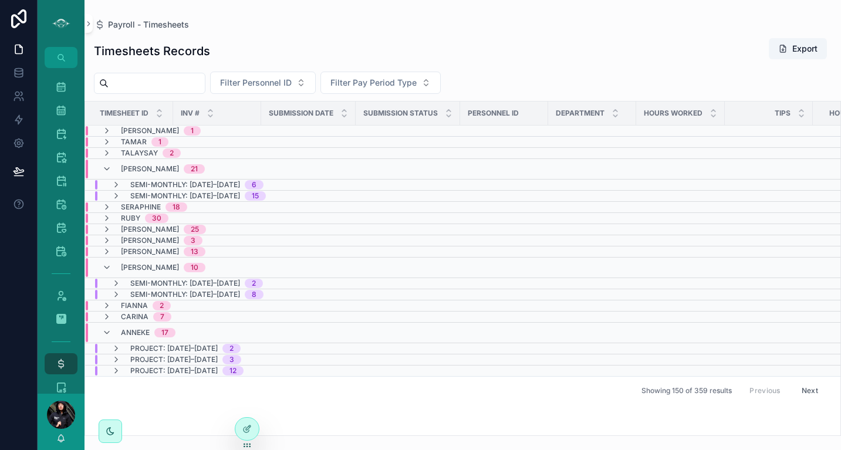
click at [184, 266] on span "10" at bounding box center [195, 267] width 22 height 9
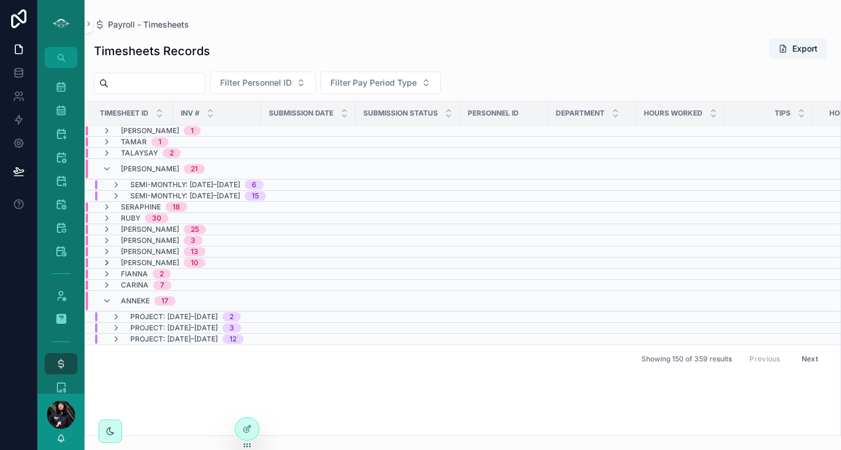
click at [108, 262] on icon "scrollable content" at bounding box center [106, 262] width 9 height 9
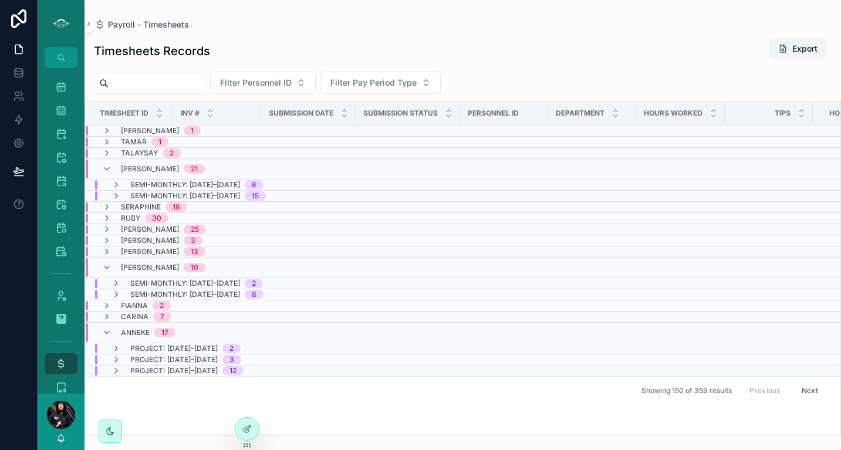
click at [205, 194] on span "Semi-Monthly: [DATE]–[DATE]" at bounding box center [185, 195] width 110 height 9
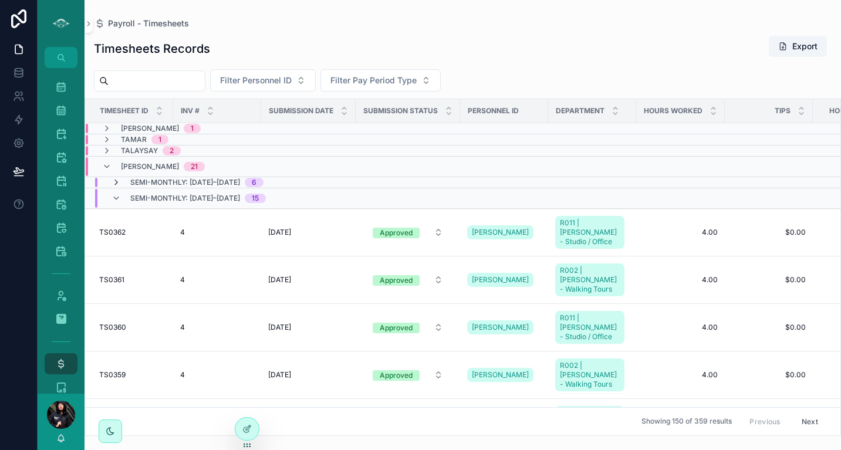
click at [116, 178] on icon "scrollable content" at bounding box center [115, 182] width 9 height 9
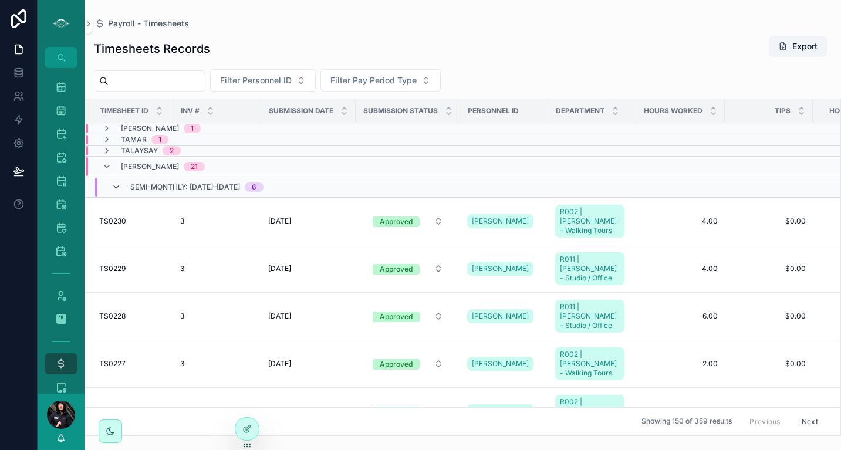
click at [113, 189] on icon "scrollable content" at bounding box center [115, 186] width 9 height 9
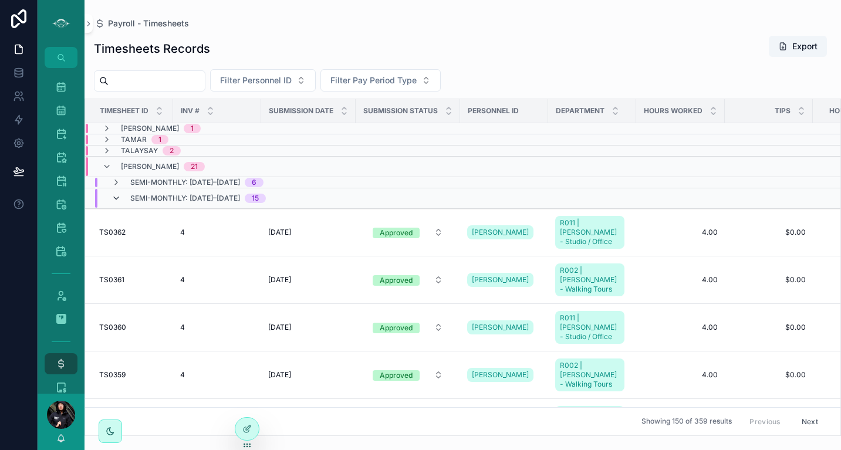
click at [117, 199] on icon "scrollable content" at bounding box center [115, 198] width 9 height 9
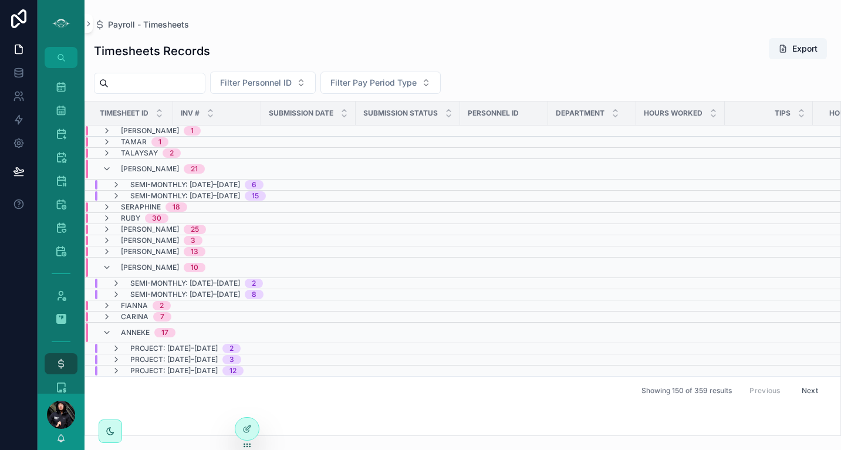
click at [191, 268] on div "10" at bounding box center [195, 267] width 8 height 9
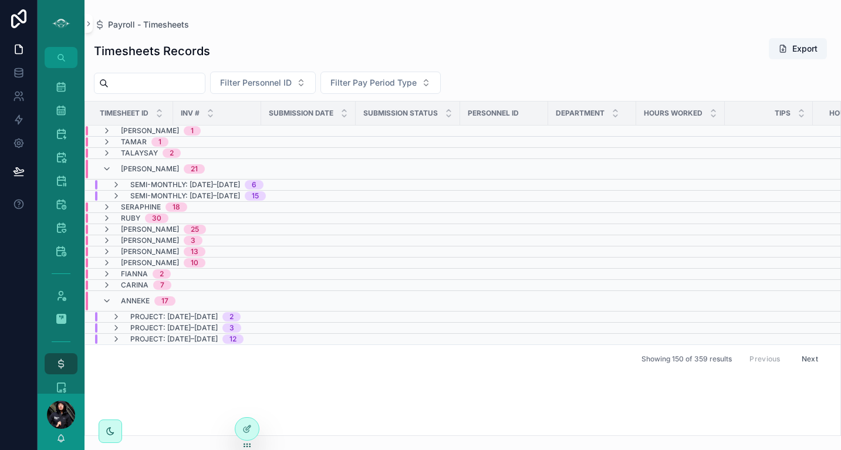
click at [191, 261] on div "10" at bounding box center [195, 262] width 8 height 9
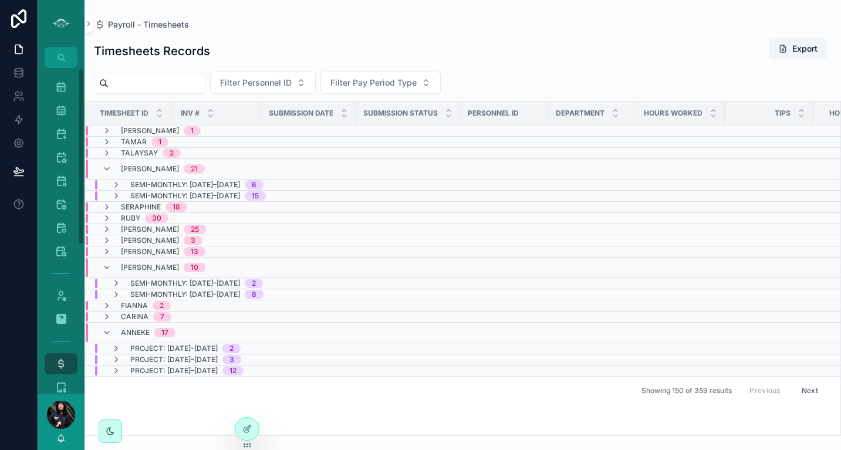
click at [160, 95] on div "Timesheets Records Export Filter Personnel ID Filter Pay Period Type Timesheet …" at bounding box center [462, 233] width 756 height 405
click at [261, 82] on span "Filter Personnel ID" at bounding box center [256, 83] width 72 height 12
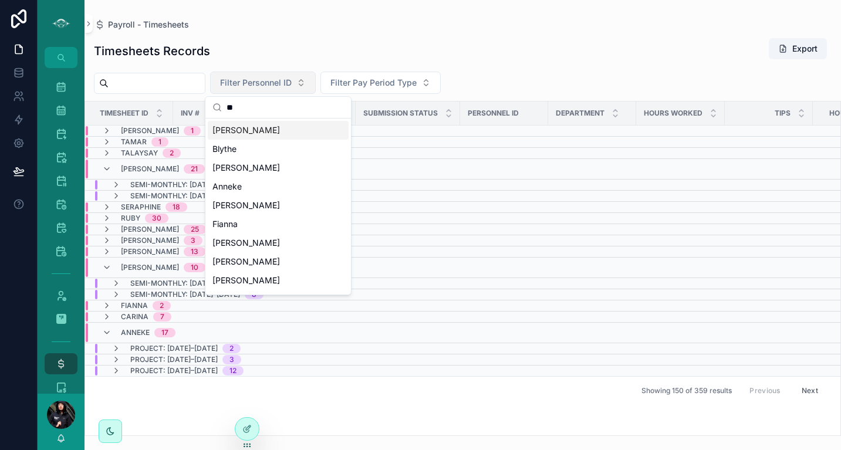
type input "***"
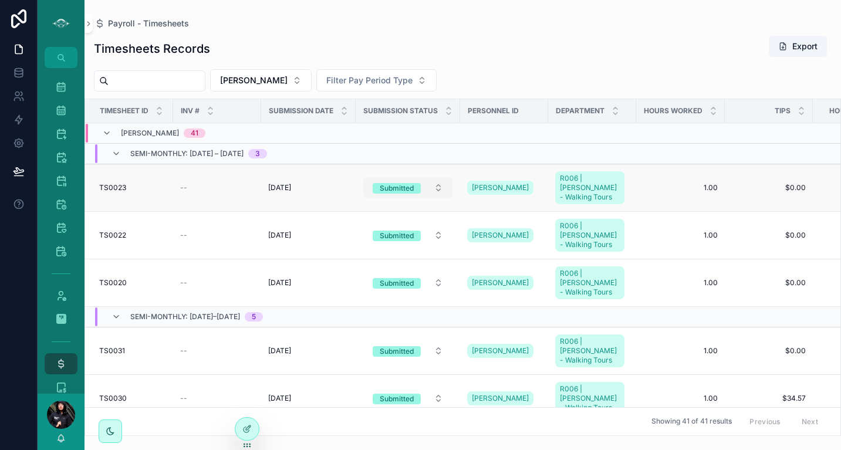
click at [432, 187] on button "Submitted" at bounding box center [407, 187] width 89 height 21
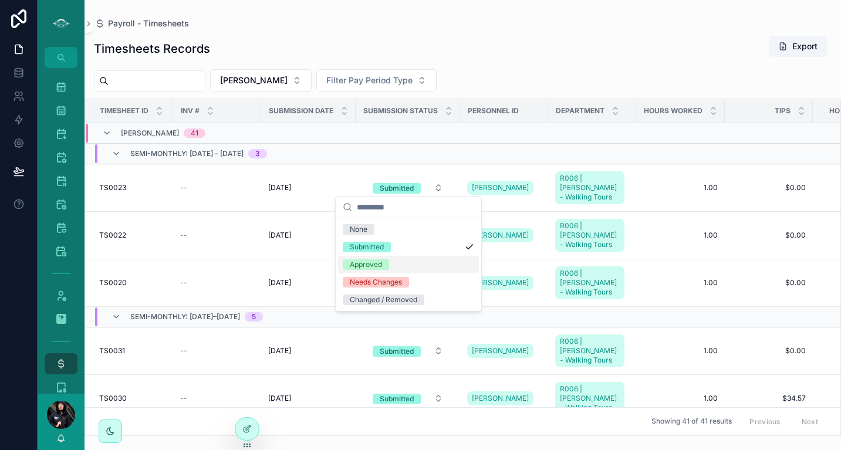
click at [380, 265] on div "Approved" at bounding box center [366, 264] width 32 height 11
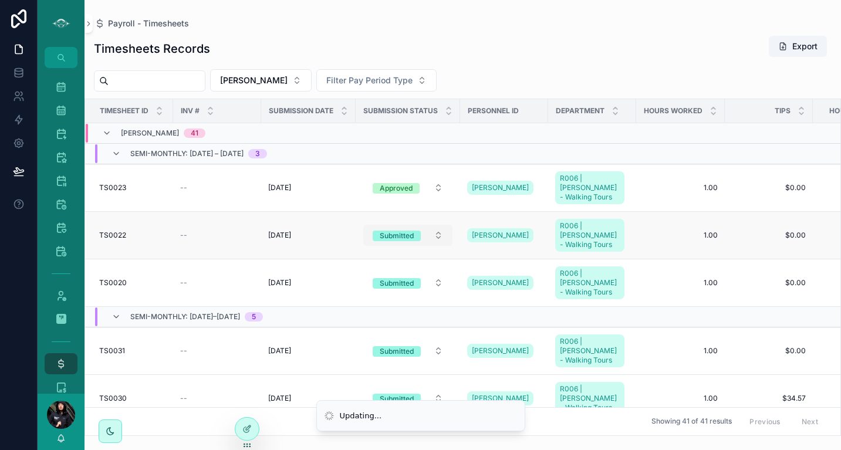
click at [439, 225] on button "Submitted" at bounding box center [407, 235] width 89 height 21
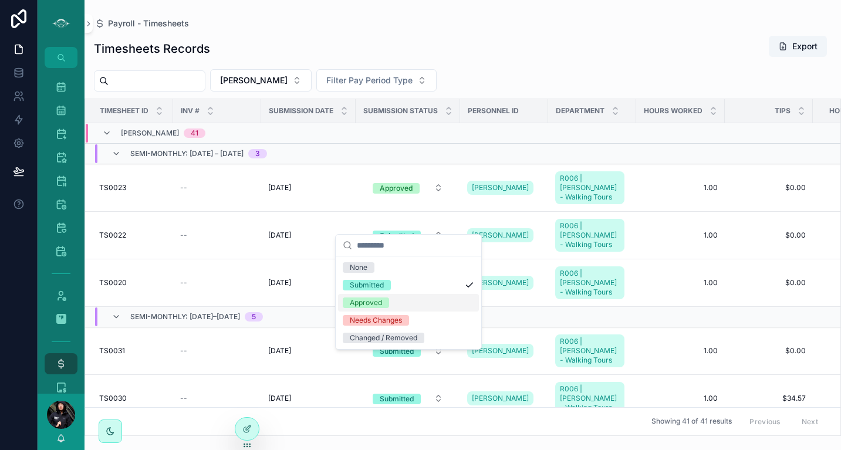
click at [369, 303] on div "Approved" at bounding box center [366, 302] width 32 height 11
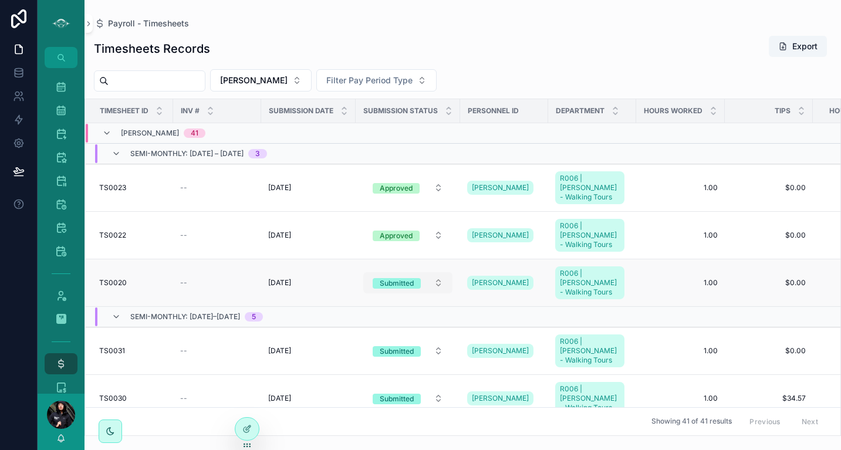
click at [437, 272] on button "Submitted" at bounding box center [407, 282] width 89 height 21
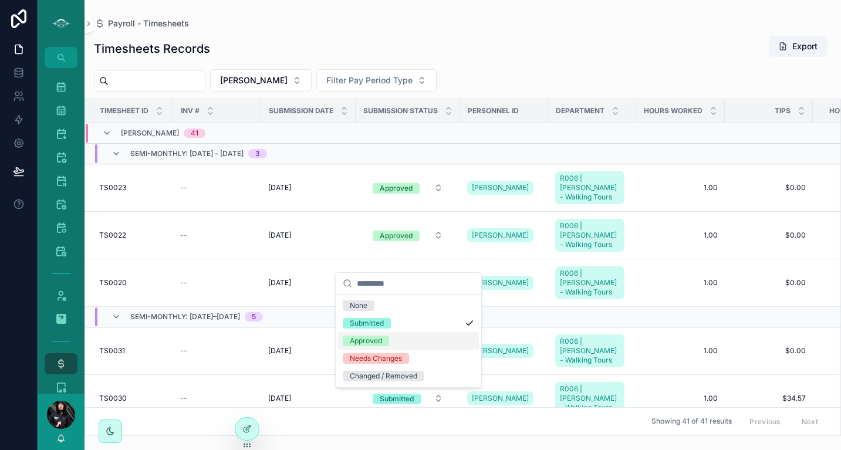
click at [368, 341] on div "Approved" at bounding box center [366, 341] width 32 height 11
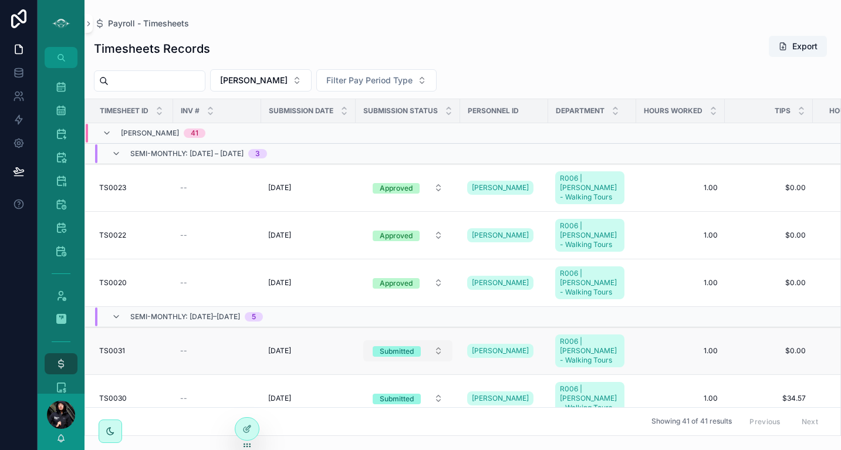
click at [441, 340] on button "Submitted" at bounding box center [407, 350] width 89 height 21
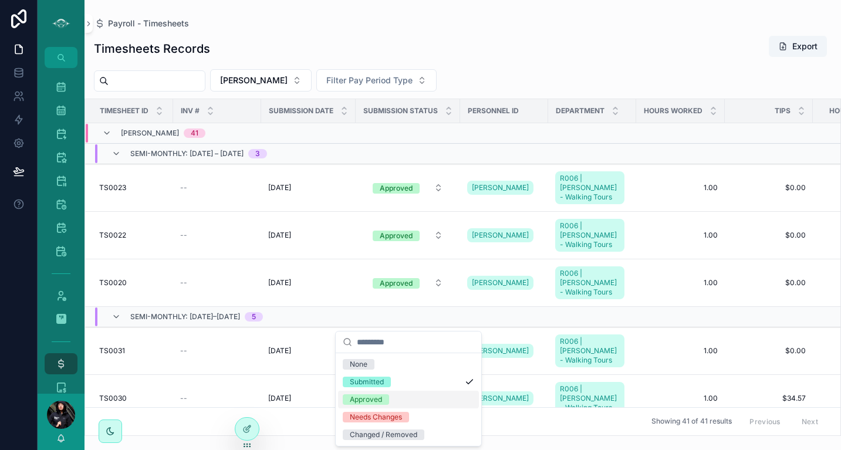
click at [375, 402] on div "Approved" at bounding box center [366, 399] width 32 height 11
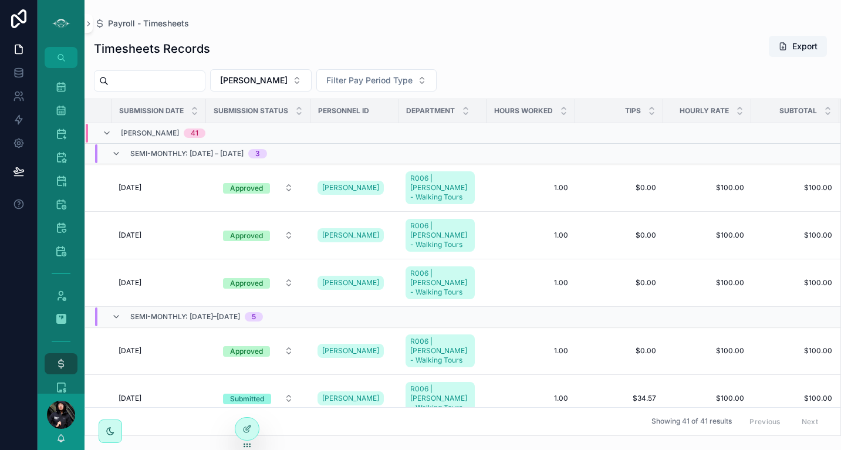
scroll to position [147, 150]
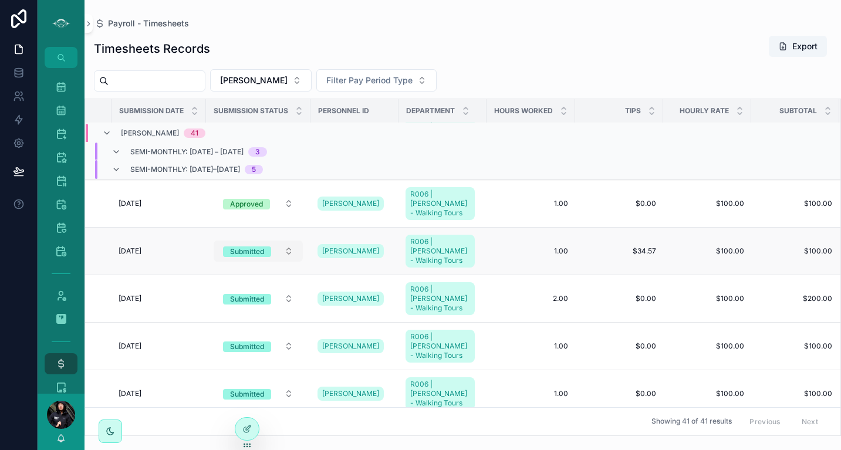
click at [262, 246] on div "Submitted" at bounding box center [247, 251] width 34 height 11
click at [255, 294] on div "Submitted" at bounding box center [247, 299] width 34 height 11
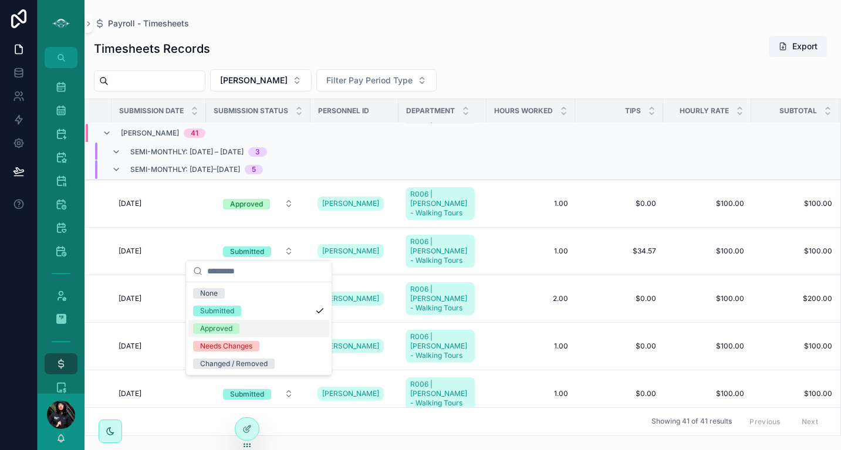
click at [221, 330] on div "Approved" at bounding box center [216, 328] width 32 height 11
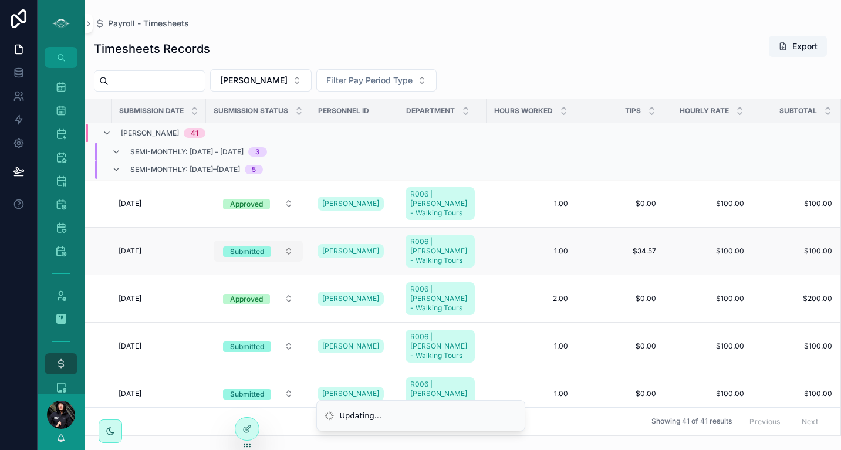
click at [255, 246] on div "Submitted" at bounding box center [247, 251] width 34 height 11
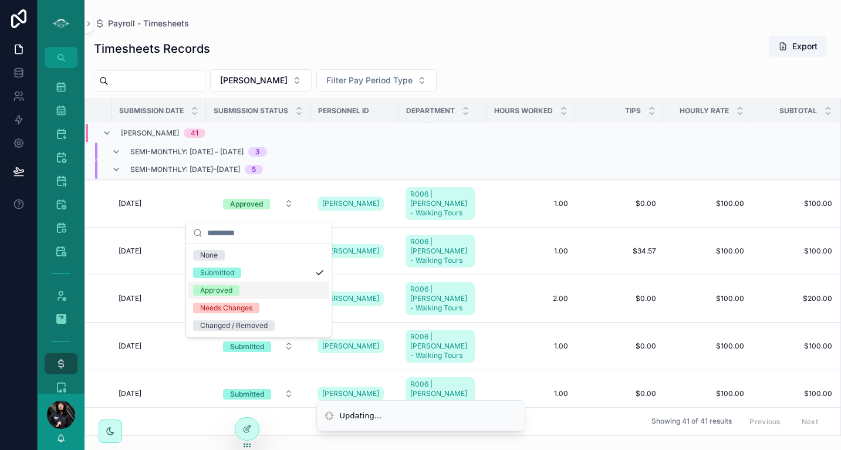
click at [248, 290] on div "Approved" at bounding box center [258, 291] width 141 height 18
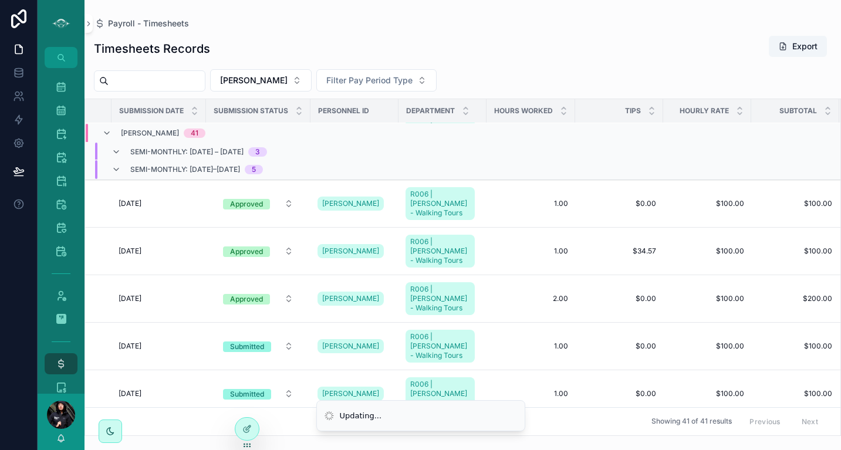
click at [250, 341] on div "Submitted" at bounding box center [247, 346] width 34 height 11
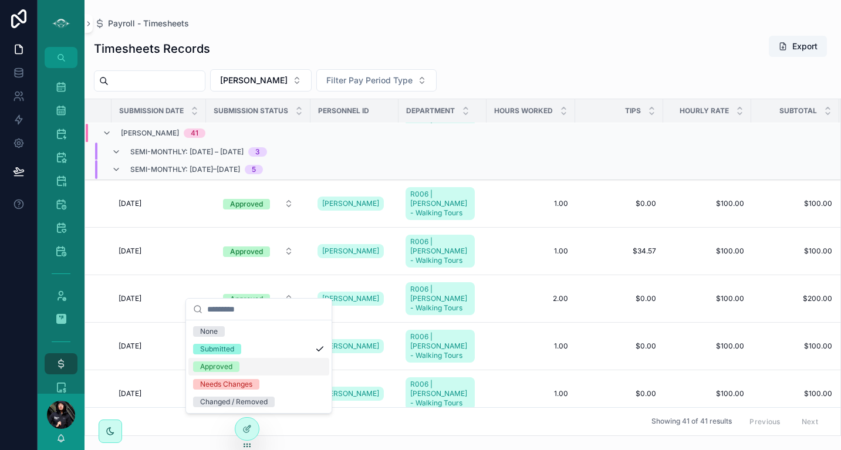
click at [235, 365] on span "Approved" at bounding box center [216, 366] width 46 height 11
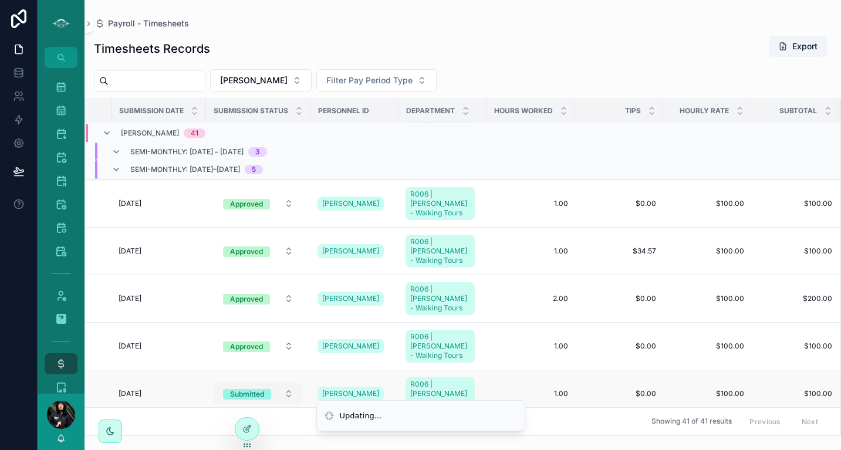
click at [255, 389] on div "Submitted" at bounding box center [247, 394] width 34 height 11
click at [249, 389] on div "Submitted" at bounding box center [247, 394] width 34 height 11
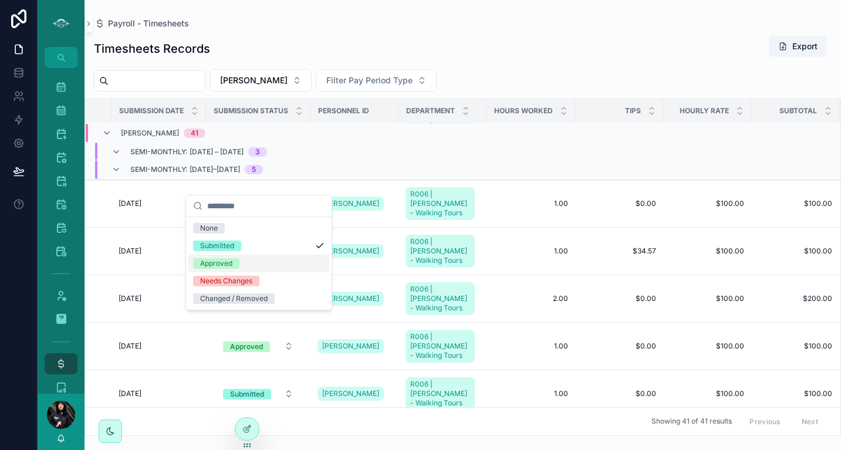
click at [225, 261] on div "Approved" at bounding box center [216, 263] width 32 height 11
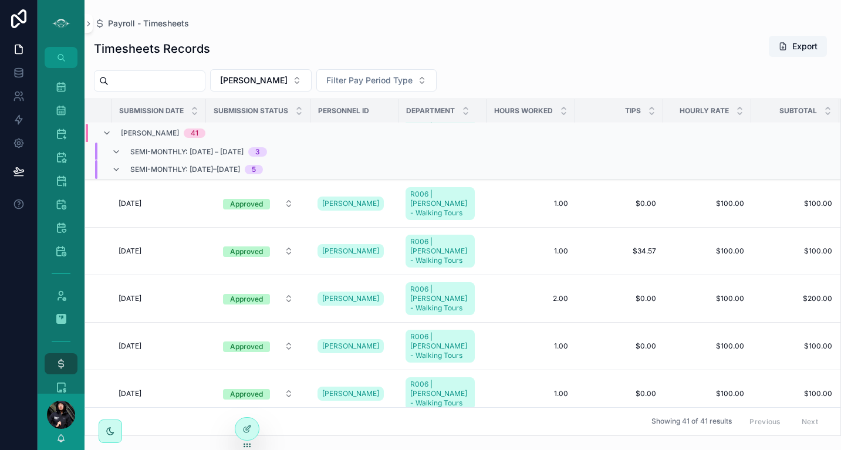
scroll to position [339, 150]
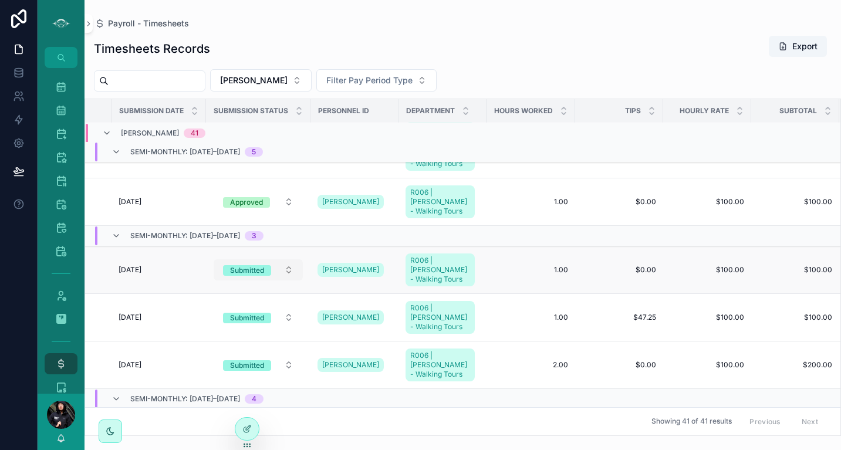
click at [253, 265] on div "Submitted" at bounding box center [247, 270] width 34 height 11
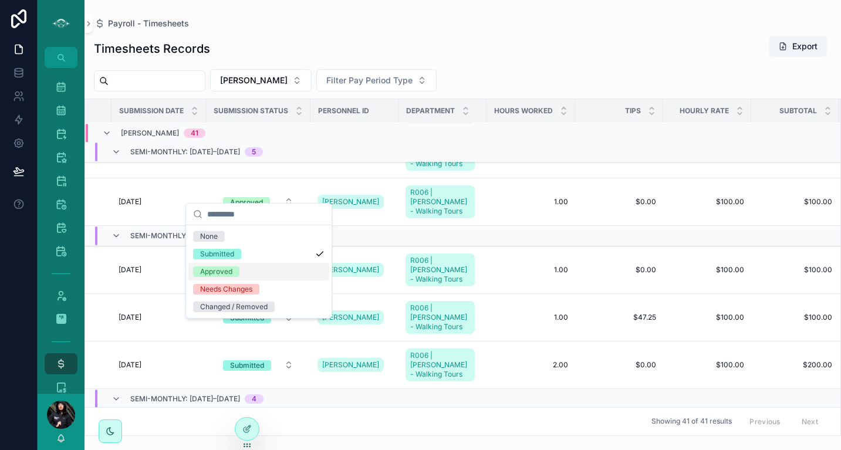
click at [243, 270] on div "Approved" at bounding box center [258, 272] width 141 height 18
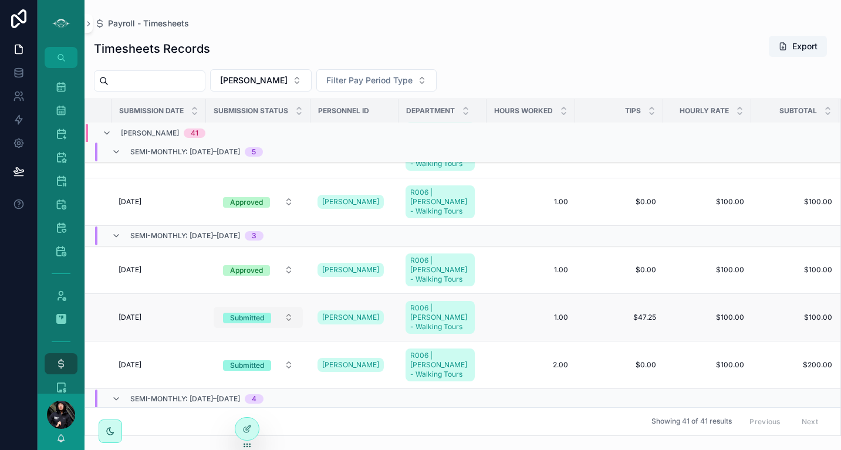
click at [236, 313] on div "Submitted" at bounding box center [247, 318] width 34 height 11
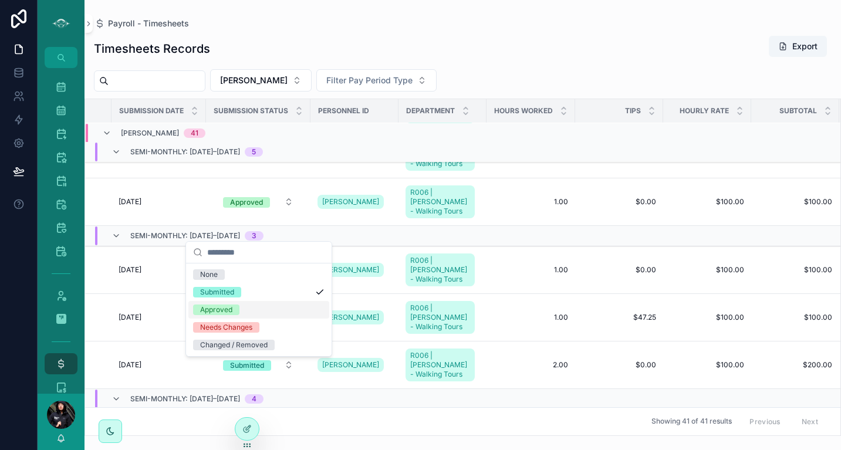
click at [233, 310] on span "Approved" at bounding box center [216, 309] width 46 height 11
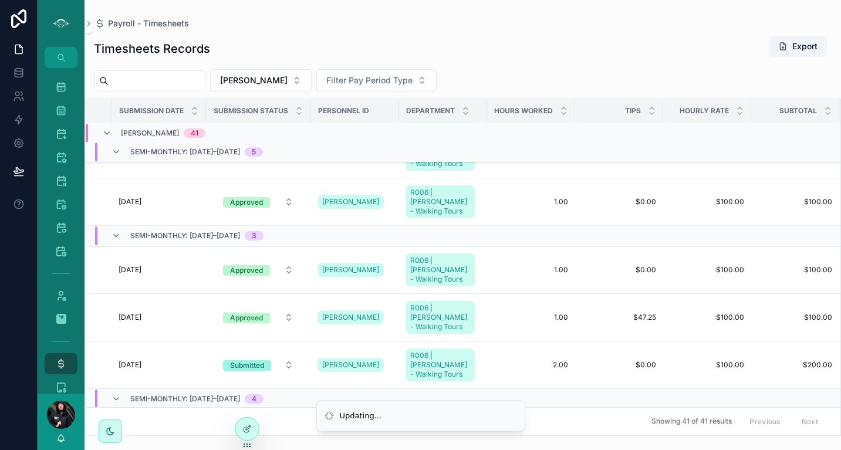
click at [261, 360] on div "Submitted" at bounding box center [247, 365] width 34 height 11
click at [239, 360] on div "Submitted" at bounding box center [247, 365] width 34 height 11
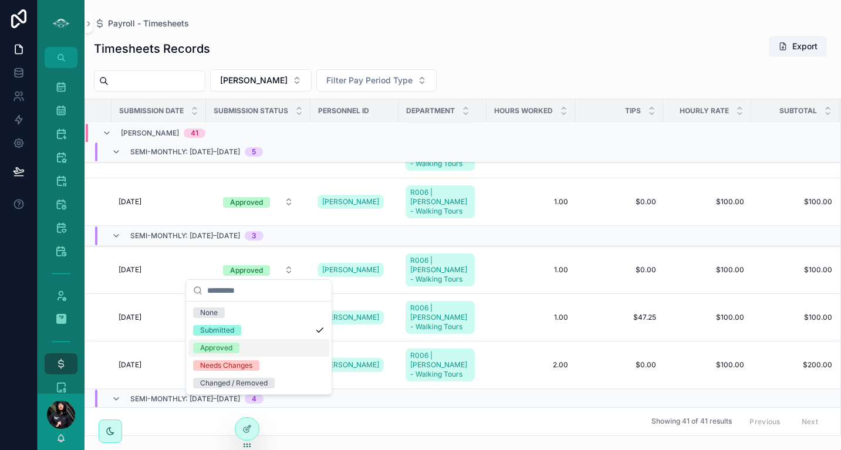
click at [225, 347] on div "Approved" at bounding box center [216, 348] width 32 height 11
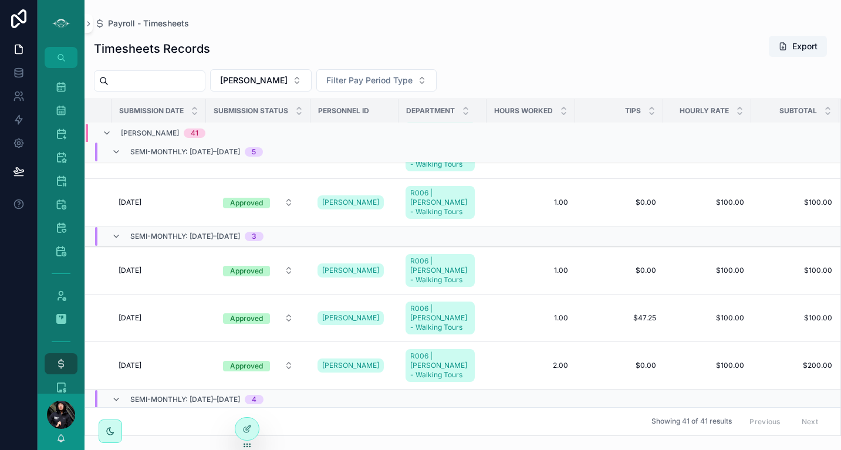
scroll to position [527, 150]
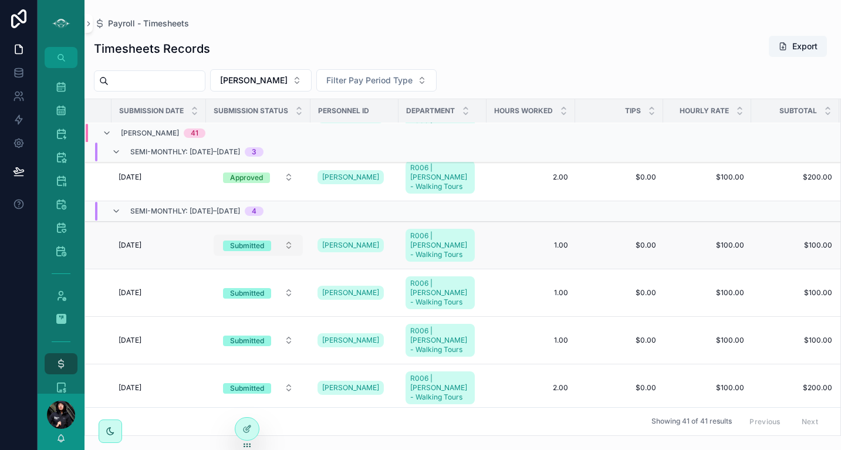
click at [254, 241] on div "Submitted" at bounding box center [247, 246] width 34 height 11
click at [255, 288] on div "Submitted" at bounding box center [247, 293] width 34 height 11
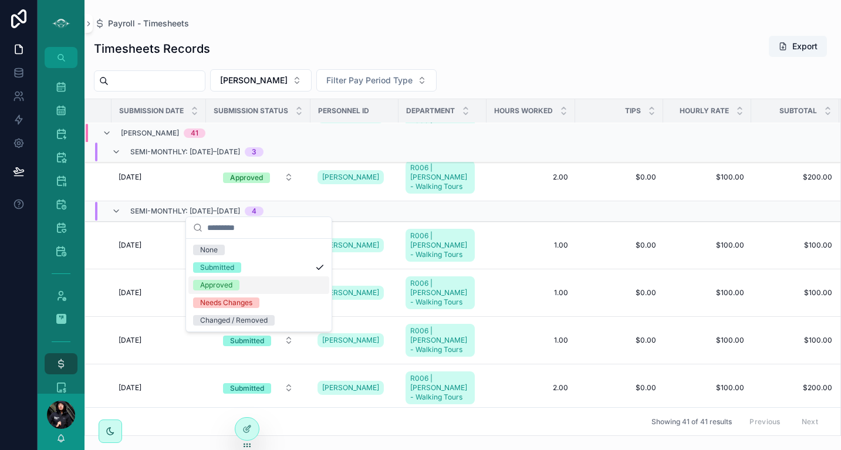
click at [224, 284] on div "Approved" at bounding box center [216, 285] width 32 height 11
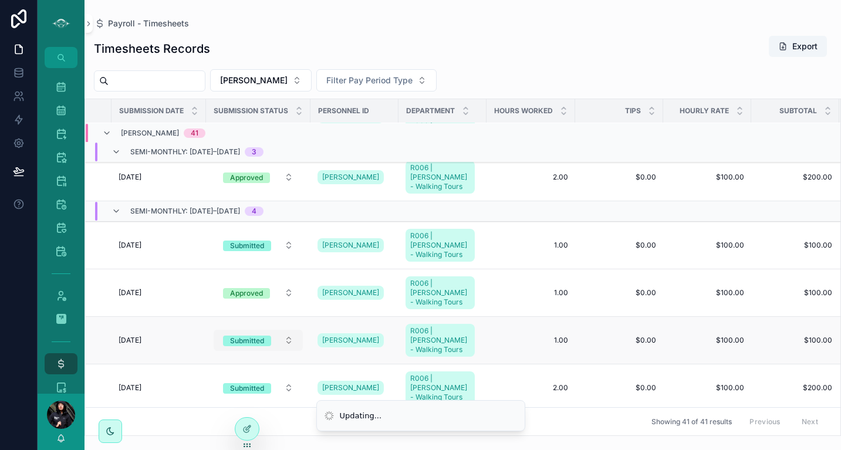
click at [250, 336] on div "Submitted" at bounding box center [247, 341] width 34 height 11
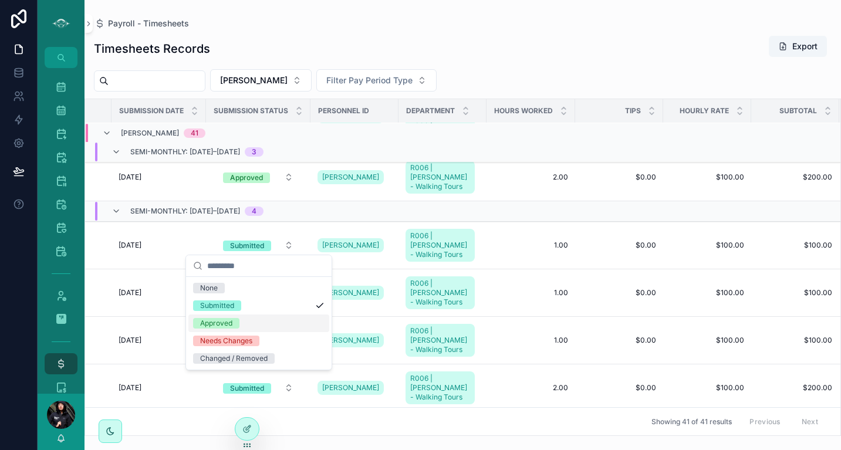
click at [223, 323] on div "Approved" at bounding box center [216, 323] width 32 height 11
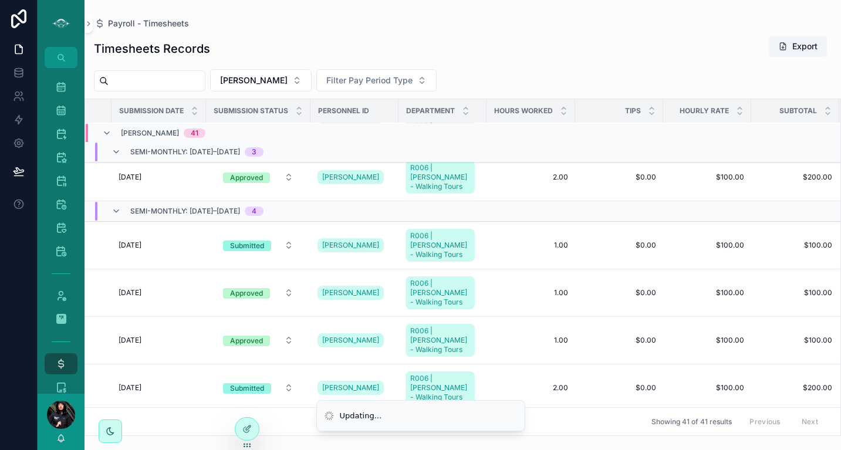
click at [250, 383] on div "Submitted" at bounding box center [247, 388] width 34 height 11
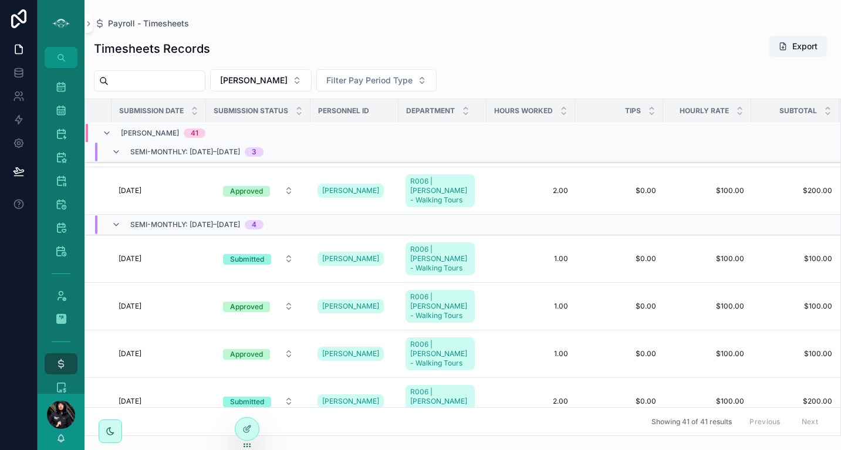
scroll to position [465, 150]
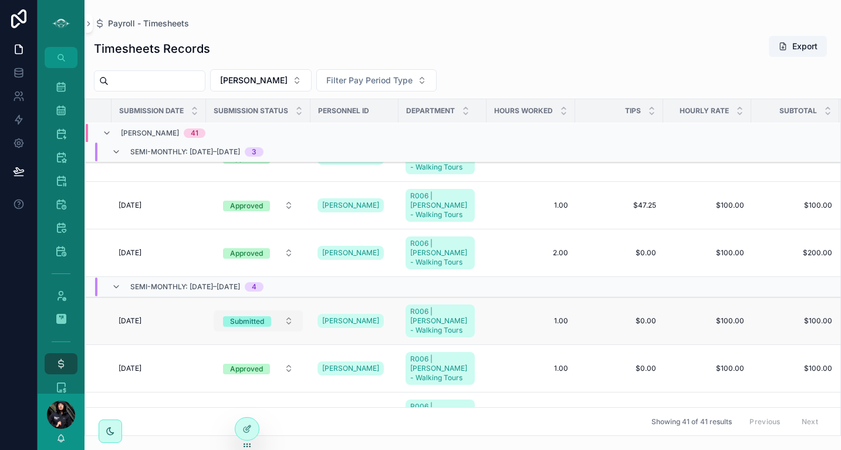
click at [245, 316] on div "Submitted" at bounding box center [247, 321] width 34 height 11
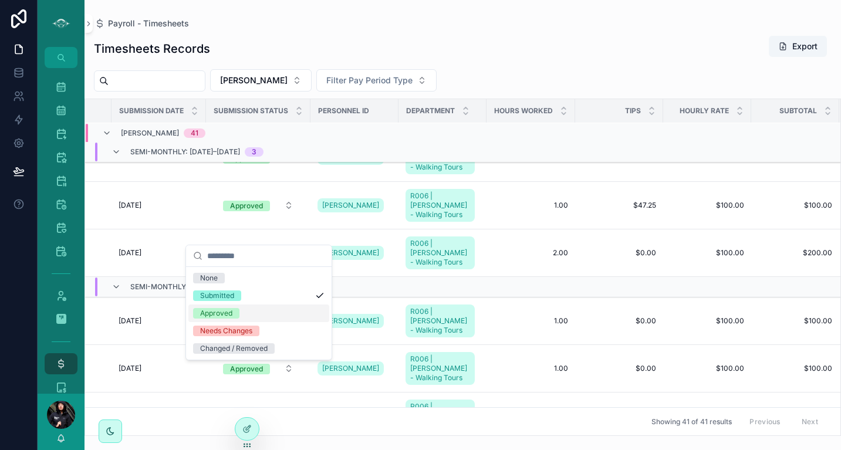
click at [219, 310] on div "Approved" at bounding box center [216, 313] width 32 height 11
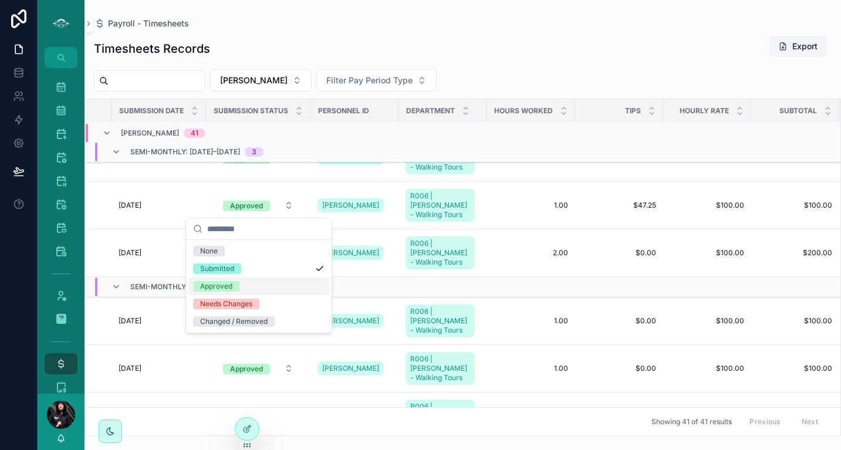
click at [222, 286] on div "Approved" at bounding box center [216, 286] width 32 height 11
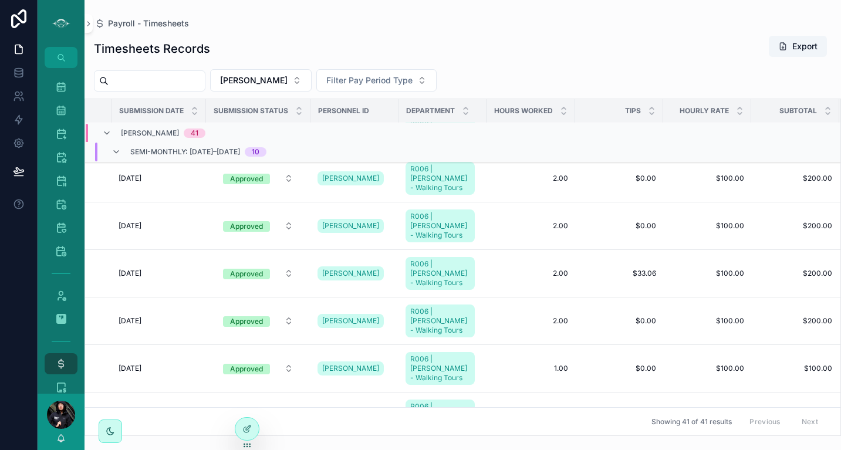
scroll to position [827, 150]
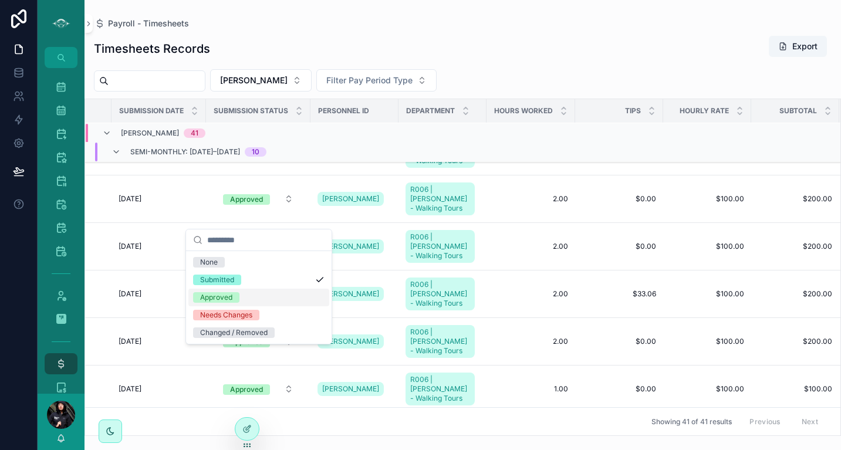
click at [221, 299] on div "Approved" at bounding box center [216, 297] width 32 height 11
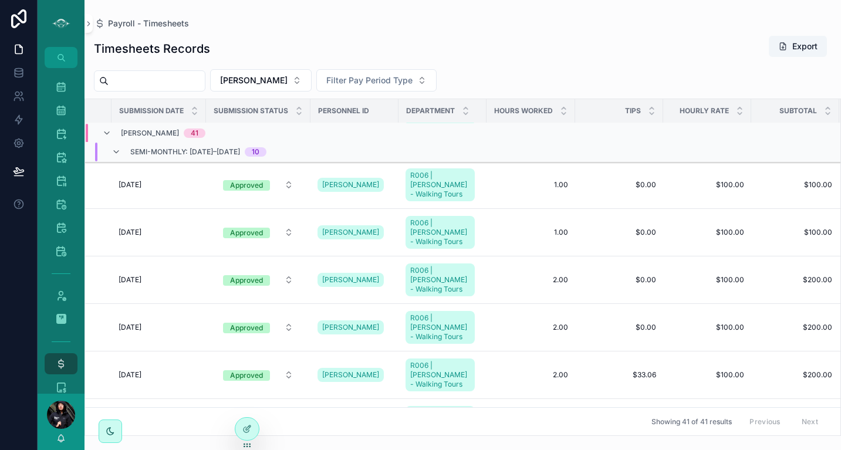
scroll to position [598, 150]
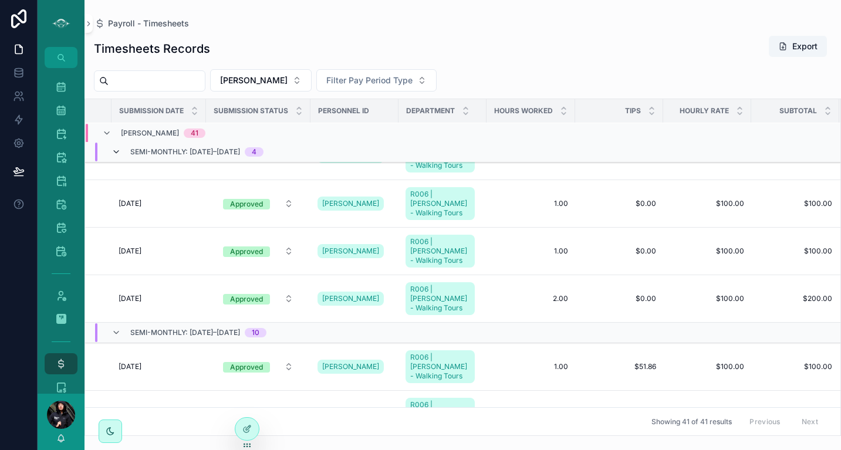
click at [119, 152] on icon "scrollable content" at bounding box center [115, 151] width 9 height 9
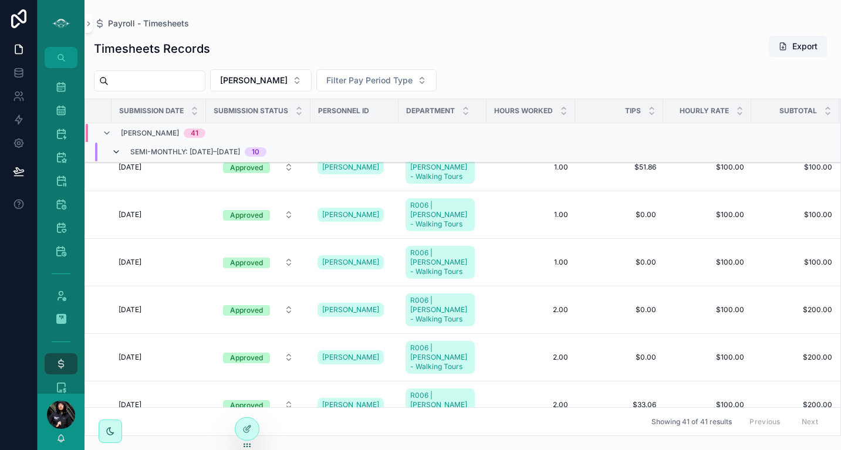
click at [117, 153] on icon "scrollable content" at bounding box center [115, 151] width 9 height 9
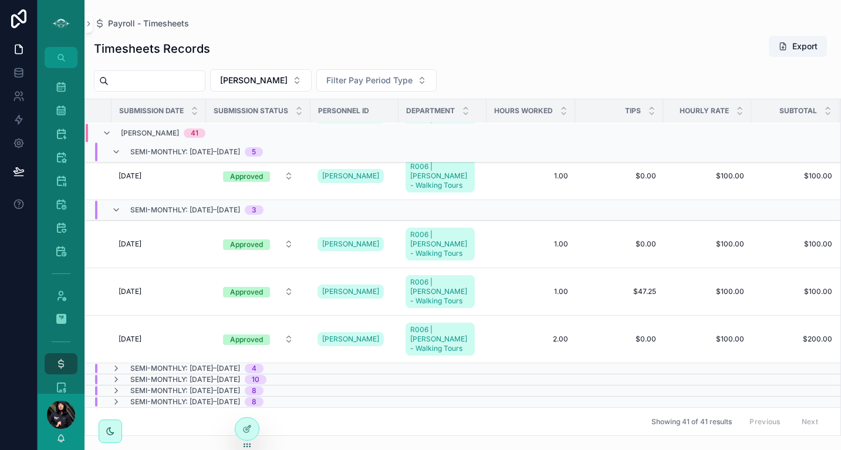
scroll to position [270, 150]
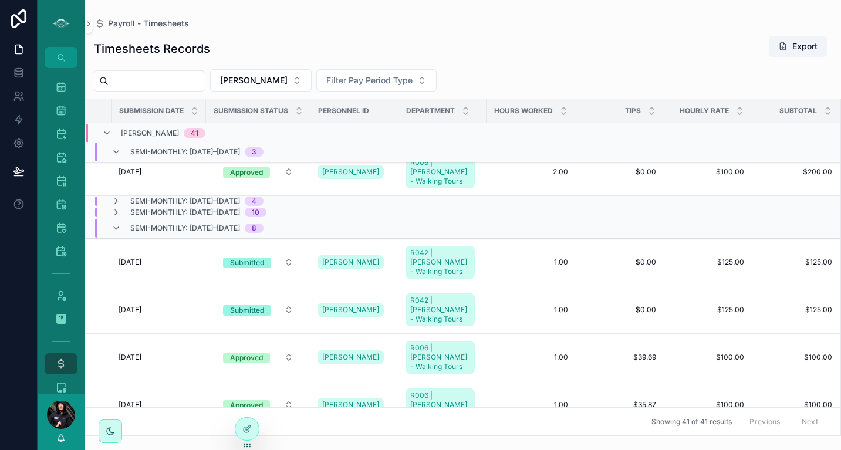
scroll to position [536, 150]
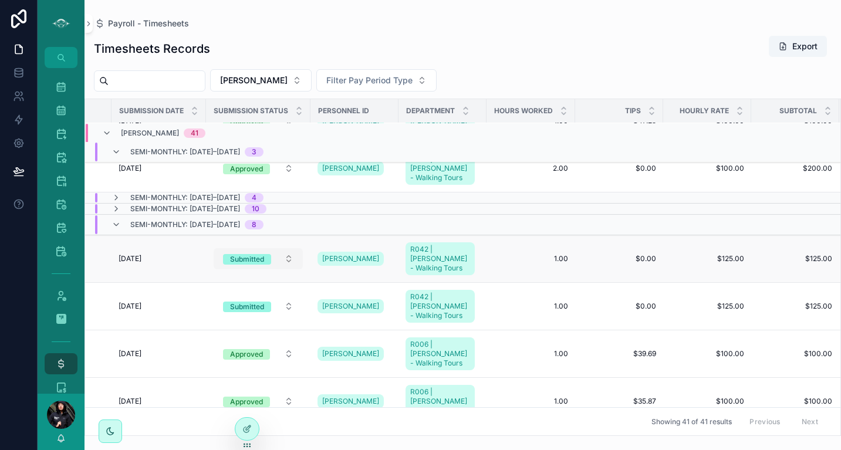
click at [249, 254] on div "Submitted" at bounding box center [247, 259] width 34 height 11
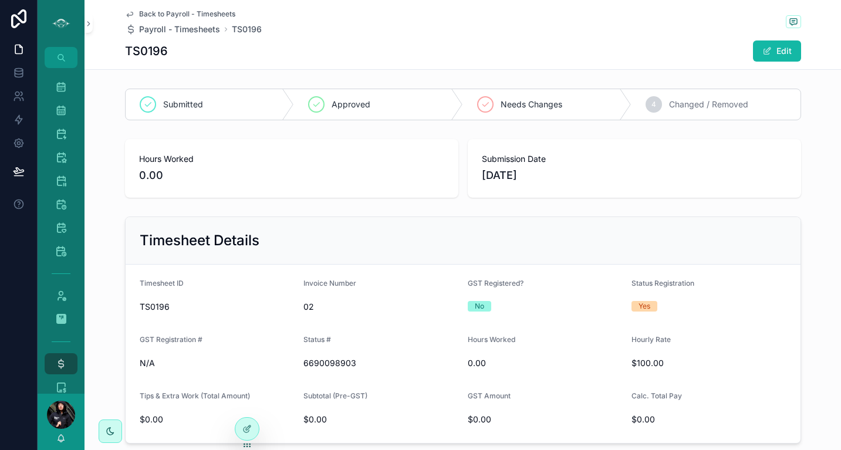
click at [127, 16] on icon "scrollable content" at bounding box center [129, 13] width 9 height 9
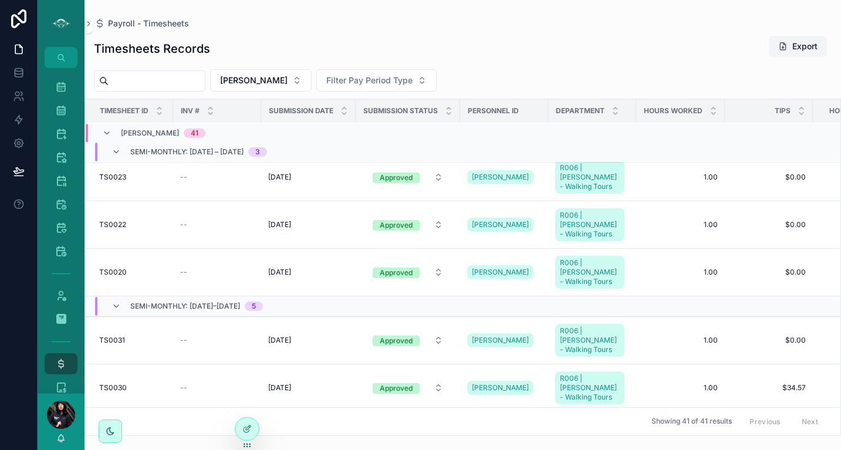
scroll to position [12, 0]
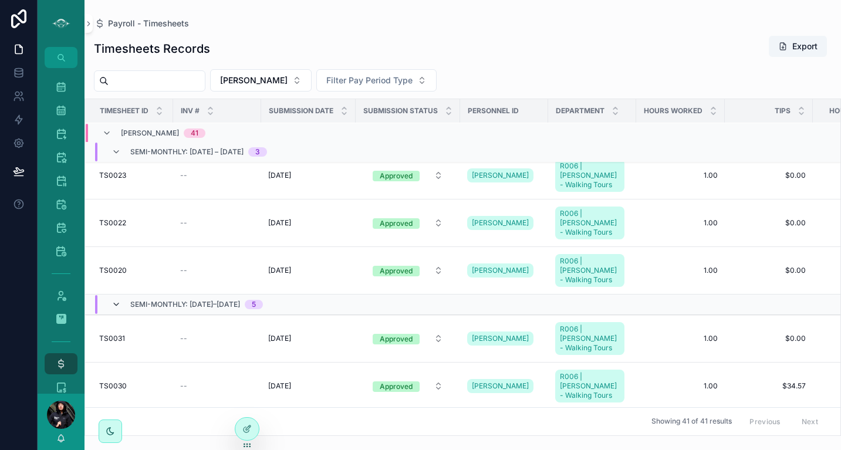
click at [116, 300] on icon "scrollable content" at bounding box center [115, 304] width 9 height 9
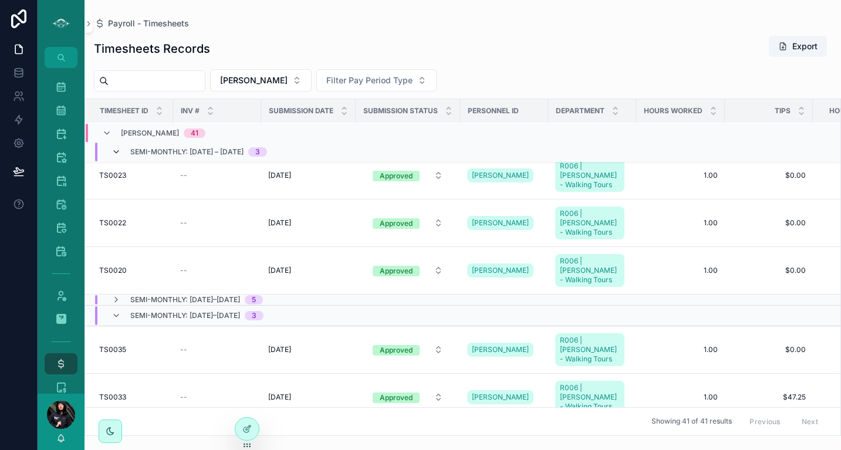
click at [117, 150] on icon "scrollable content" at bounding box center [115, 151] width 9 height 9
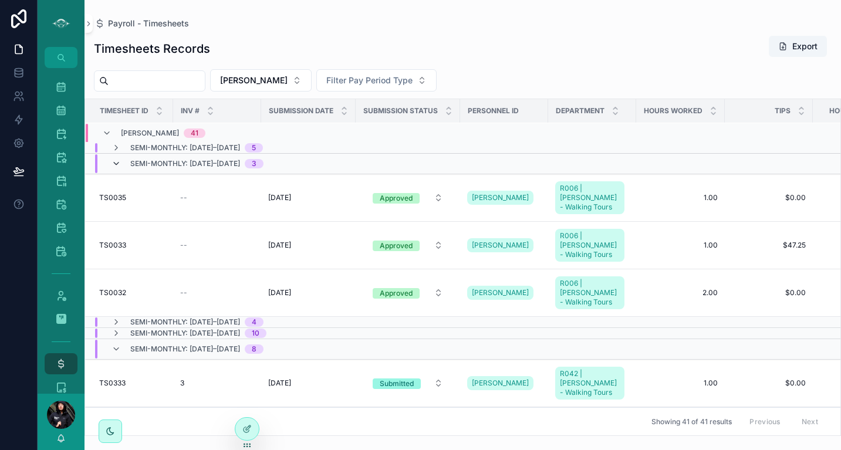
click at [116, 162] on icon "scrollable content" at bounding box center [115, 163] width 9 height 9
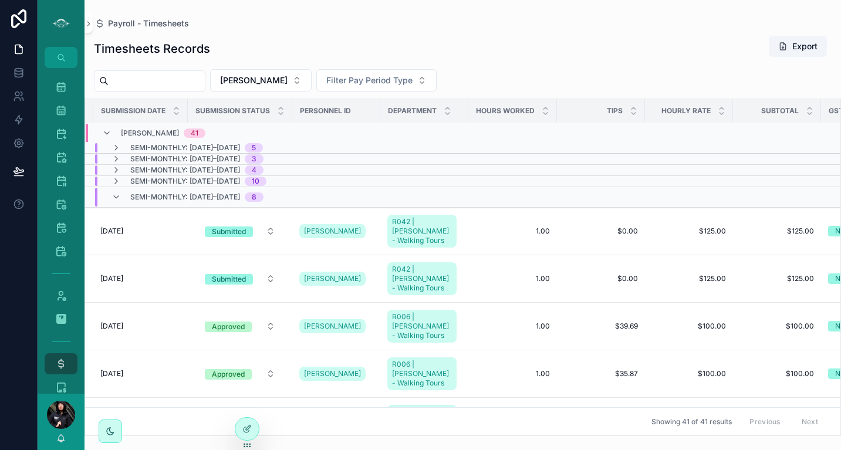
scroll to position [12, 167]
click at [229, 228] on div "Submitted" at bounding box center [229, 231] width 34 height 11
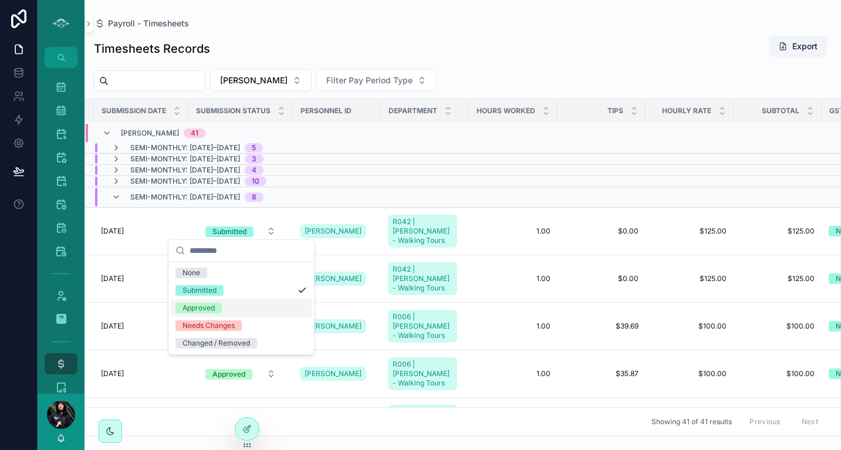
click at [211, 306] on div "Approved" at bounding box center [198, 308] width 32 height 11
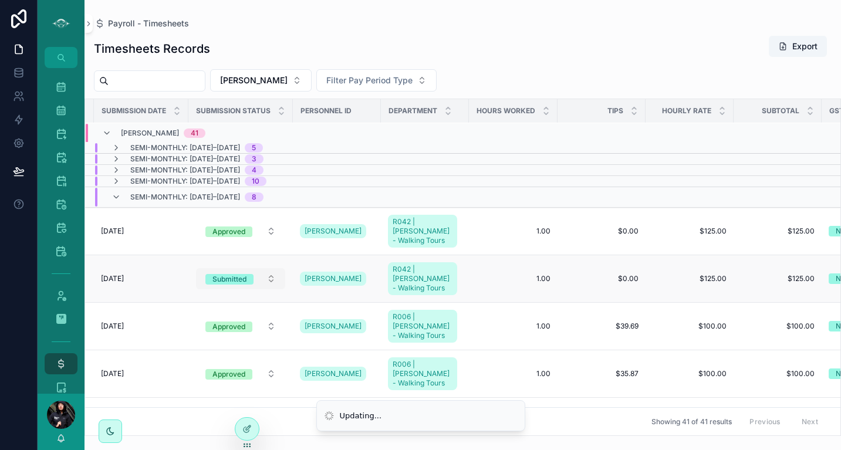
click at [218, 274] on div "Submitted" at bounding box center [229, 279] width 34 height 11
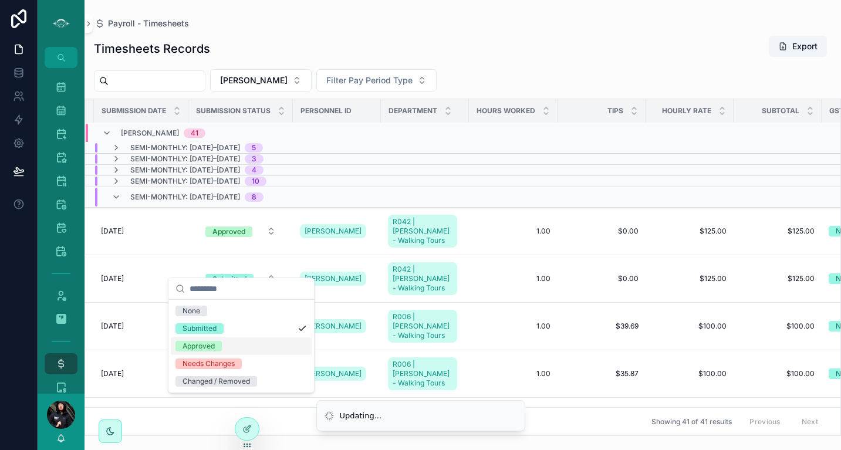
click at [208, 347] on div "Approved" at bounding box center [198, 346] width 32 height 11
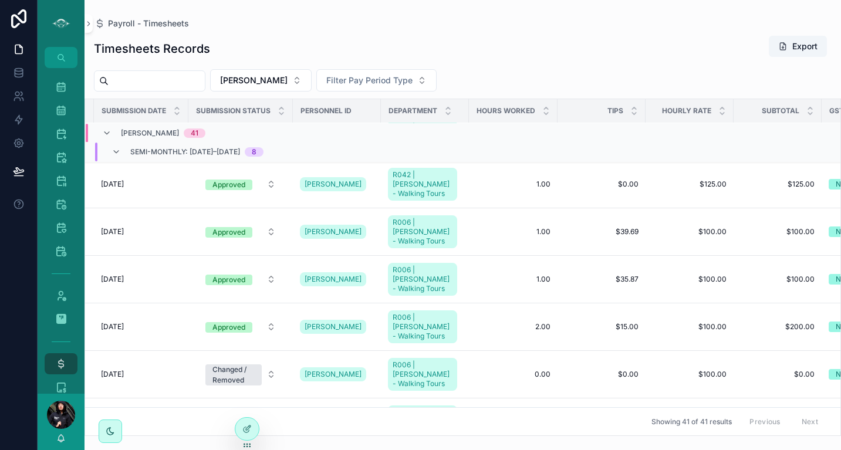
scroll to position [142, 167]
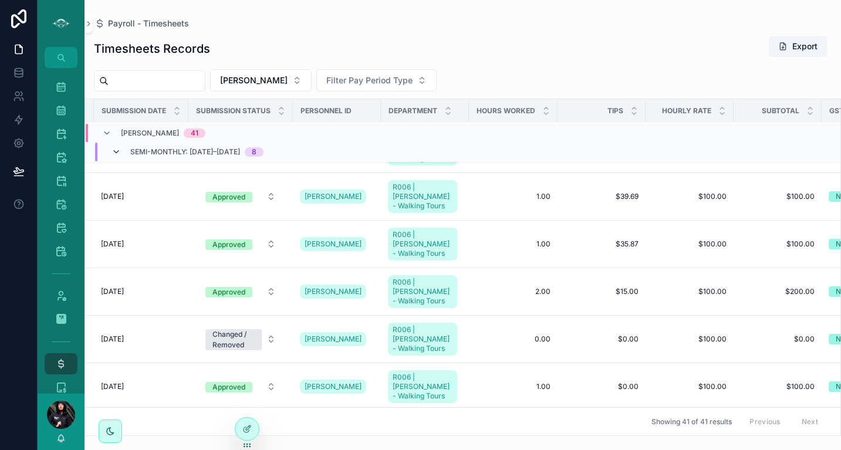
click at [117, 153] on icon "scrollable content" at bounding box center [115, 151] width 9 height 9
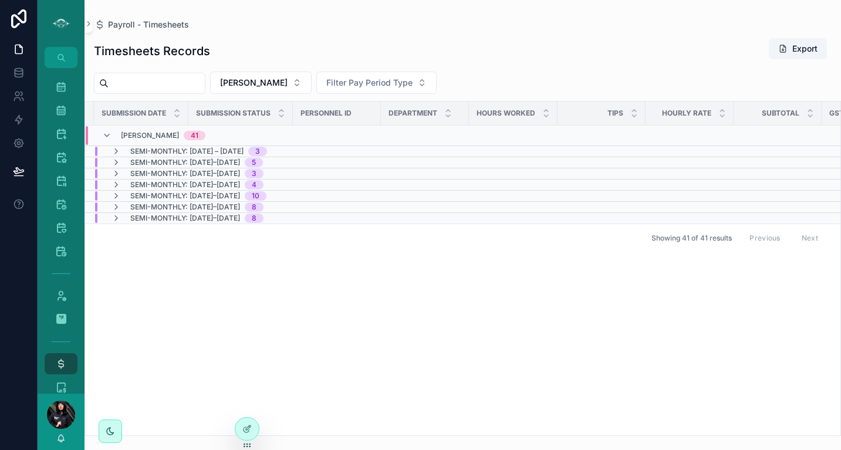
scroll to position [0, 167]
click at [116, 217] on icon "scrollable content" at bounding box center [115, 218] width 9 height 9
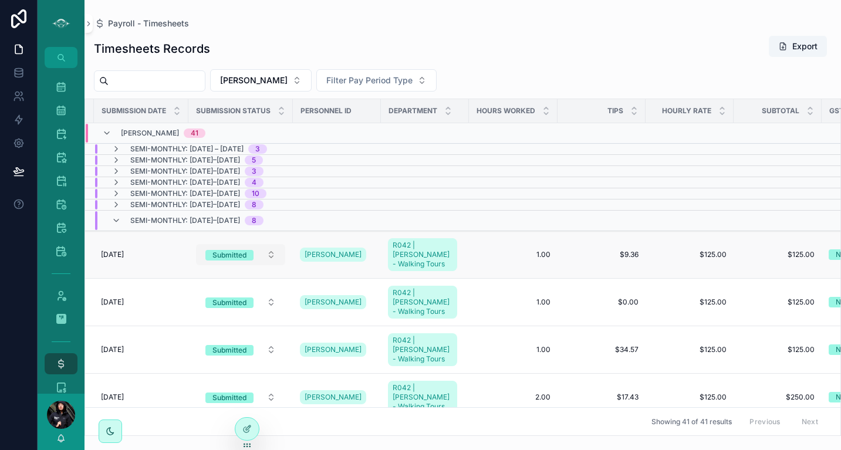
click at [273, 250] on button "Submitted" at bounding box center [240, 254] width 89 height 21
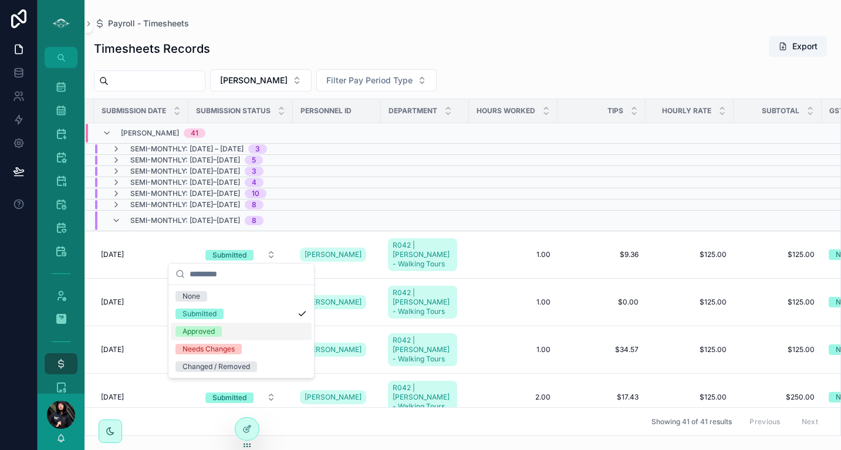
click at [210, 329] on div "Approved" at bounding box center [198, 331] width 32 height 11
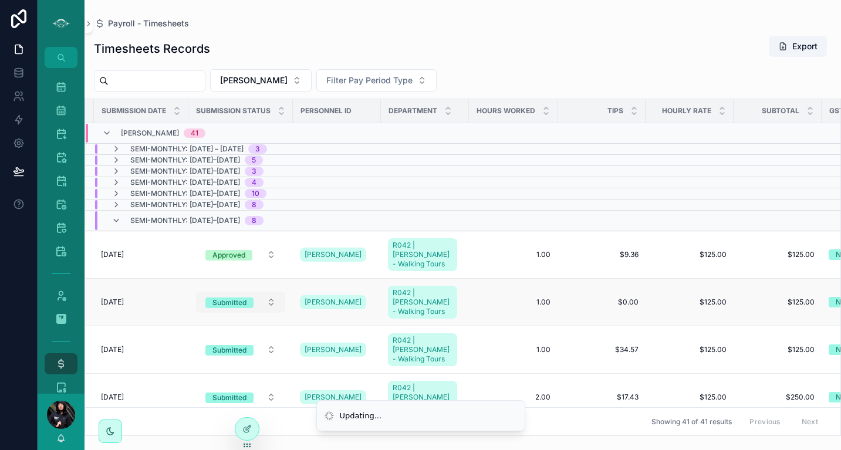
click at [271, 292] on button "Submitted" at bounding box center [240, 302] width 89 height 21
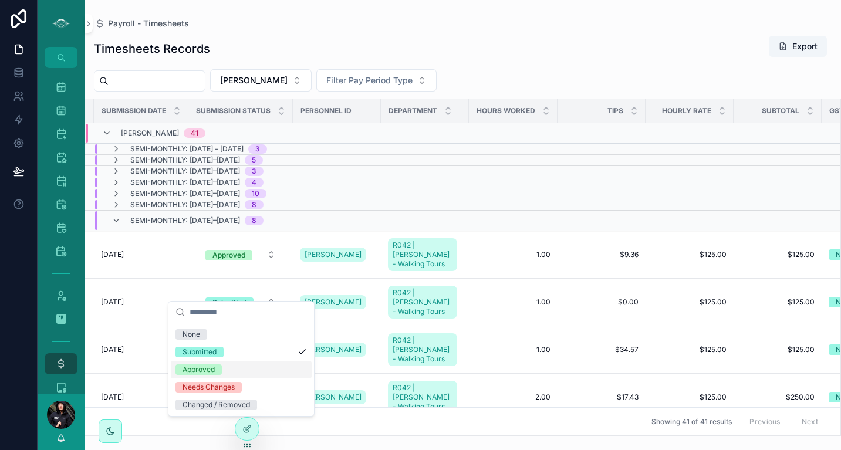
click at [196, 371] on div "Approved" at bounding box center [198, 369] width 32 height 11
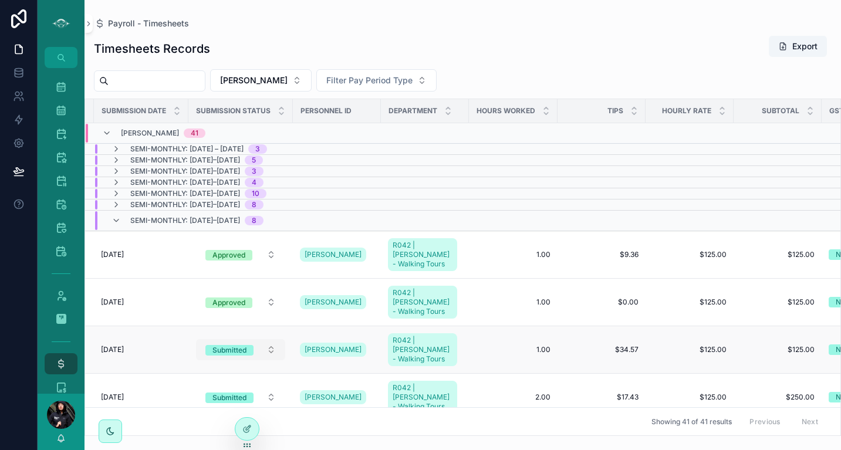
click at [275, 339] on button "Submitted" at bounding box center [240, 349] width 89 height 21
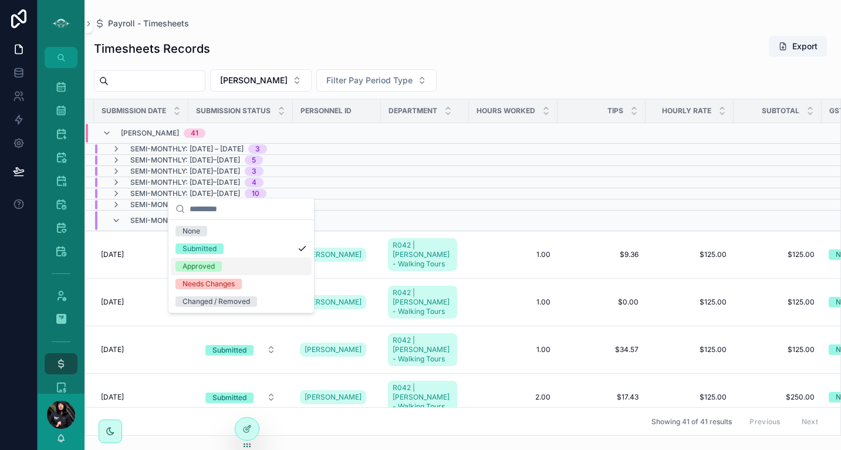
click at [205, 266] on div "Approved" at bounding box center [198, 266] width 32 height 11
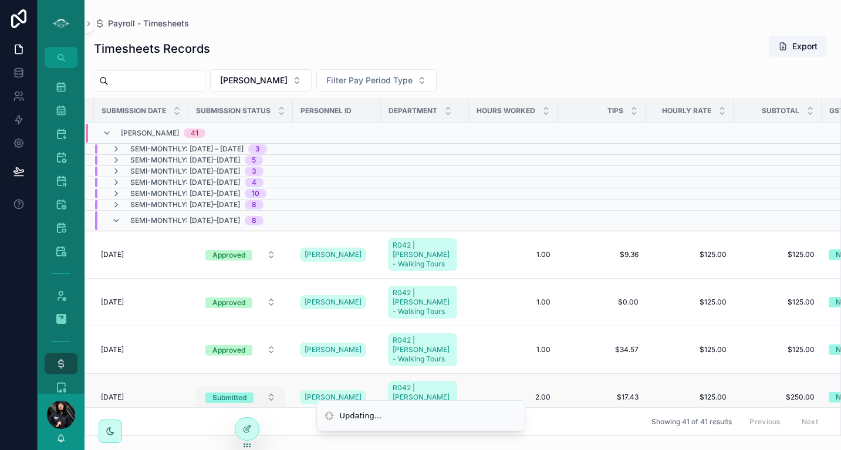
click at [276, 387] on button "Submitted" at bounding box center [240, 397] width 89 height 21
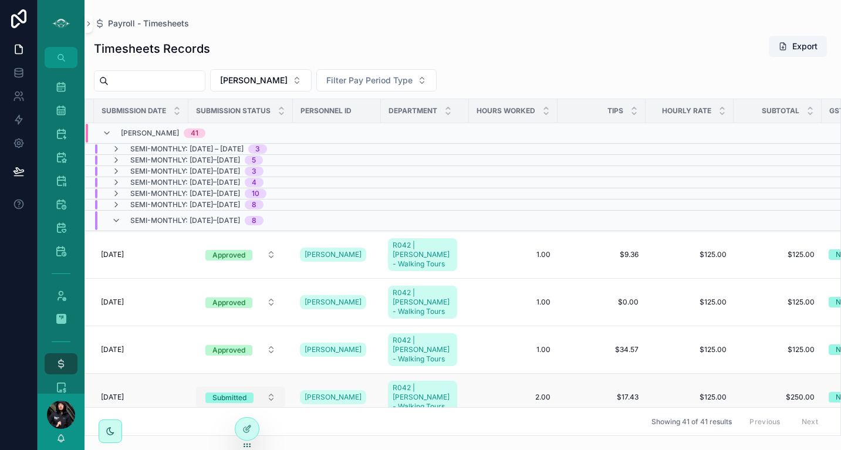
click at [273, 387] on button "Submitted" at bounding box center [240, 397] width 89 height 21
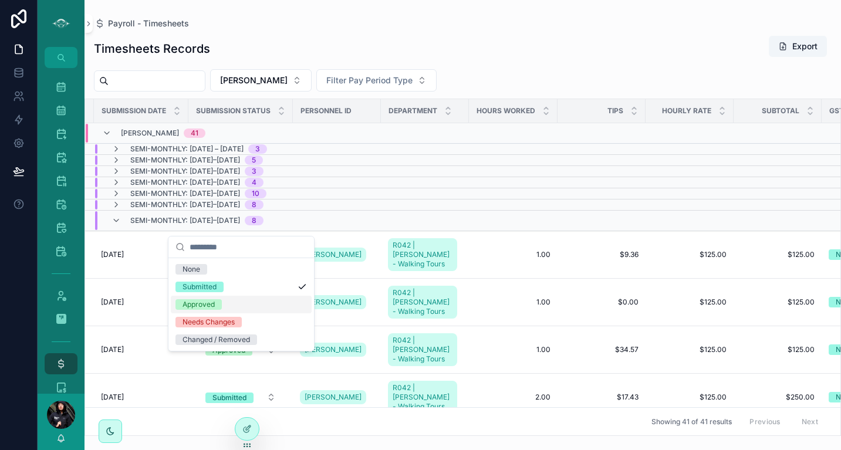
click at [209, 301] on div "Approved" at bounding box center [198, 304] width 32 height 11
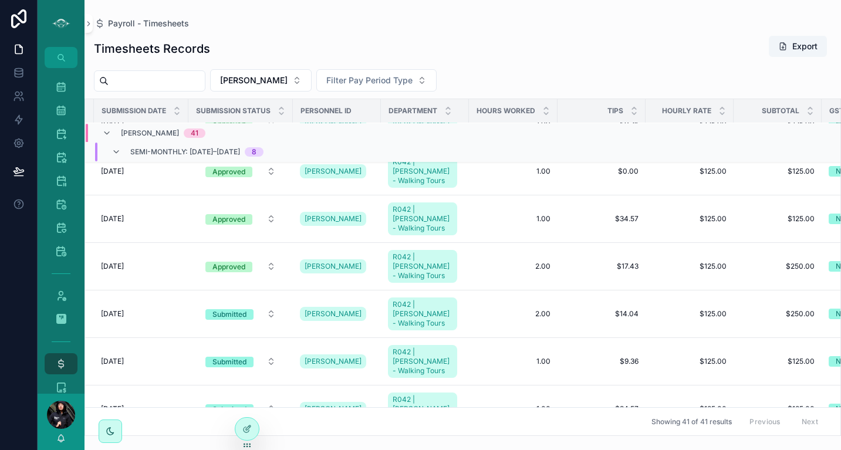
scroll to position [137, 167]
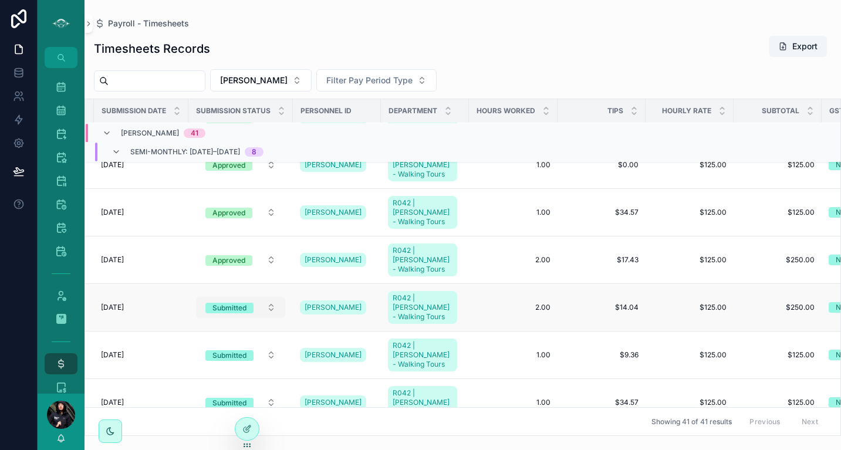
click at [269, 297] on button "Submitted" at bounding box center [240, 307] width 89 height 21
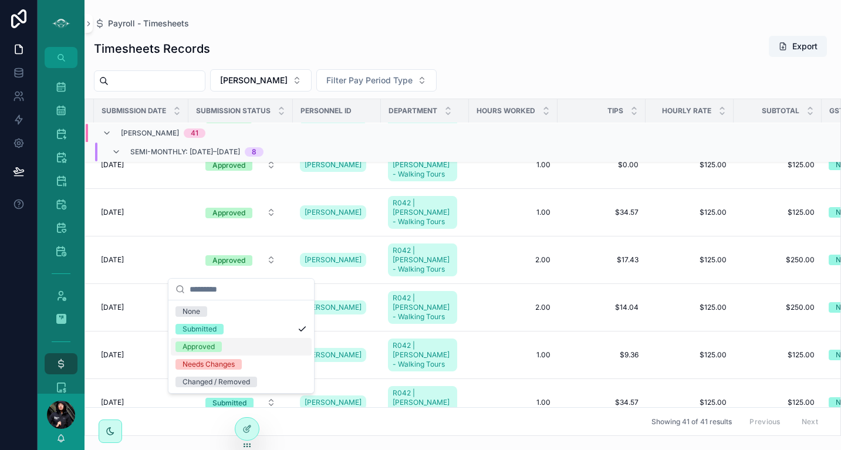
click at [212, 344] on div "Approved" at bounding box center [198, 346] width 32 height 11
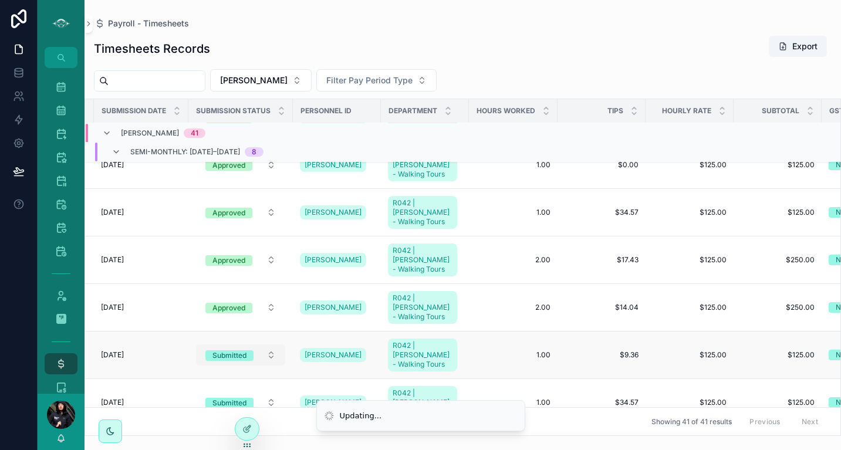
click at [276, 344] on button "Submitted" at bounding box center [240, 354] width 89 height 21
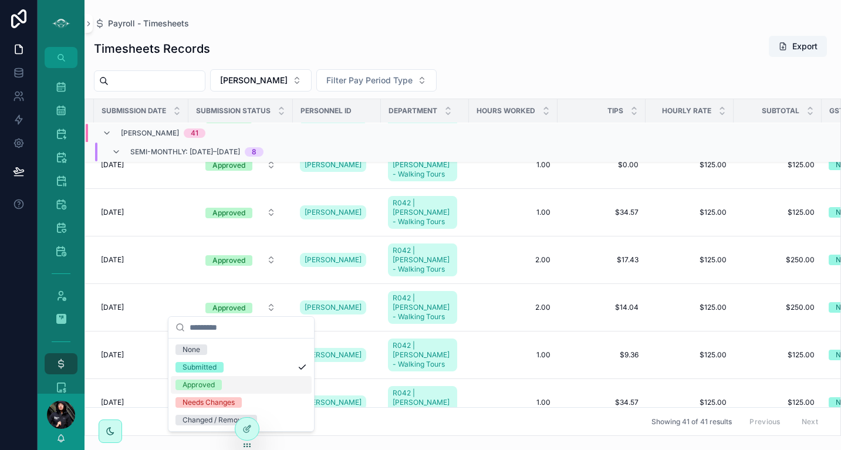
click at [205, 389] on div "Approved" at bounding box center [198, 385] width 32 height 11
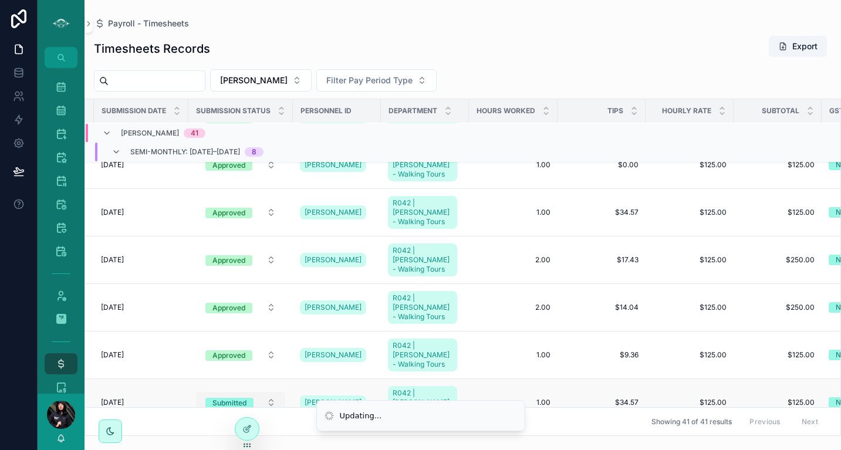
click at [279, 392] on button "Submitted" at bounding box center [240, 402] width 89 height 21
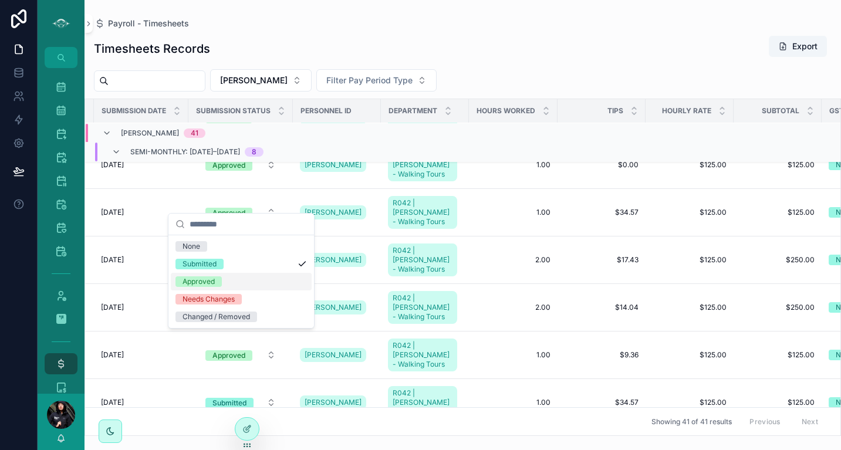
click at [208, 277] on div "Approved" at bounding box center [198, 281] width 32 height 11
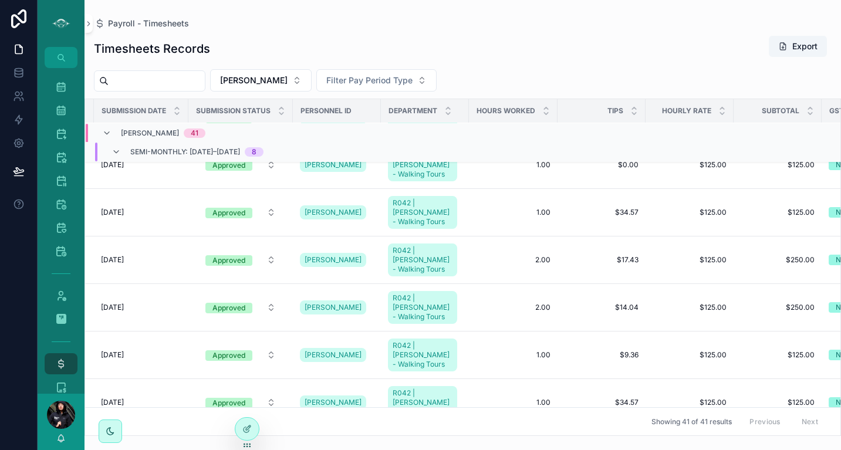
click at [280, 439] on button "Submitted" at bounding box center [240, 449] width 89 height 21
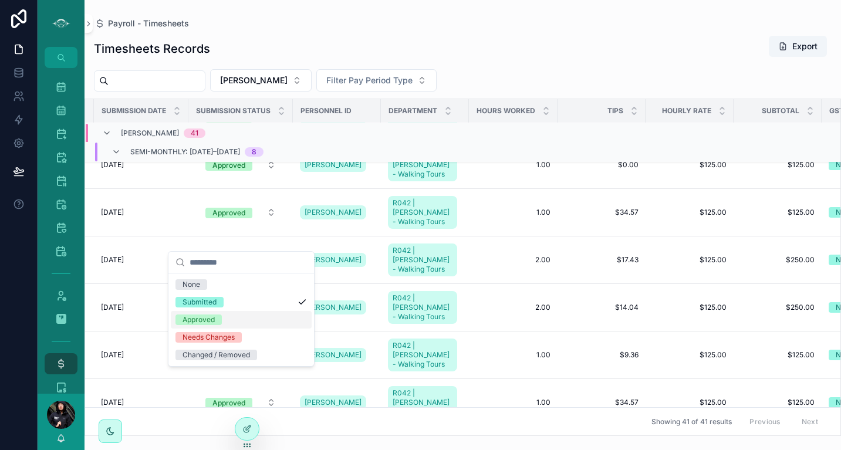
click at [206, 321] on div "Approved" at bounding box center [198, 319] width 32 height 11
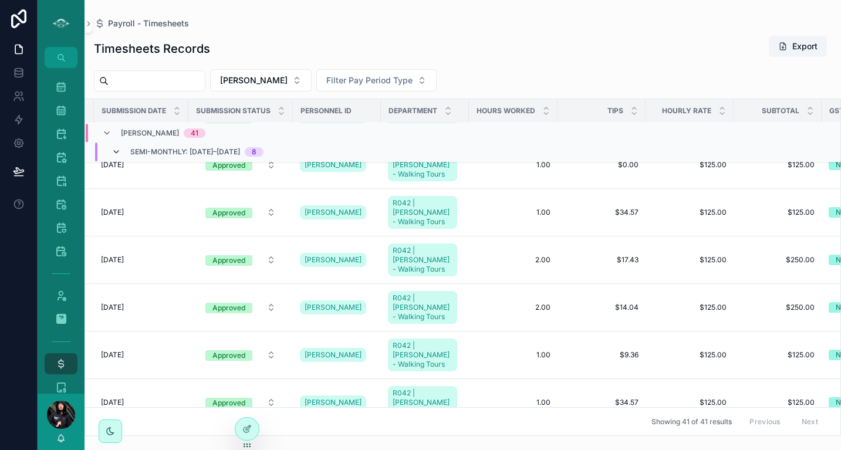
click at [116, 152] on icon "scrollable content" at bounding box center [115, 151] width 9 height 9
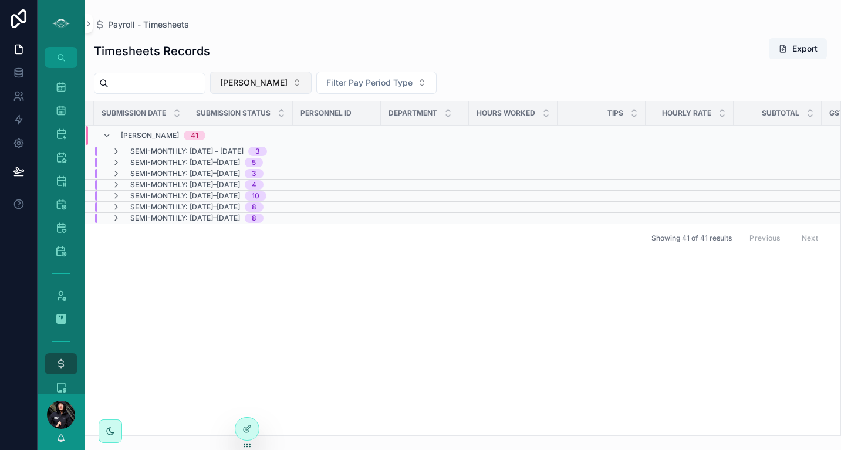
click at [266, 80] on button "[PERSON_NAME]" at bounding box center [260, 83] width 101 height 22
type input "***"
click at [214, 123] on div "Ruby" at bounding box center [253, 130] width 141 height 19
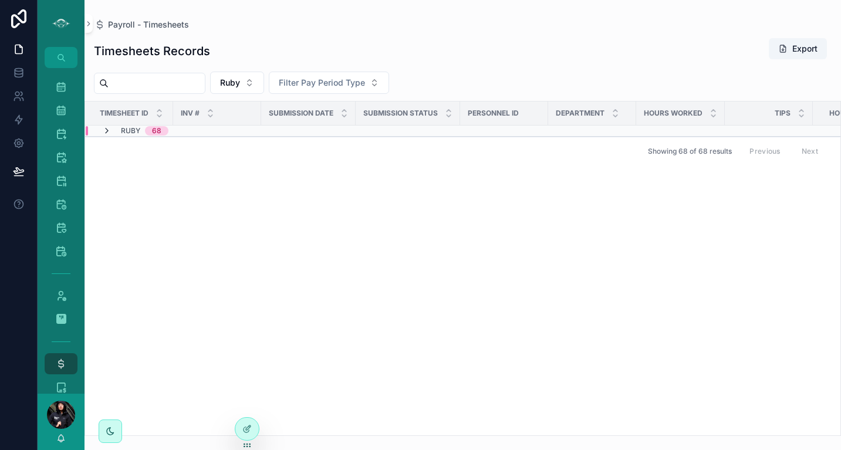
click at [110, 131] on icon "scrollable content" at bounding box center [106, 130] width 9 height 9
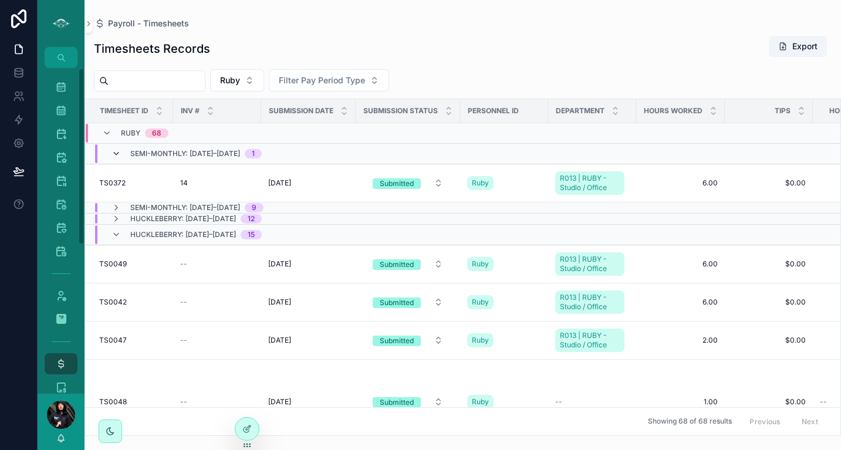
click at [118, 153] on icon "scrollable content" at bounding box center [115, 153] width 9 height 9
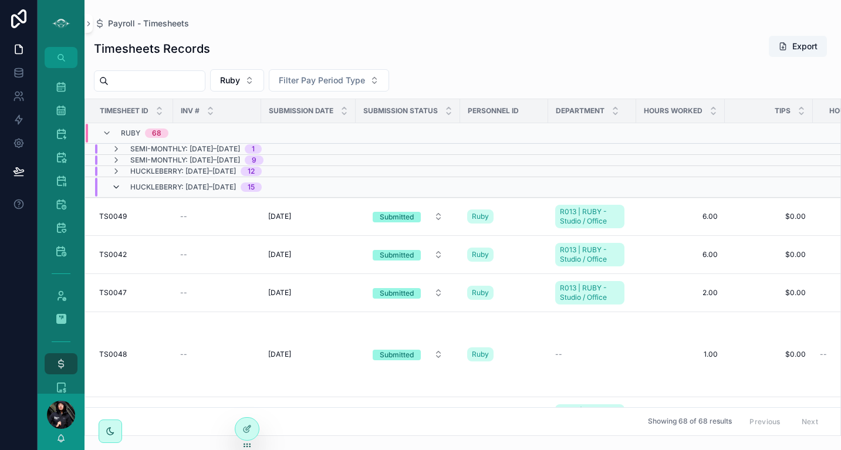
click at [118, 188] on icon "scrollable content" at bounding box center [115, 186] width 9 height 9
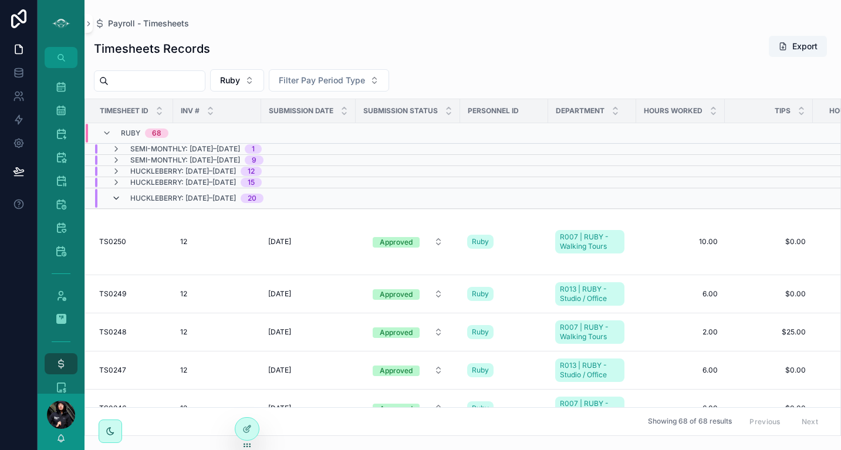
click at [114, 199] on icon "scrollable content" at bounding box center [115, 198] width 9 height 9
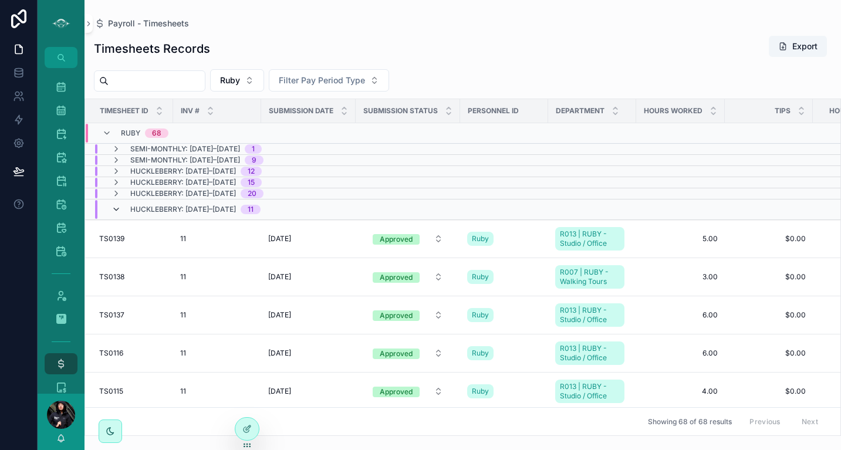
click at [116, 211] on icon "scrollable content" at bounding box center [115, 209] width 9 height 9
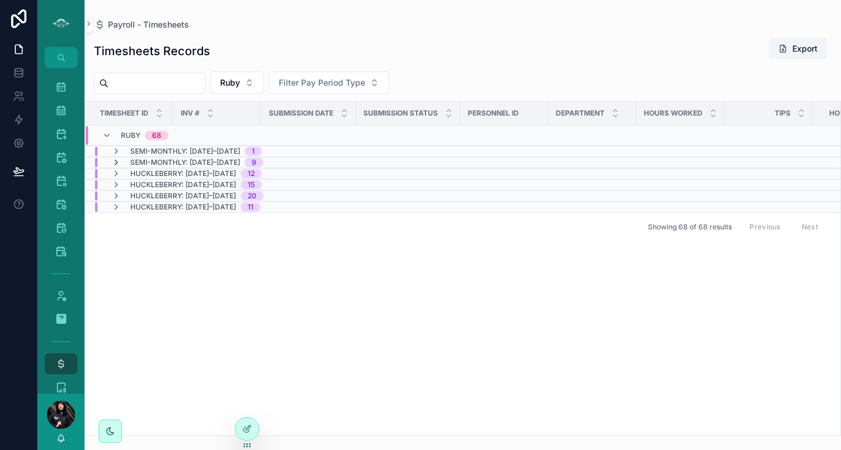
click at [117, 164] on icon "scrollable content" at bounding box center [115, 162] width 9 height 9
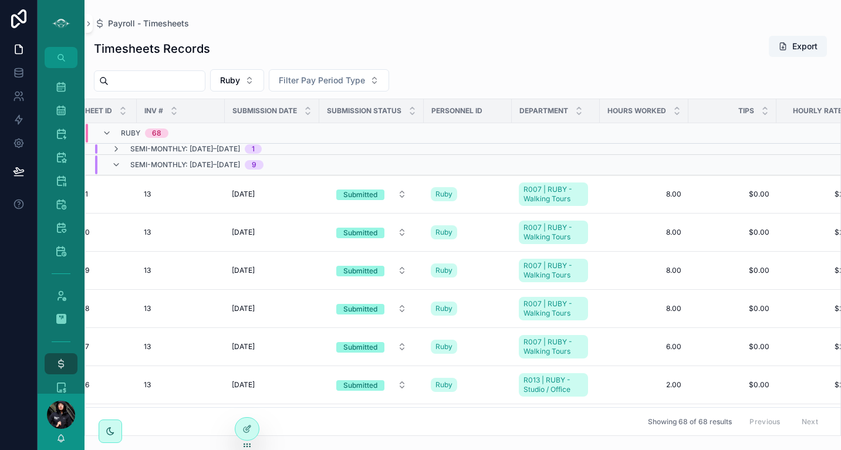
scroll to position [0, 122]
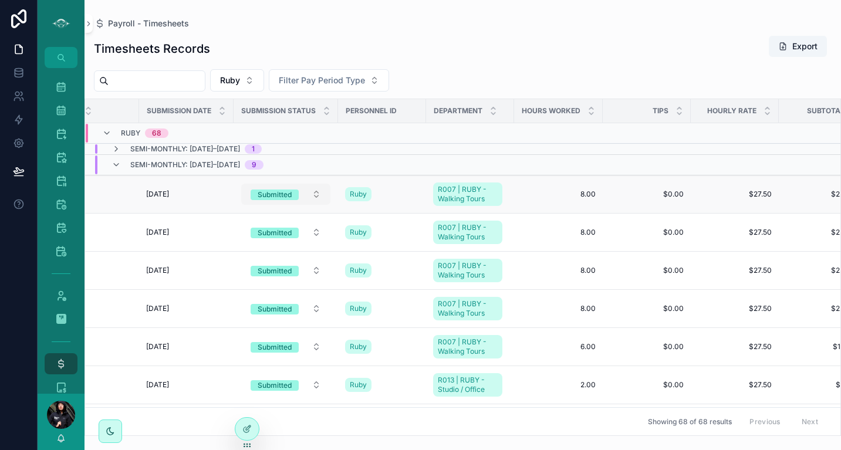
click at [317, 195] on button "Submitted" at bounding box center [285, 194] width 89 height 21
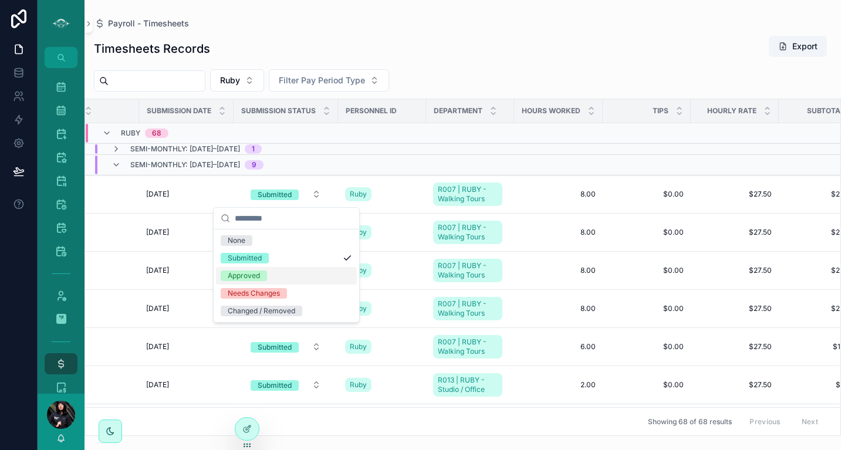
click at [248, 276] on div "Approved" at bounding box center [244, 275] width 32 height 11
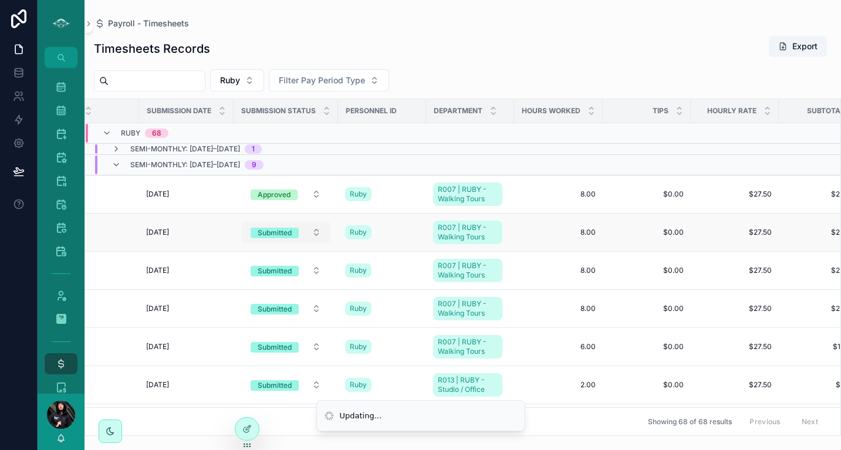
click at [316, 234] on button "Submitted" at bounding box center [285, 232] width 89 height 21
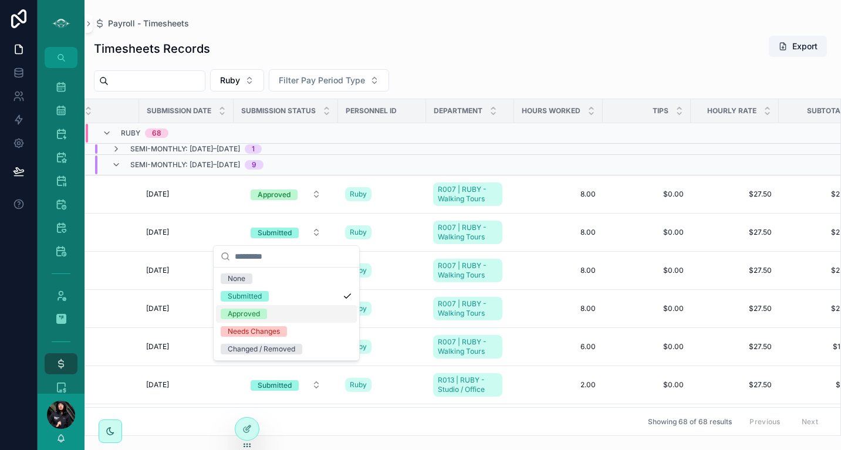
click at [235, 319] on div "Approved" at bounding box center [244, 314] width 32 height 11
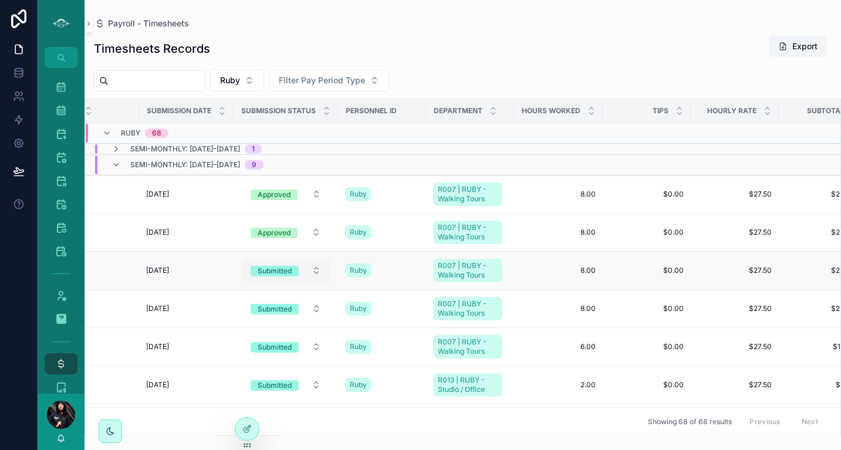
click at [319, 270] on button "Submitted" at bounding box center [285, 270] width 89 height 21
click at [317, 273] on button "Submitted" at bounding box center [285, 270] width 89 height 21
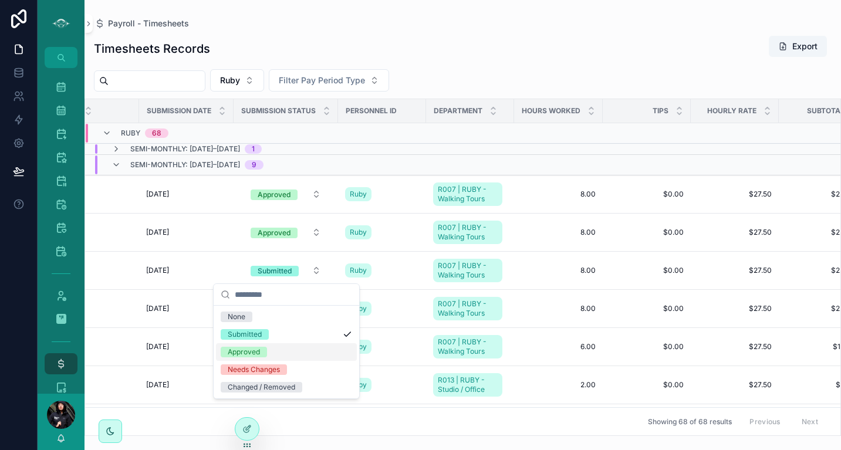
click at [236, 348] on div "Approved" at bounding box center [244, 352] width 32 height 11
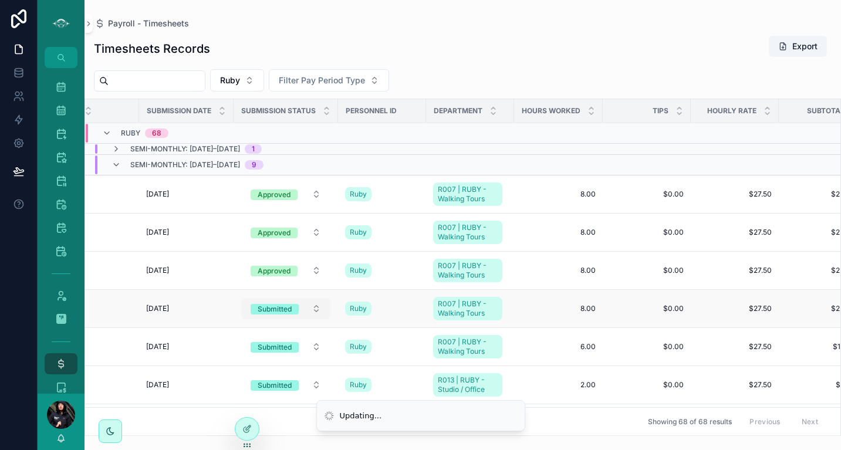
click at [316, 307] on button "Submitted" at bounding box center [285, 308] width 89 height 21
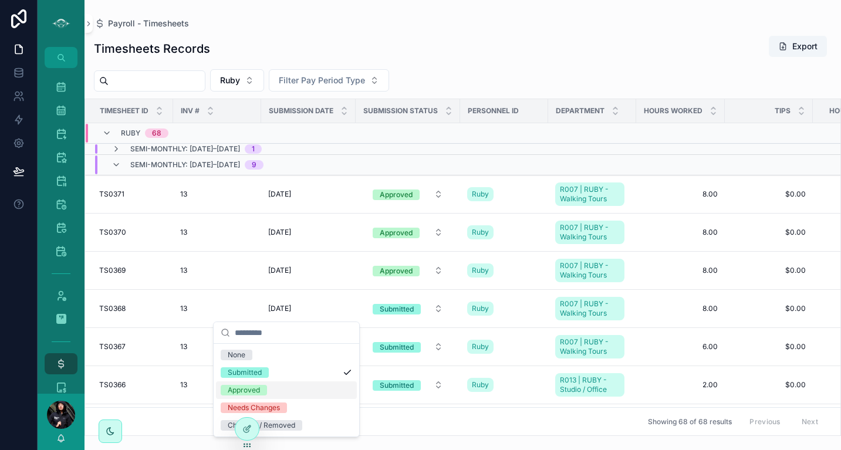
scroll to position [0, 122]
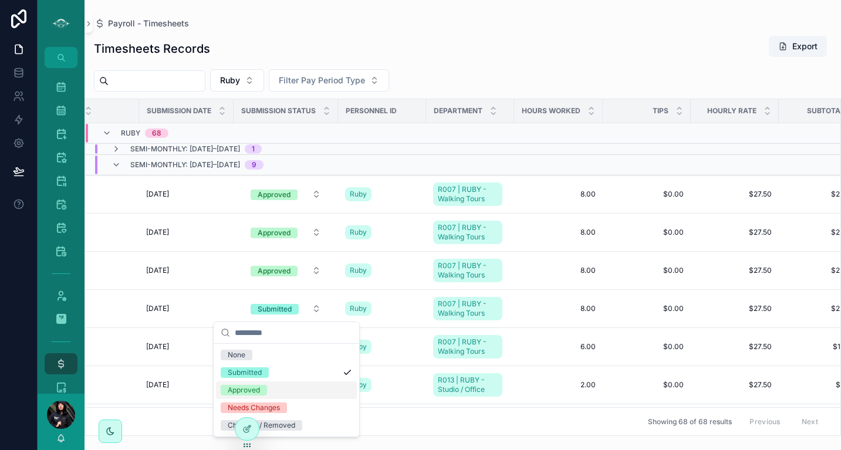
click at [239, 394] on div "Approved" at bounding box center [244, 390] width 32 height 11
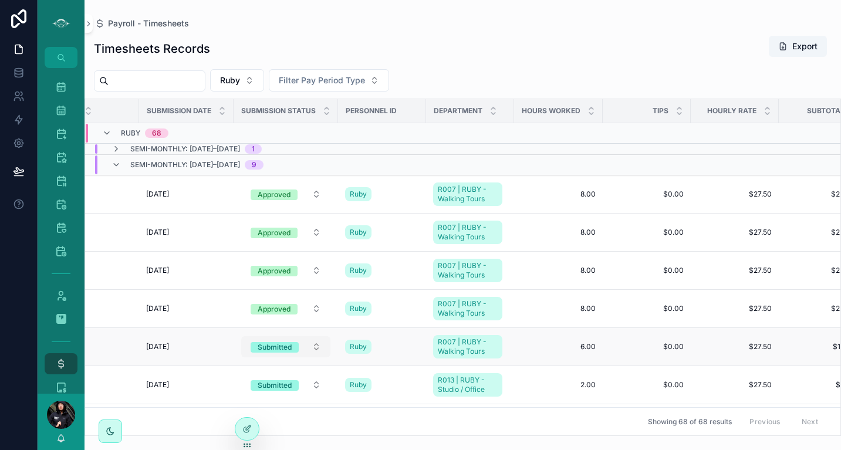
click at [318, 341] on button "Submitted" at bounding box center [285, 346] width 89 height 21
click at [313, 347] on button "Submitted" at bounding box center [285, 346] width 89 height 21
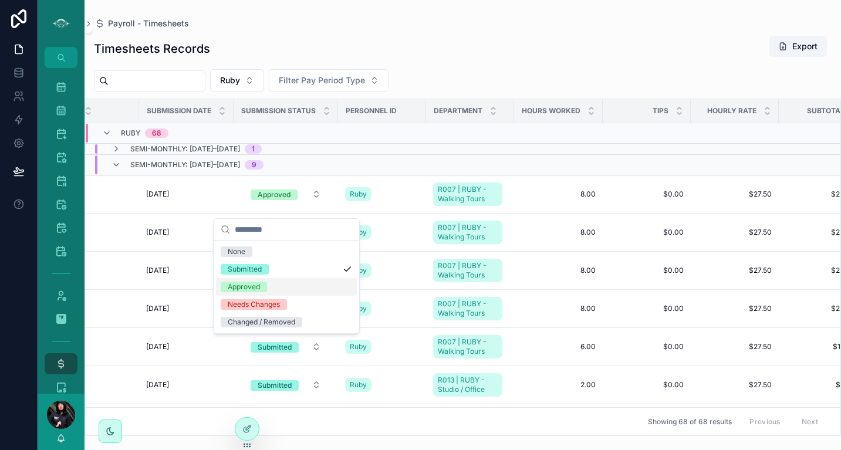
click at [253, 286] on div "Approved" at bounding box center [244, 287] width 32 height 11
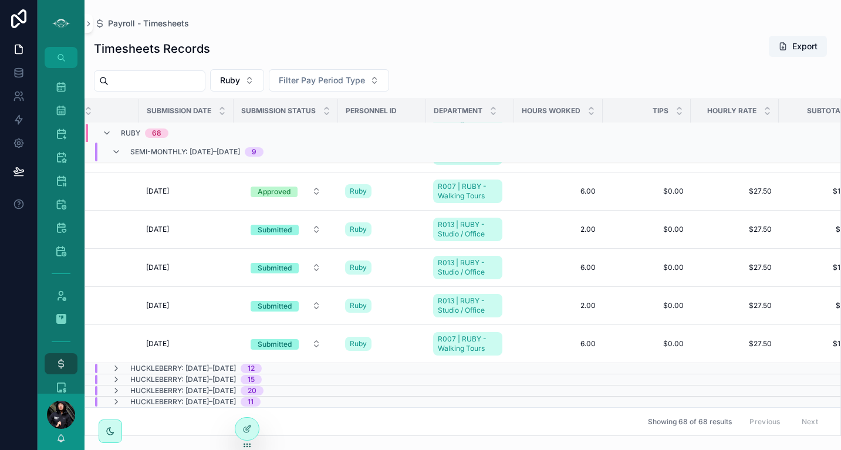
scroll to position [164, 122]
click at [318, 222] on button "Submitted" at bounding box center [285, 229] width 89 height 21
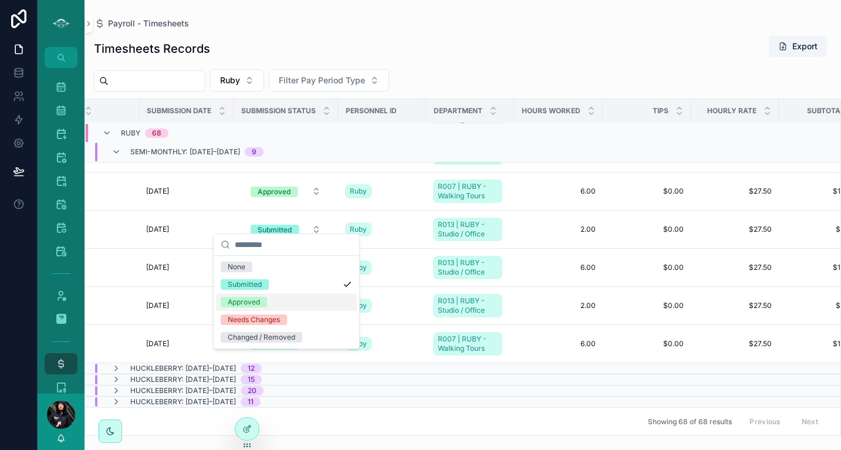
click at [250, 300] on div "Approved" at bounding box center [244, 302] width 32 height 11
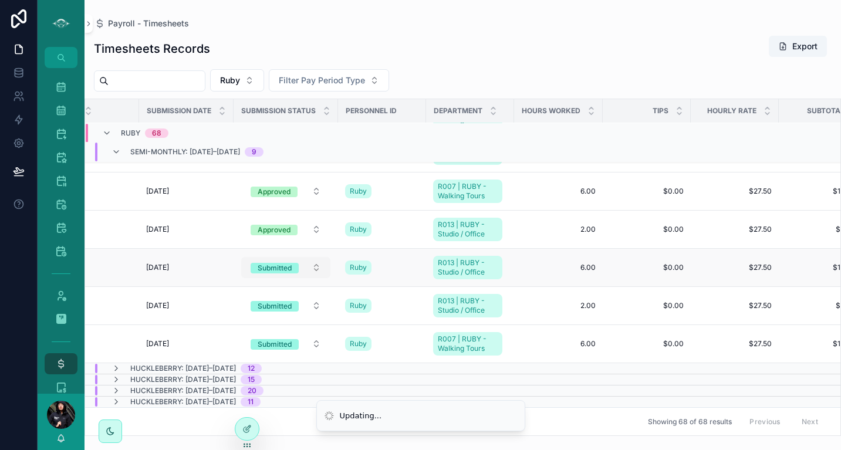
click at [319, 260] on button "Submitted" at bounding box center [285, 267] width 89 height 21
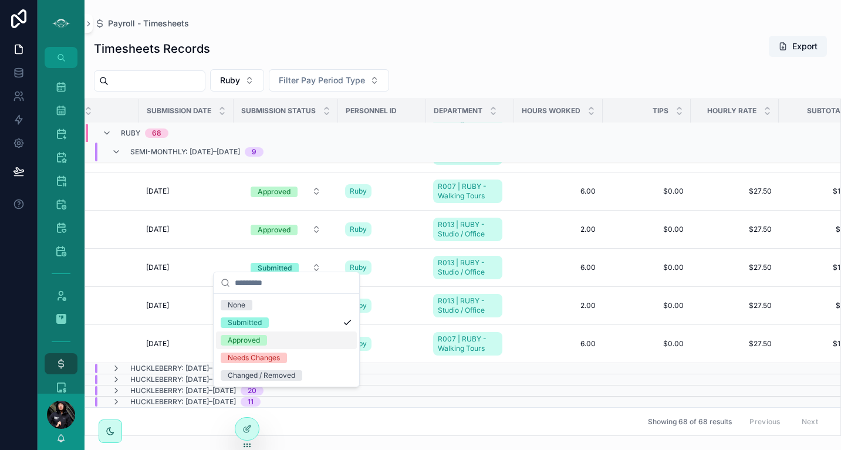
click at [243, 343] on div "Approved" at bounding box center [244, 340] width 32 height 11
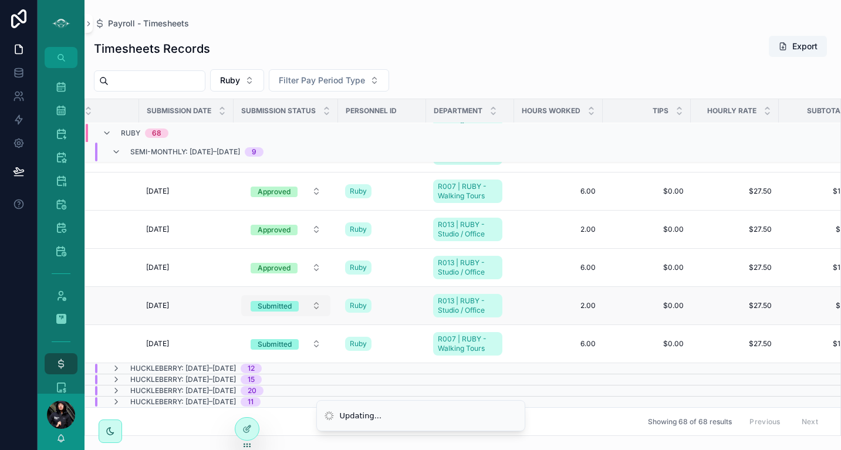
click at [319, 295] on button "Submitted" at bounding box center [285, 305] width 89 height 21
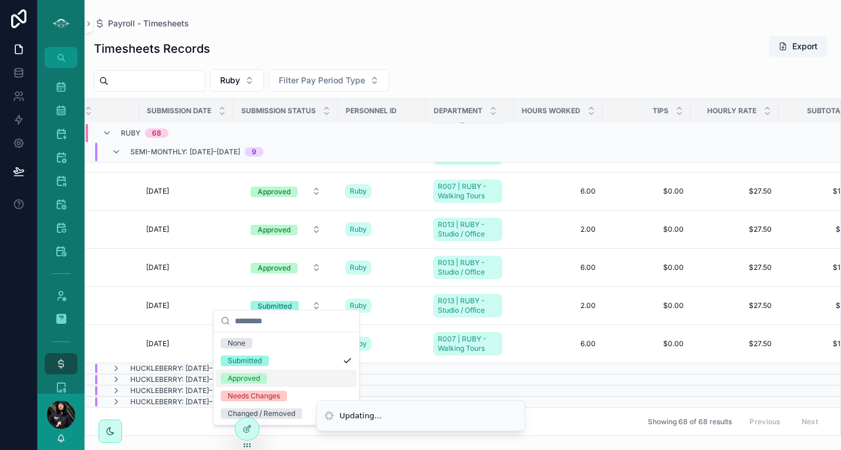
click at [245, 382] on div "Approved" at bounding box center [244, 378] width 32 height 11
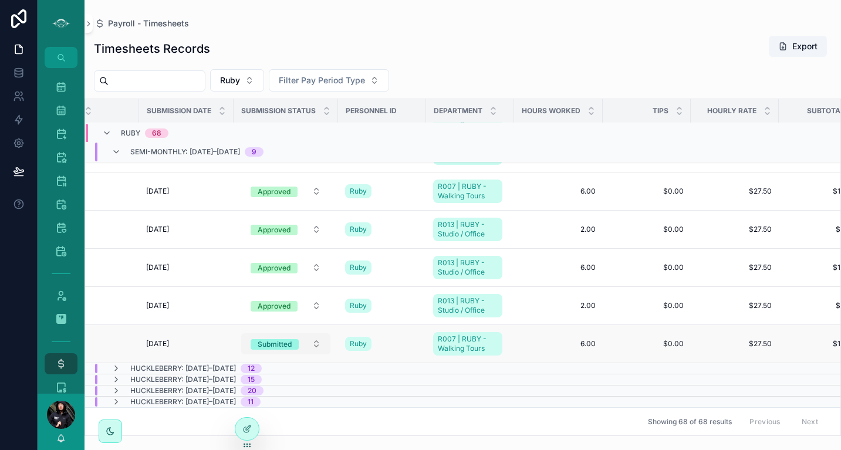
click at [320, 334] on button "Submitted" at bounding box center [285, 343] width 89 height 21
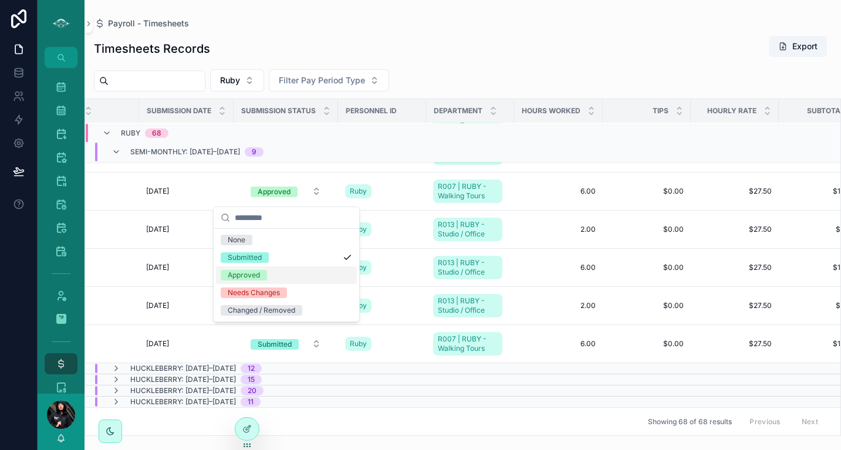
click at [247, 278] on div "Approved" at bounding box center [244, 275] width 32 height 11
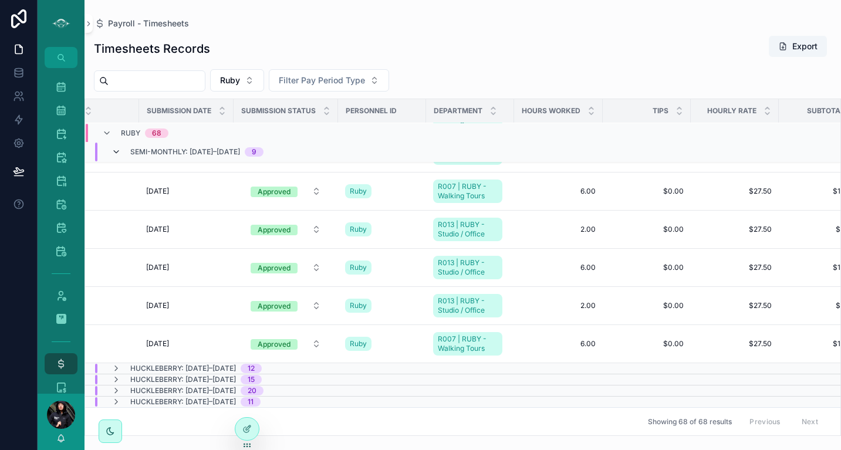
click at [118, 151] on icon "scrollable content" at bounding box center [115, 151] width 9 height 9
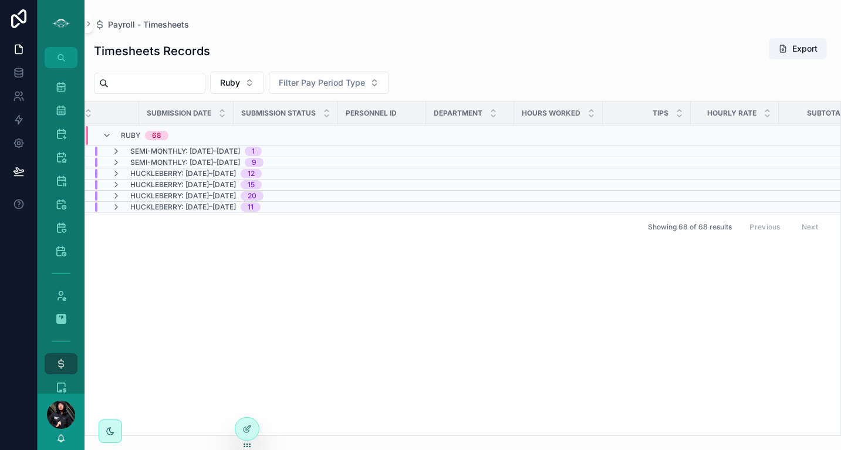
scroll to position [0, 122]
click at [116, 197] on icon "scrollable content" at bounding box center [115, 195] width 9 height 9
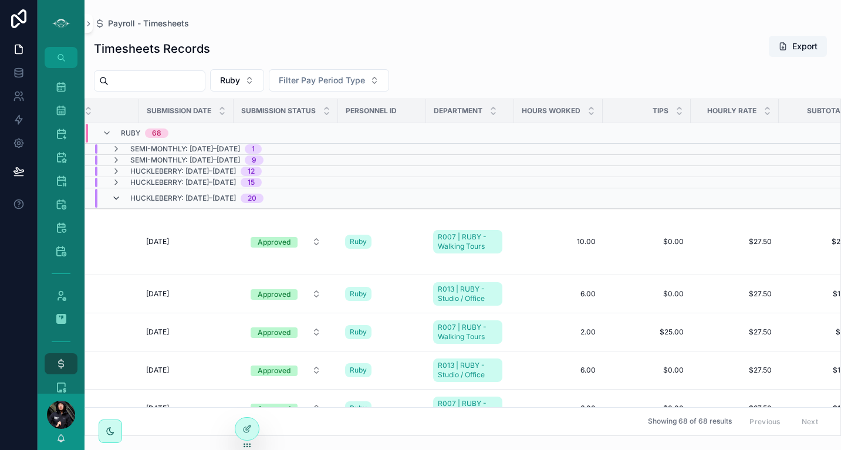
click at [116, 199] on icon "scrollable content" at bounding box center [115, 198] width 9 height 9
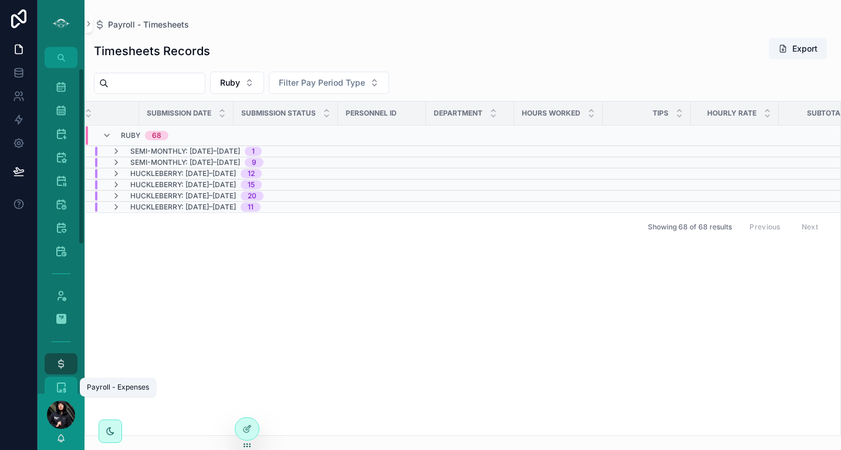
click at [61, 387] on icon "scrollable content" at bounding box center [61, 387] width 12 height 12
